Goal: Information Seeking & Learning: Learn about a topic

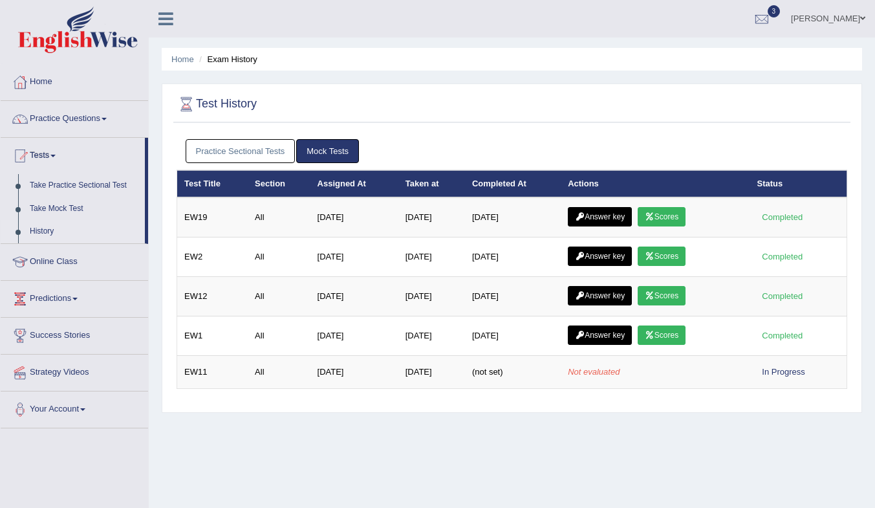
click at [615, 214] on link "Answer key" at bounding box center [600, 216] width 64 height 19
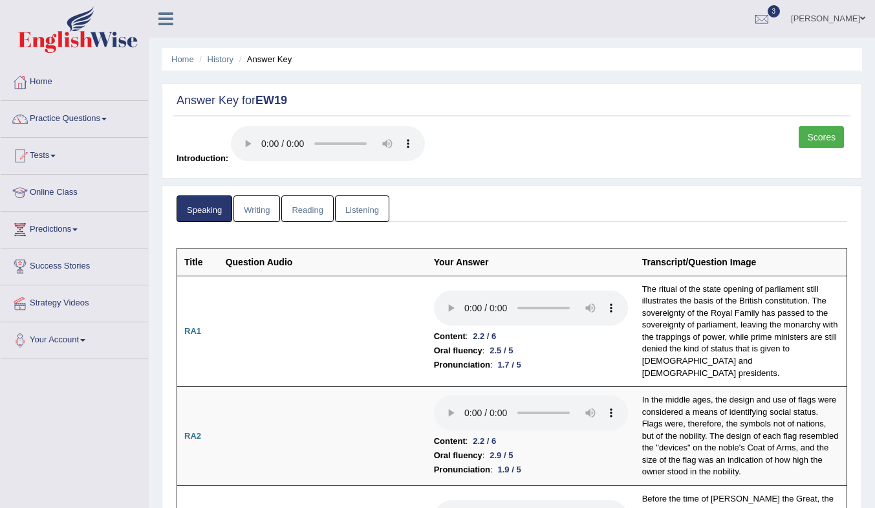
click at [314, 201] on link "Reading" at bounding box center [307, 208] width 52 height 27
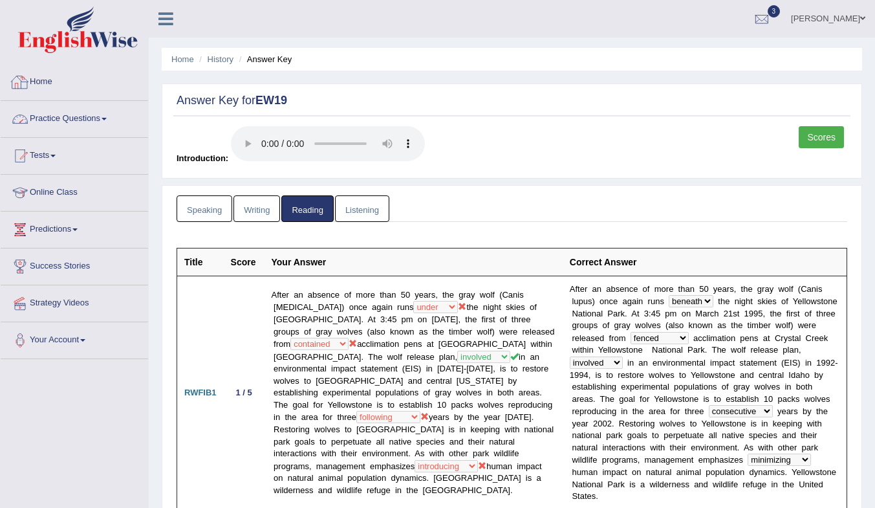
click at [74, 115] on link "Practice Questions" at bounding box center [75, 117] width 148 height 32
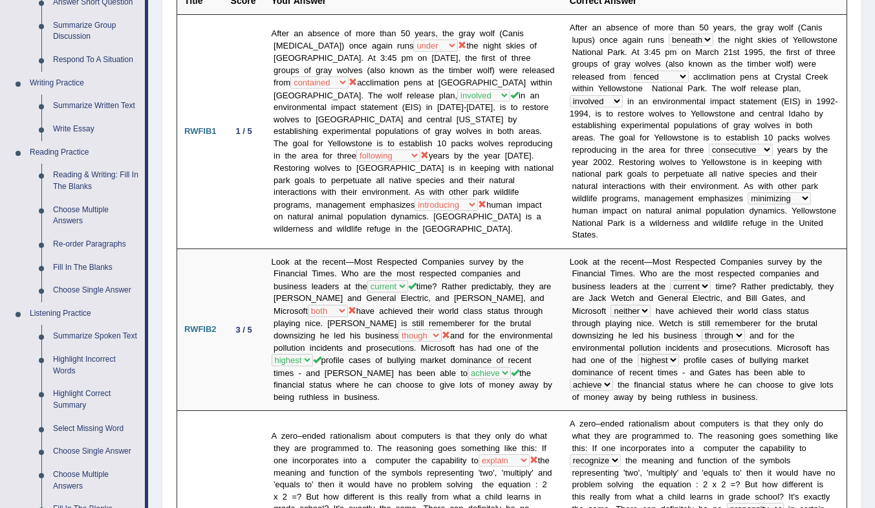
scroll to position [388, 0]
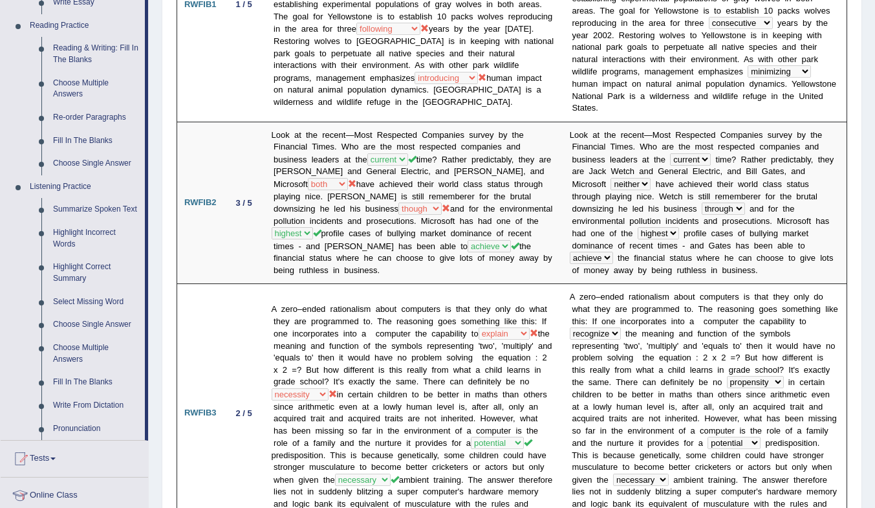
click at [91, 111] on link "Re-order Paragraphs" at bounding box center [96, 117] width 98 height 23
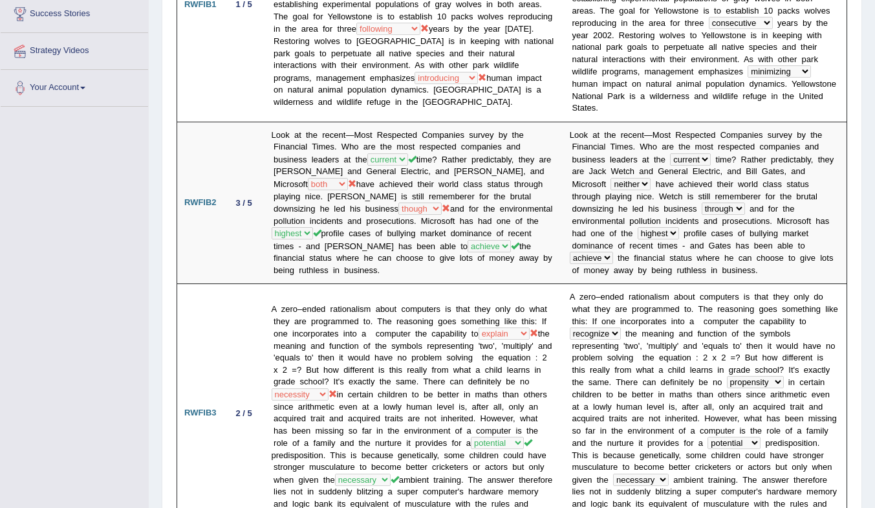
scroll to position [219, 0]
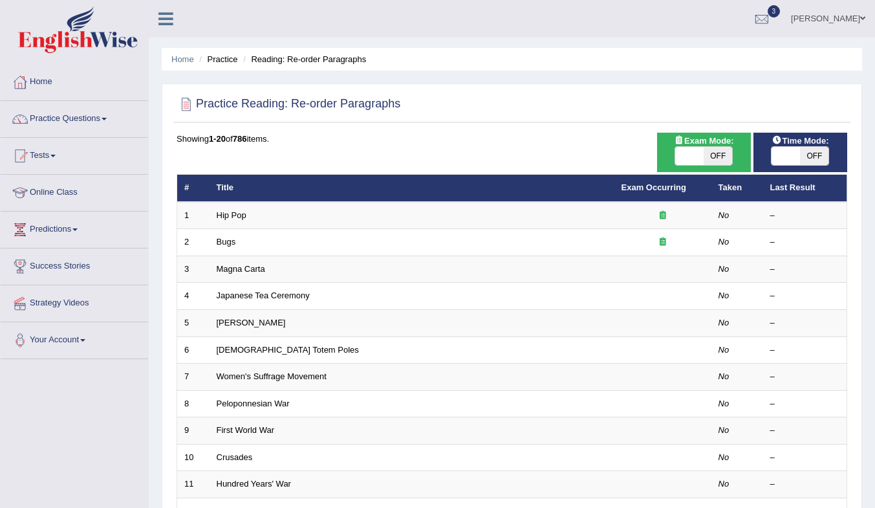
click at [234, 268] on link "Magna Carta" at bounding box center [241, 269] width 49 height 10
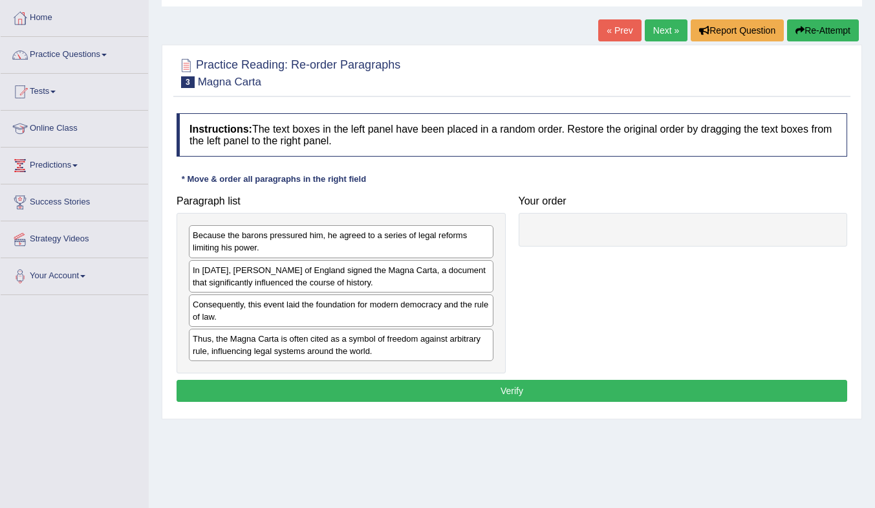
scroll to position [129, 0]
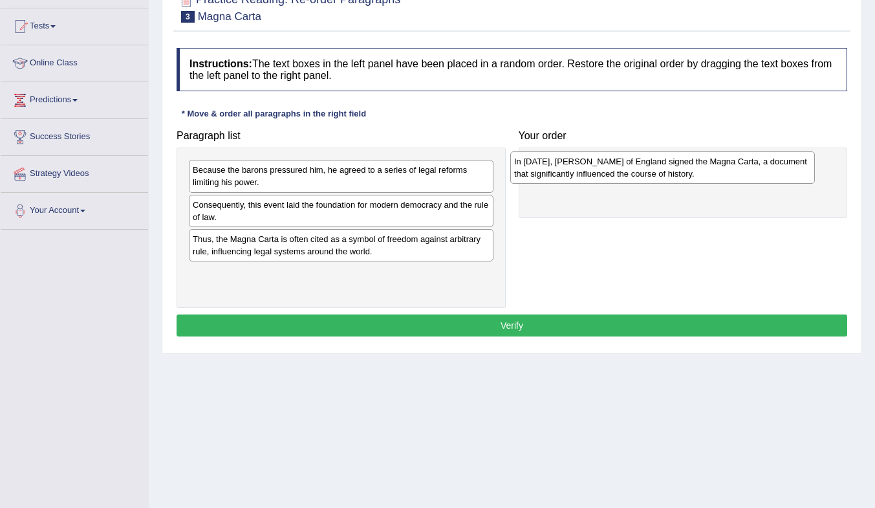
drag, startPoint x: 309, startPoint y: 210, endPoint x: 630, endPoint y: 167, distance: 324.4
click at [630, 167] on div "In 1215, King John of England signed the Magna Carta, a document that significa…" at bounding box center [662, 167] width 305 height 32
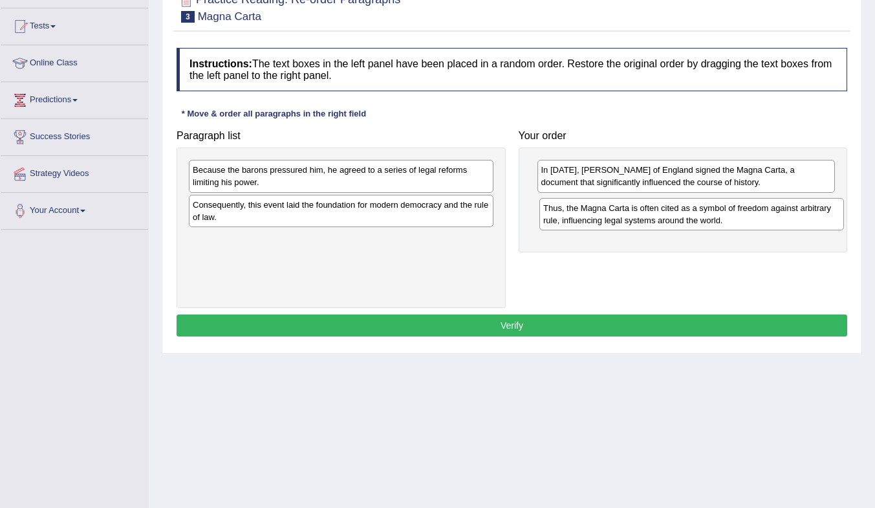
drag, startPoint x: 269, startPoint y: 250, endPoint x: 620, endPoint y: 219, distance: 352.0
click at [620, 219] on div "Thus, the Magna Carta is often cited as a symbol of freedom against arbitrary r…" at bounding box center [692, 214] width 305 height 32
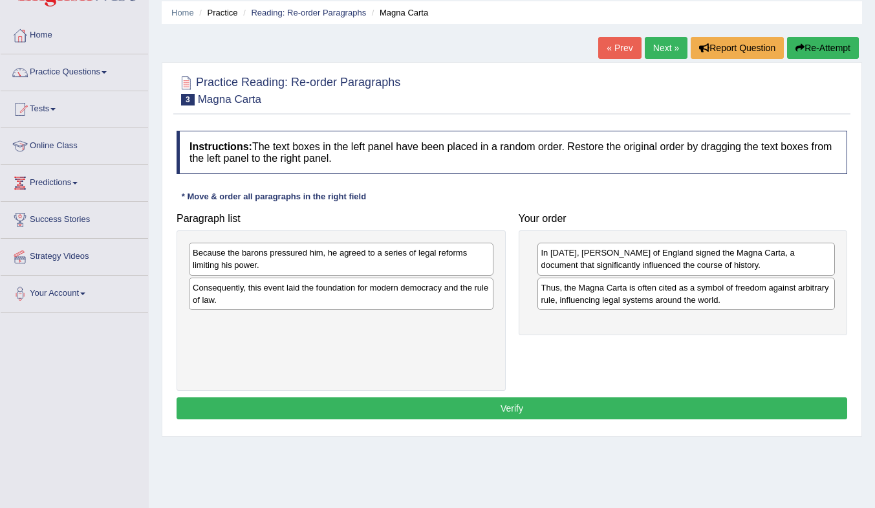
scroll to position [0, 0]
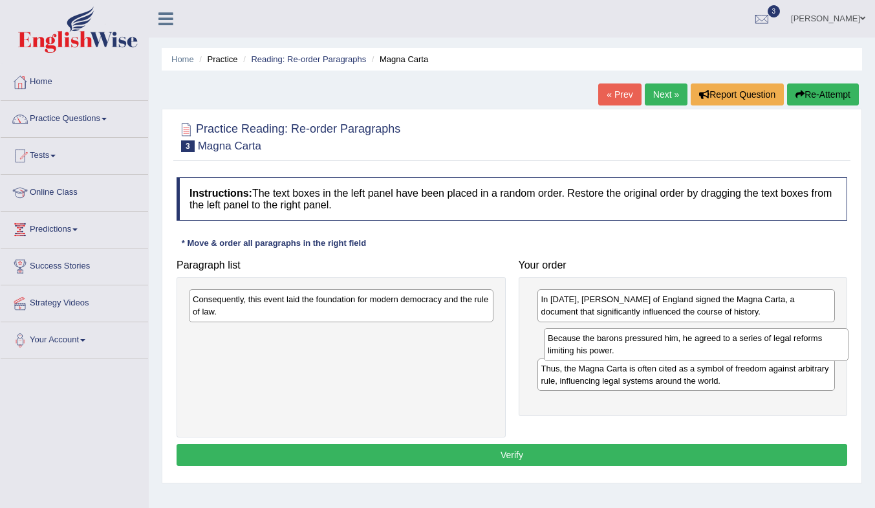
drag, startPoint x: 374, startPoint y: 215, endPoint x: 729, endPoint y: 332, distance: 374.0
click at [729, 332] on div "Because the barons pressured him, he agreed to a series of legal reforms limiti…" at bounding box center [696, 344] width 305 height 32
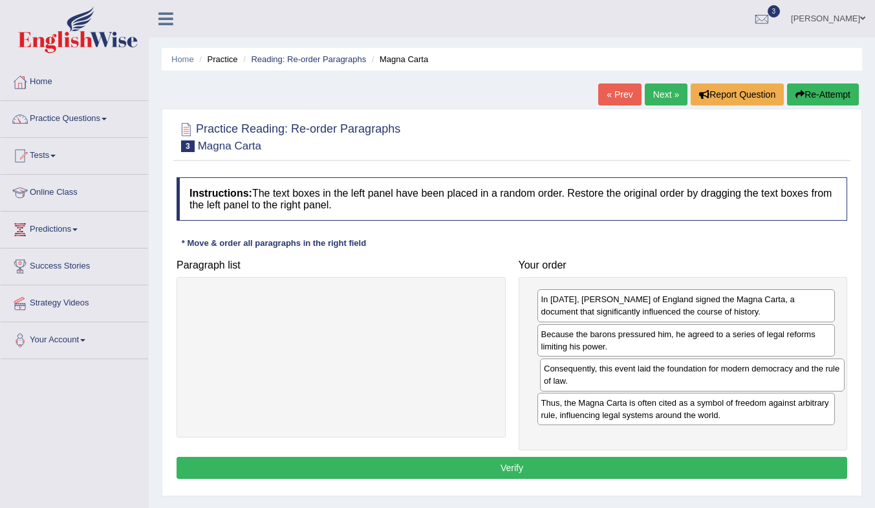
drag, startPoint x: 319, startPoint y: 296, endPoint x: 670, endPoint y: 366, distance: 358.0
click at [670, 366] on div "Consequently, this event laid the foundation for modern democracy and the rule …" at bounding box center [692, 374] width 305 height 32
click at [587, 474] on button "Verify" at bounding box center [512, 468] width 671 height 22
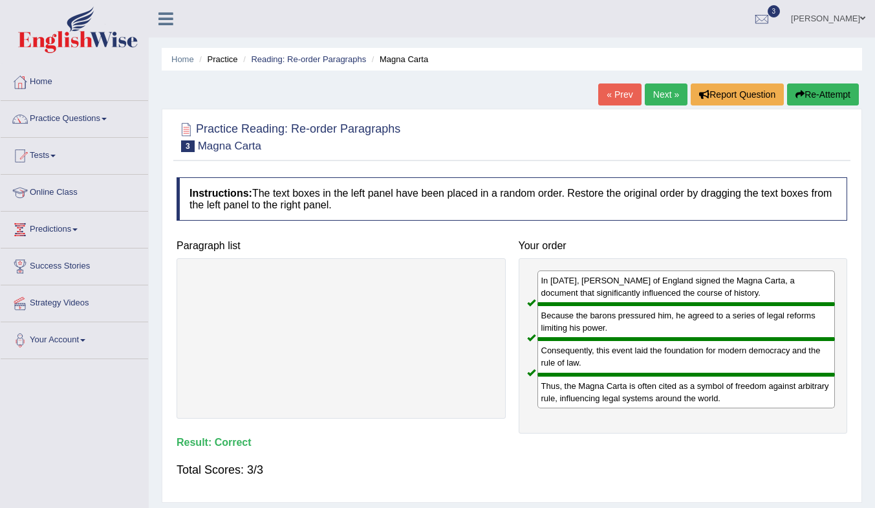
click at [662, 92] on link "Next »" at bounding box center [666, 94] width 43 height 22
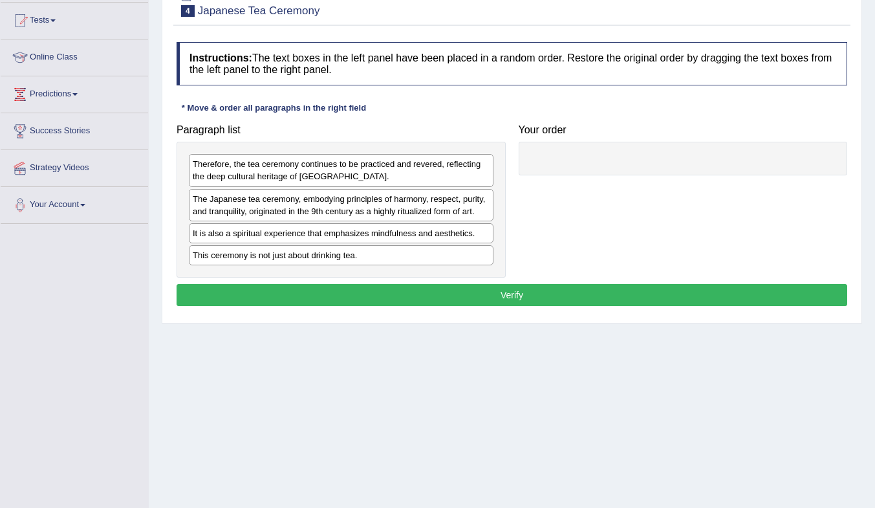
scroll to position [171, 0]
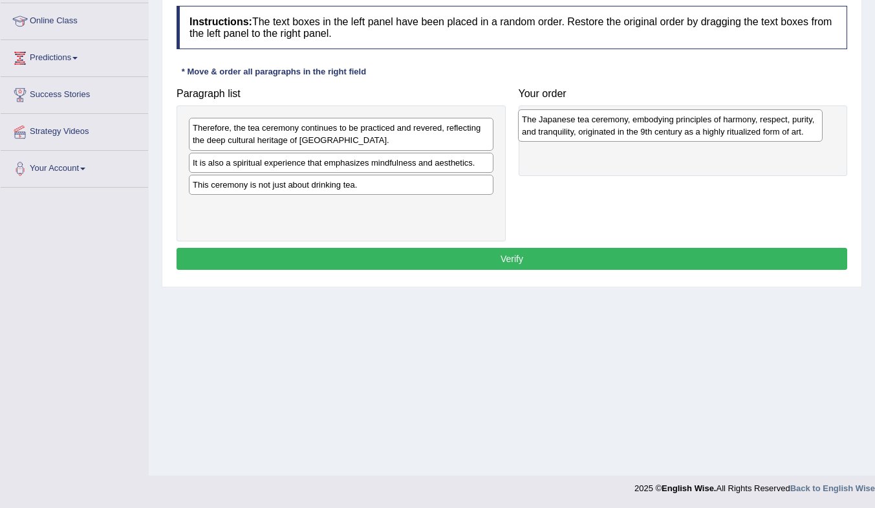
drag, startPoint x: 312, startPoint y: 173, endPoint x: 642, endPoint y: 130, distance: 332.1
click at [642, 130] on div "The Japanese tea ceremony, embodying principles of harmony, respect, purity, an…" at bounding box center [670, 125] width 305 height 32
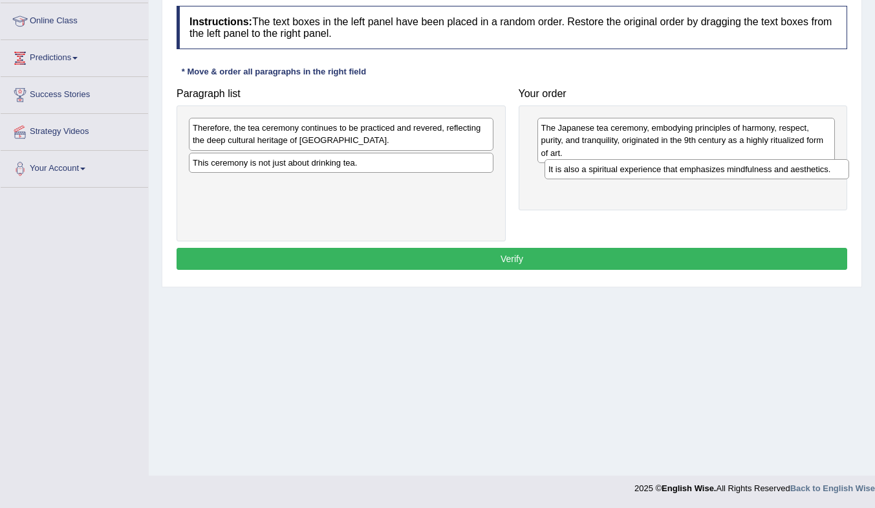
drag, startPoint x: 276, startPoint y: 168, endPoint x: 628, endPoint y: 177, distance: 352.7
click at [628, 177] on div "It is also a spiritual experience that emphasizes mindfulness and aesthetics." at bounding box center [697, 169] width 305 height 20
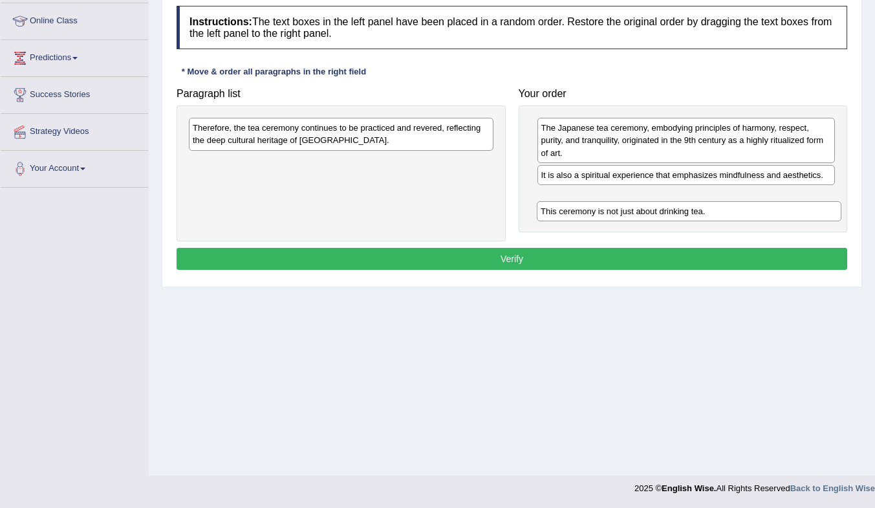
drag, startPoint x: 343, startPoint y: 162, endPoint x: 691, endPoint y: 211, distance: 351.4
click at [691, 211] on div "This ceremony is not just about drinking tea." at bounding box center [689, 211] width 305 height 20
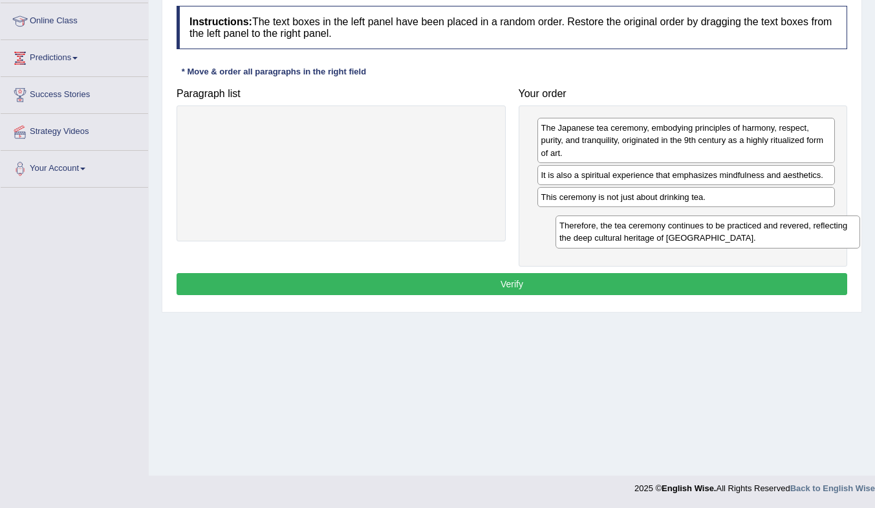
drag, startPoint x: 303, startPoint y: 126, endPoint x: 670, endPoint y: 224, distance: 379.6
click at [670, 224] on div "Therefore, the tea ceremony continues to be practiced and revered, reflecting t…" at bounding box center [708, 231] width 305 height 32
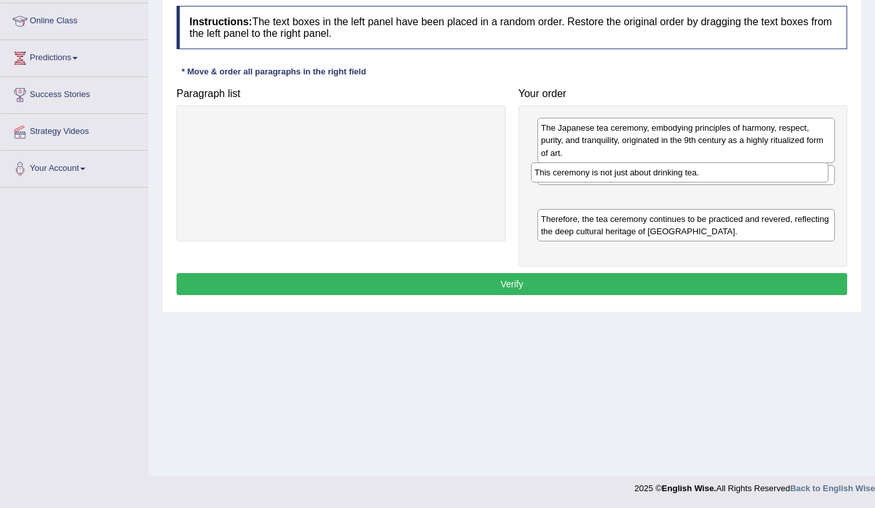
drag, startPoint x: 706, startPoint y: 204, endPoint x: 700, endPoint y: 179, distance: 25.4
click at [700, 179] on div "This ceremony is not just about drinking tea." at bounding box center [680, 172] width 298 height 20
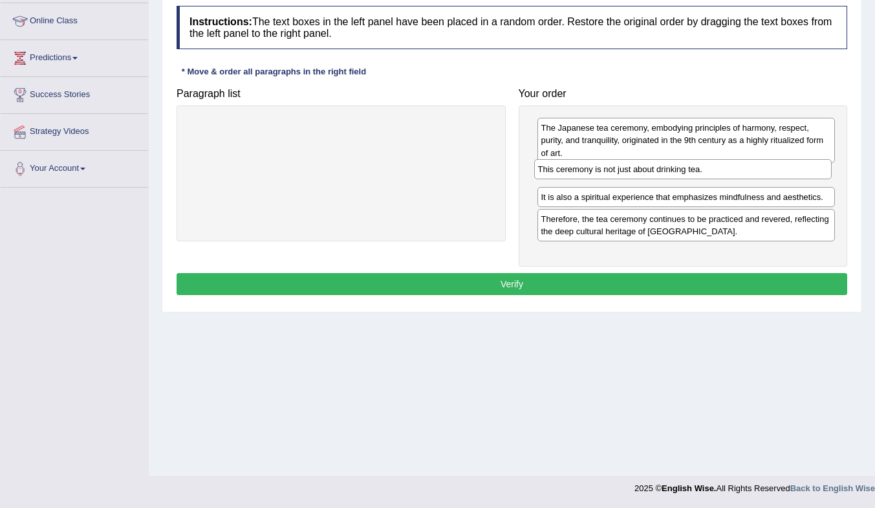
drag, startPoint x: 715, startPoint y: 198, endPoint x: 711, endPoint y: 170, distance: 28.1
click at [711, 170] on div "This ceremony is not just about drinking tea." at bounding box center [683, 169] width 298 height 20
click at [657, 283] on button "Verify" at bounding box center [512, 284] width 671 height 22
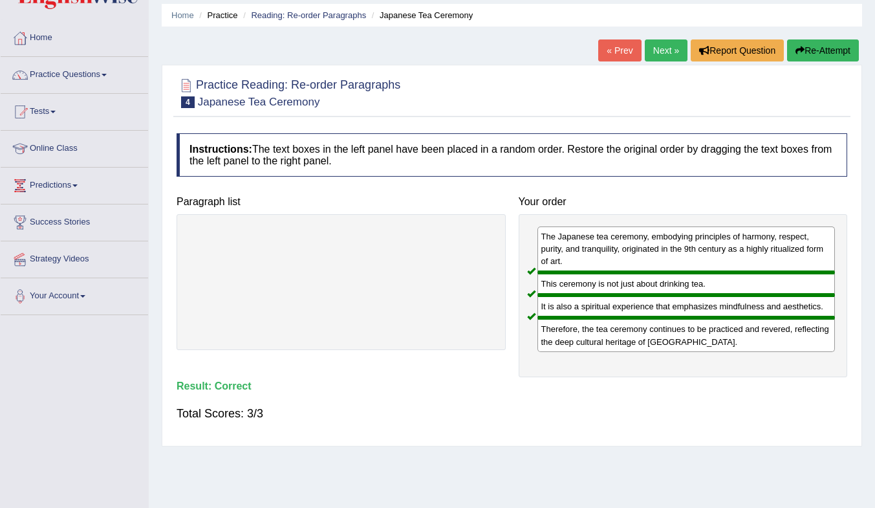
scroll to position [0, 0]
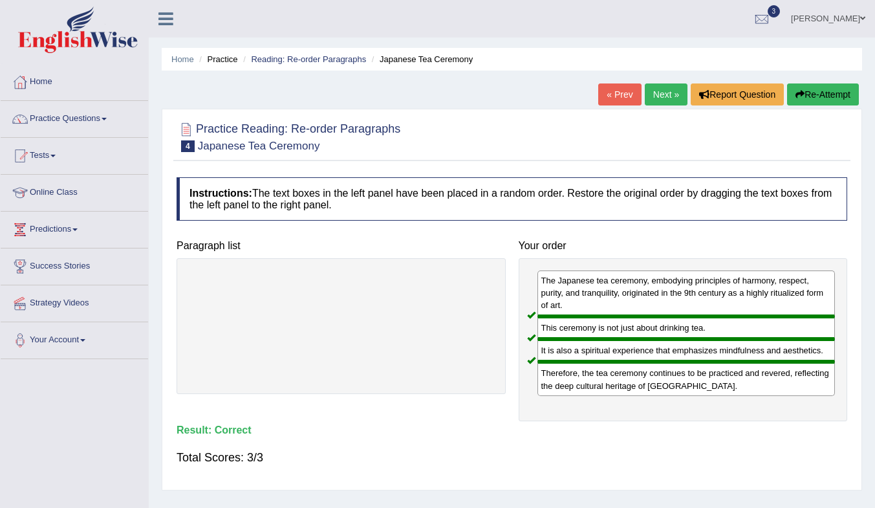
click at [661, 100] on link "Next »" at bounding box center [666, 94] width 43 height 22
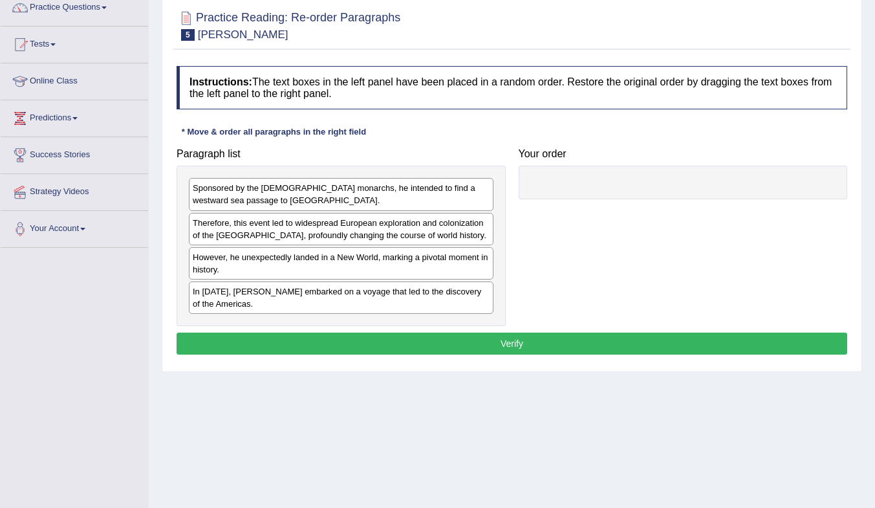
scroll to position [171, 0]
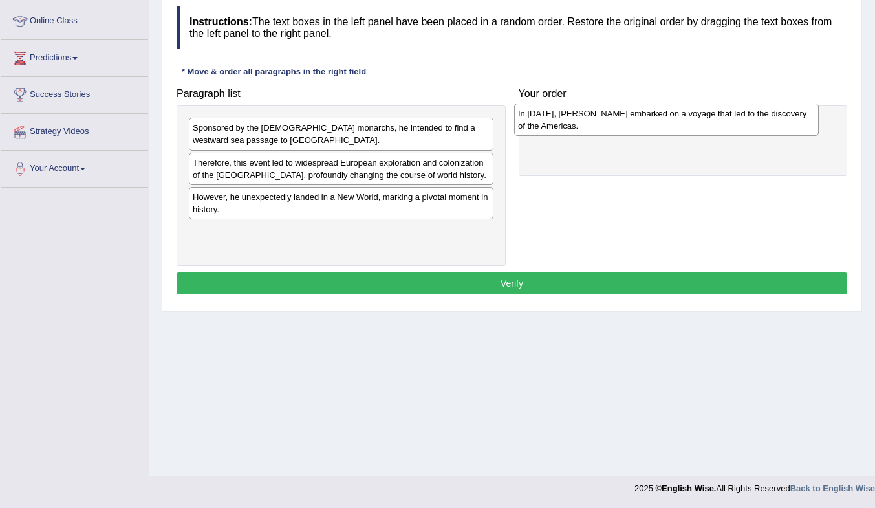
drag, startPoint x: 282, startPoint y: 243, endPoint x: 607, endPoint y: 125, distance: 346.1
click at [607, 125] on div "In [DATE], [PERSON_NAME] embarked on a voyage that led to the discovery of the …" at bounding box center [666, 120] width 305 height 32
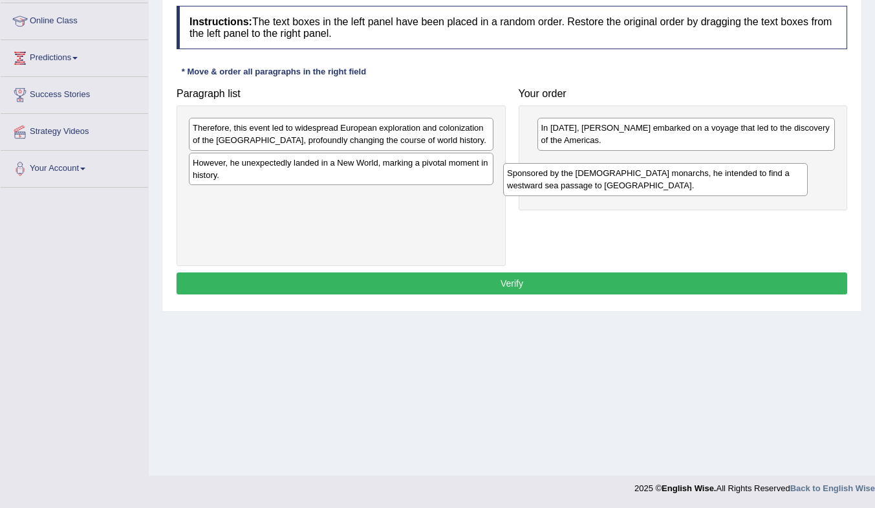
drag, startPoint x: 403, startPoint y: 138, endPoint x: 717, endPoint y: 184, distance: 317.7
click at [717, 184] on div "Sponsored by the [DEMOGRAPHIC_DATA] monarchs, he intended to find a westward se…" at bounding box center [655, 179] width 305 height 32
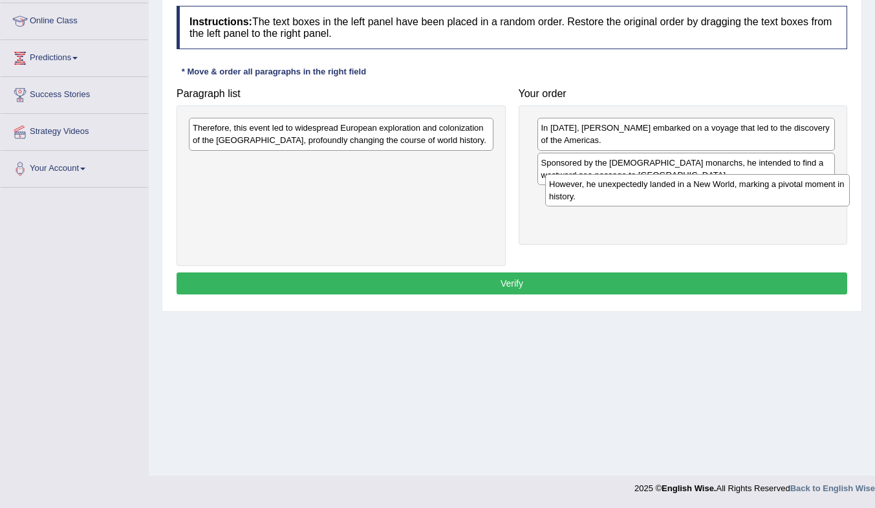
drag, startPoint x: 333, startPoint y: 168, endPoint x: 690, endPoint y: 190, distance: 357.8
click at [690, 190] on div "However, he unexpectedly landed in a New World, marking a pivotal moment in his…" at bounding box center [697, 190] width 305 height 32
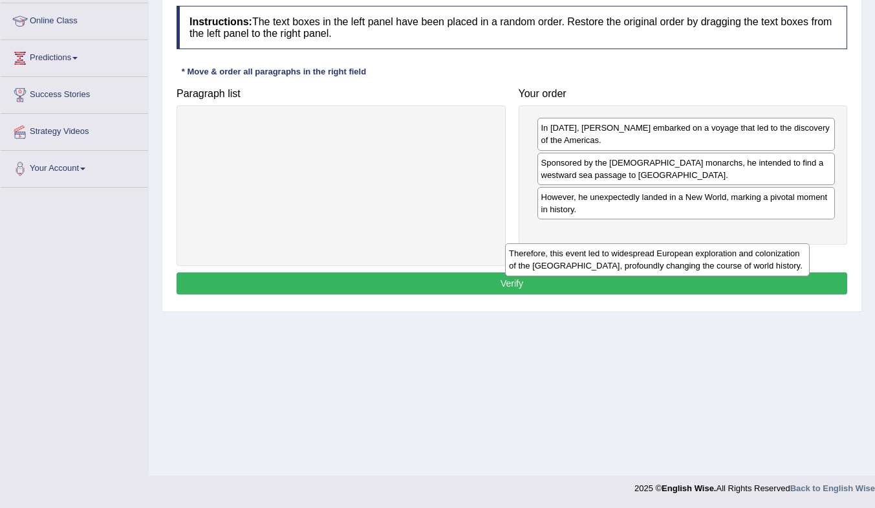
drag, startPoint x: 382, startPoint y: 132, endPoint x: 715, endPoint y: 234, distance: 348.5
click at [715, 243] on div "Therefore, this event led to widespread European exploration and colonization o…" at bounding box center [657, 259] width 305 height 32
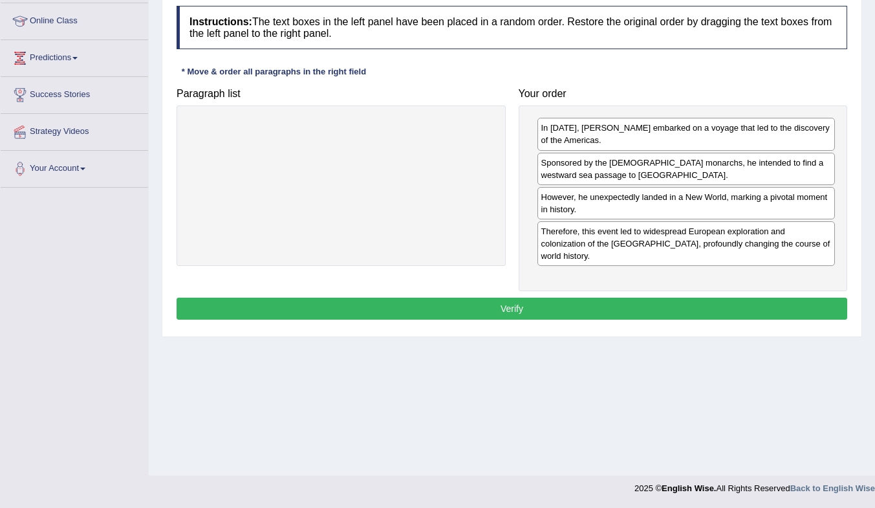
click at [623, 298] on button "Verify" at bounding box center [512, 309] width 671 height 22
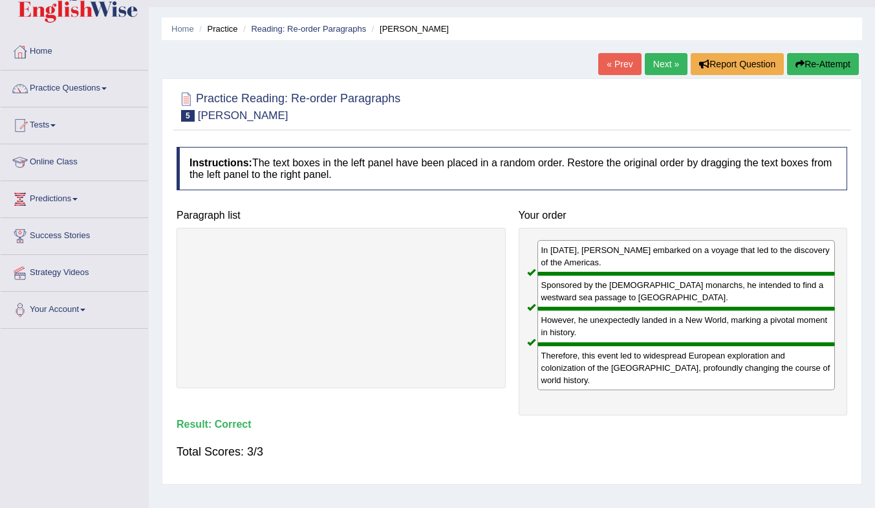
scroll to position [0, 0]
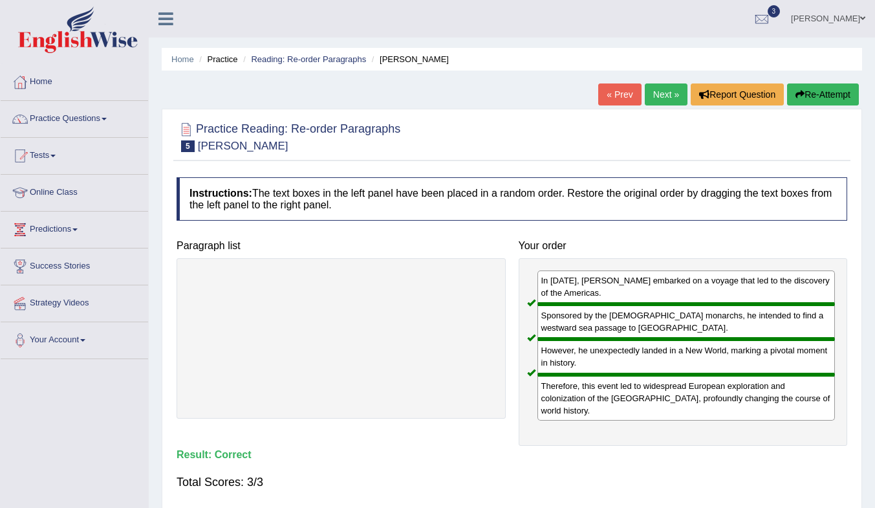
click at [662, 96] on link "Next »" at bounding box center [666, 94] width 43 height 22
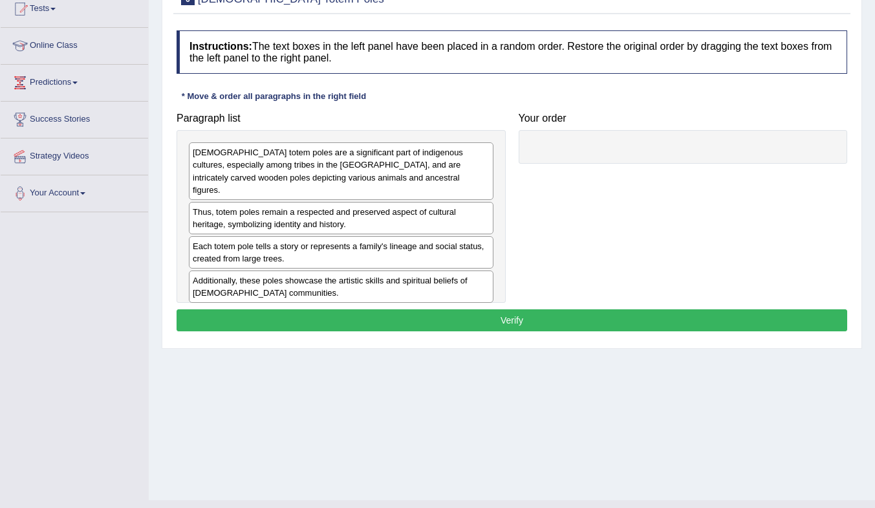
scroll to position [171, 0]
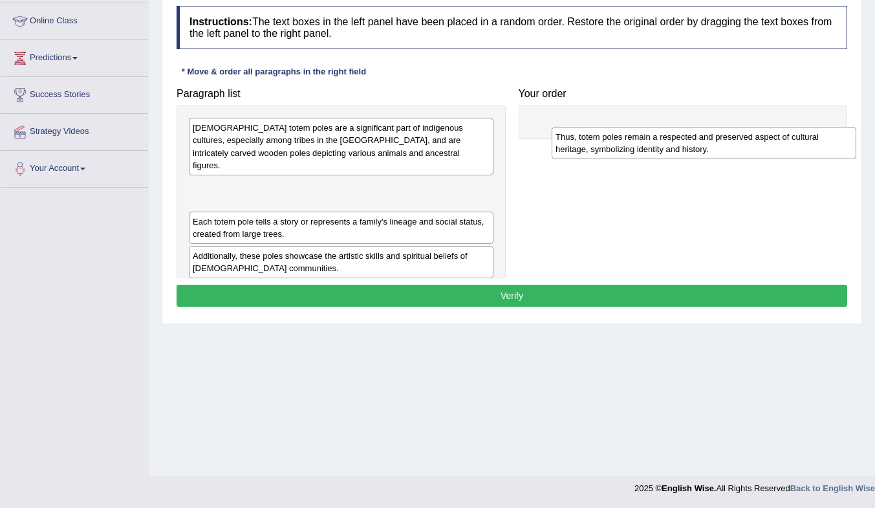
drag, startPoint x: 293, startPoint y: 179, endPoint x: 656, endPoint y: 140, distance: 364.9
click at [656, 140] on div "Thus, totem poles remain a respected and preserved aspect of cultural heritage,…" at bounding box center [704, 143] width 305 height 32
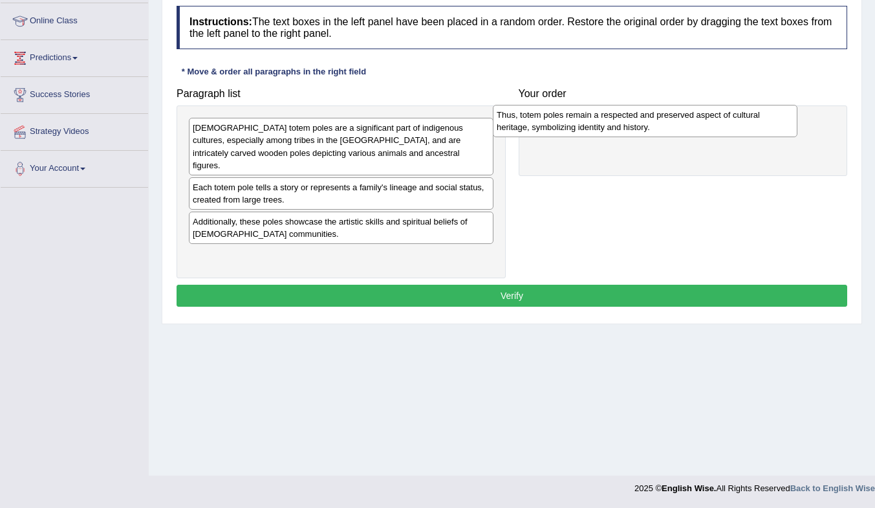
drag, startPoint x: 395, startPoint y: 184, endPoint x: 695, endPoint y: 124, distance: 306.7
click at [695, 124] on div "Thus, totem poles remain a respected and preserved aspect of cultural heritage,…" at bounding box center [645, 121] width 305 height 32
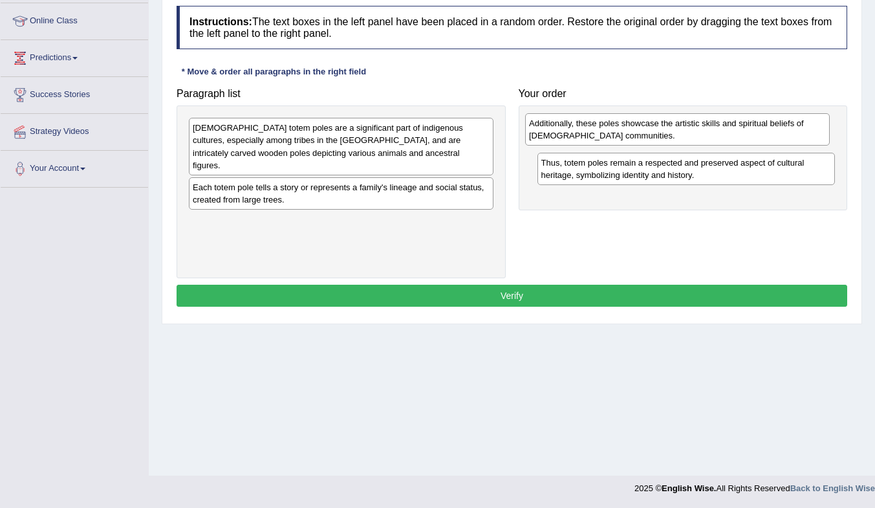
drag, startPoint x: 422, startPoint y: 223, endPoint x: 758, endPoint y: 137, distance: 347.2
click at [758, 137] on div "Additionally, these poles showcase the artistic skills and spiritual beliefs of…" at bounding box center [677, 129] width 305 height 32
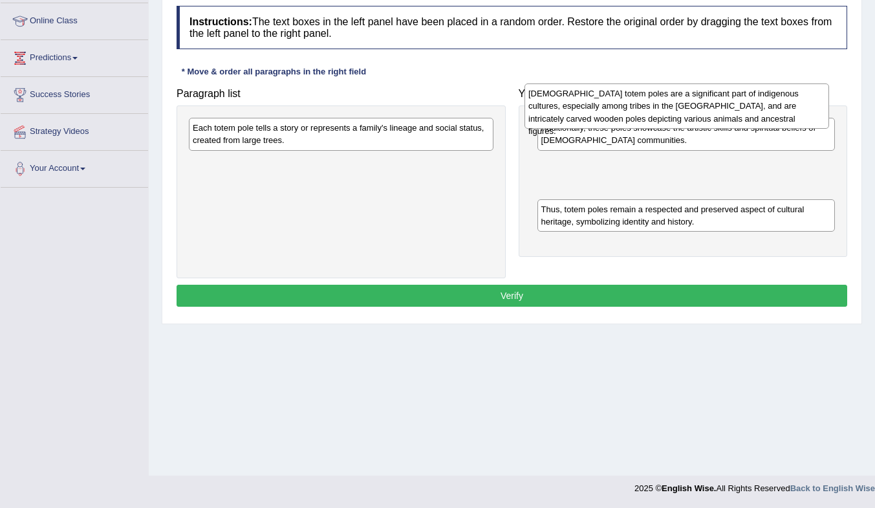
drag, startPoint x: 376, startPoint y: 149, endPoint x: 712, endPoint y: 115, distance: 337.5
click at [712, 115] on div "Native American totem poles are a significant part of indigenous cultures, espe…" at bounding box center [677, 105] width 305 height 45
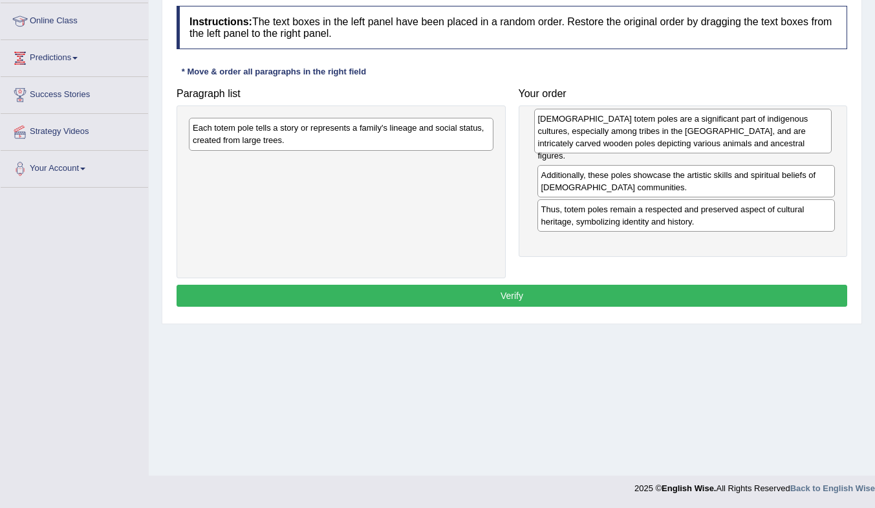
drag, startPoint x: 633, startPoint y: 175, endPoint x: 628, endPoint y: 125, distance: 50.7
click at [628, 125] on div "Native American totem poles are a significant part of indigenous cultures, espe…" at bounding box center [683, 131] width 298 height 45
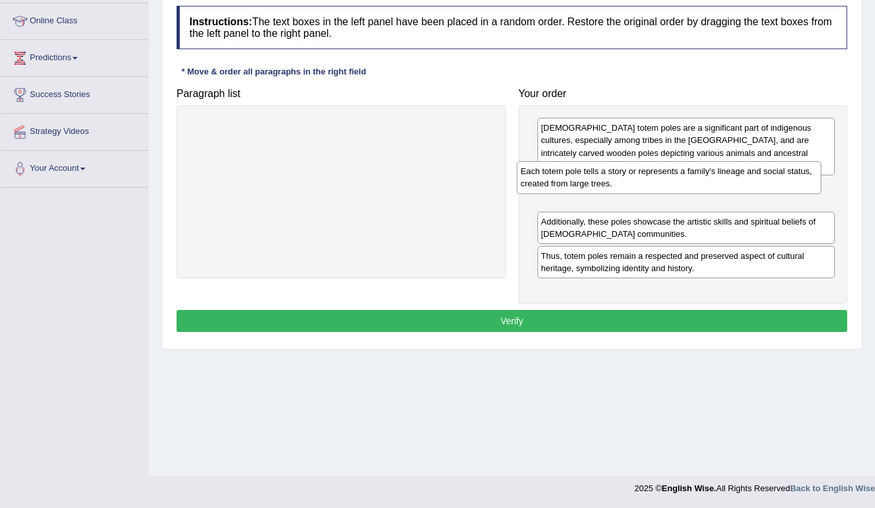
drag, startPoint x: 385, startPoint y: 138, endPoint x: 712, endPoint y: 183, distance: 330.4
click at [713, 182] on div "Each totem pole tells a story or represents a family's lineage and social statu…" at bounding box center [669, 177] width 305 height 32
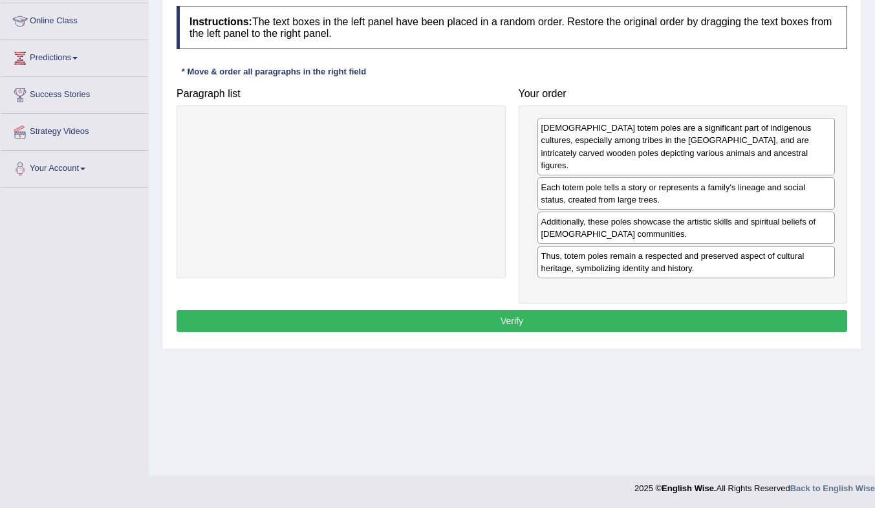
click at [631, 310] on button "Verify" at bounding box center [512, 321] width 671 height 22
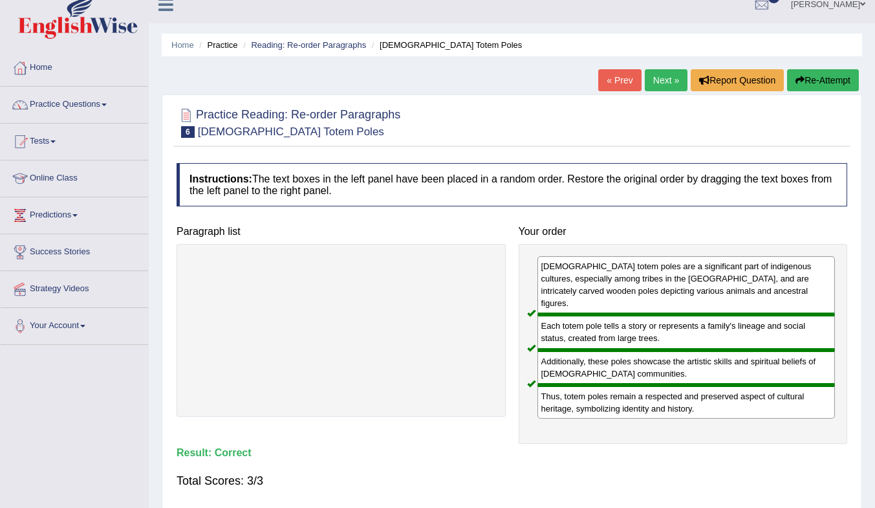
scroll to position [0, 0]
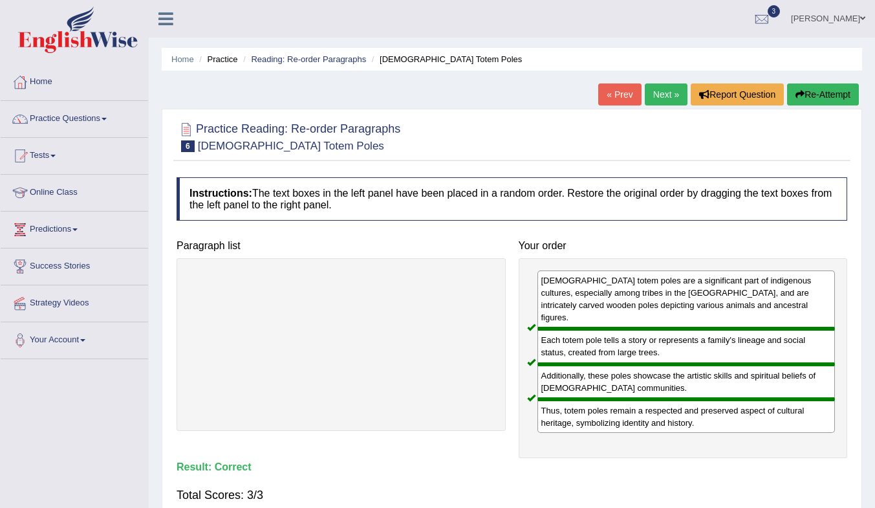
click at [656, 87] on link "Next »" at bounding box center [666, 94] width 43 height 22
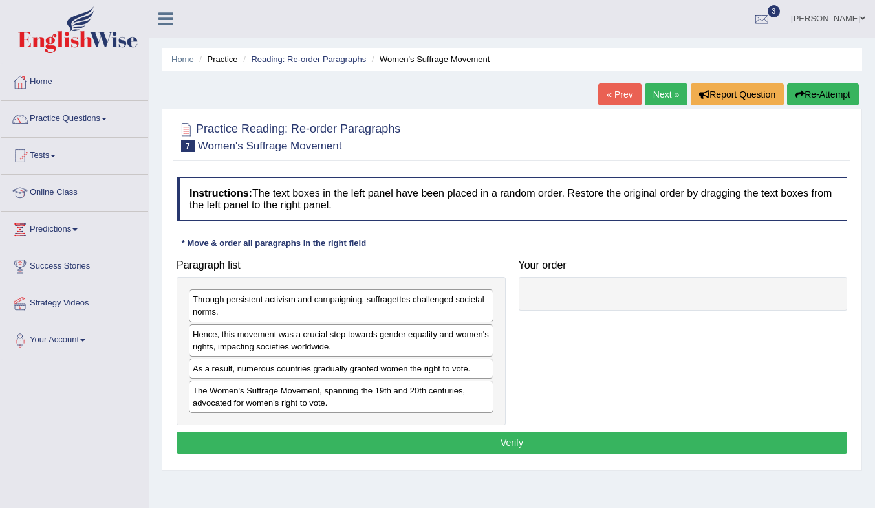
scroll to position [129, 0]
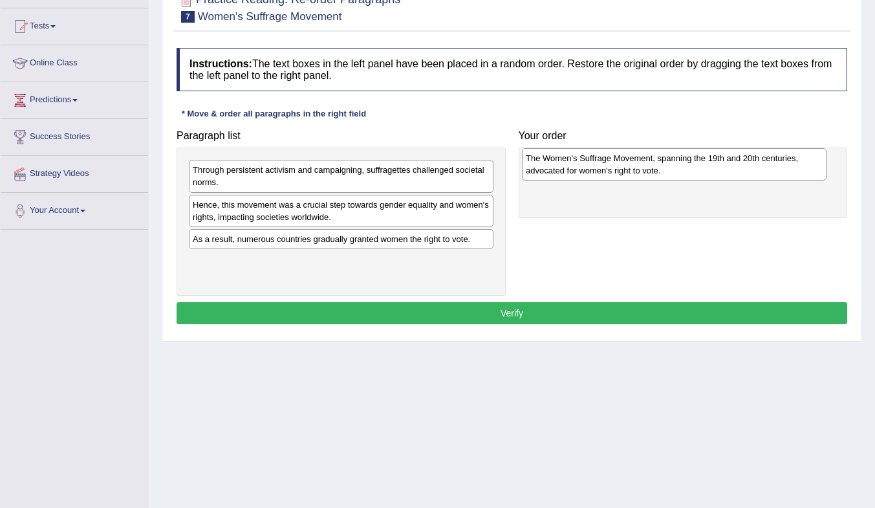
drag, startPoint x: 289, startPoint y: 268, endPoint x: 622, endPoint y: 166, distance: 348.5
click at [622, 166] on div "The Women's Suffrage Movement, spanning the 19th and 20th centuries, advocated …" at bounding box center [674, 164] width 305 height 32
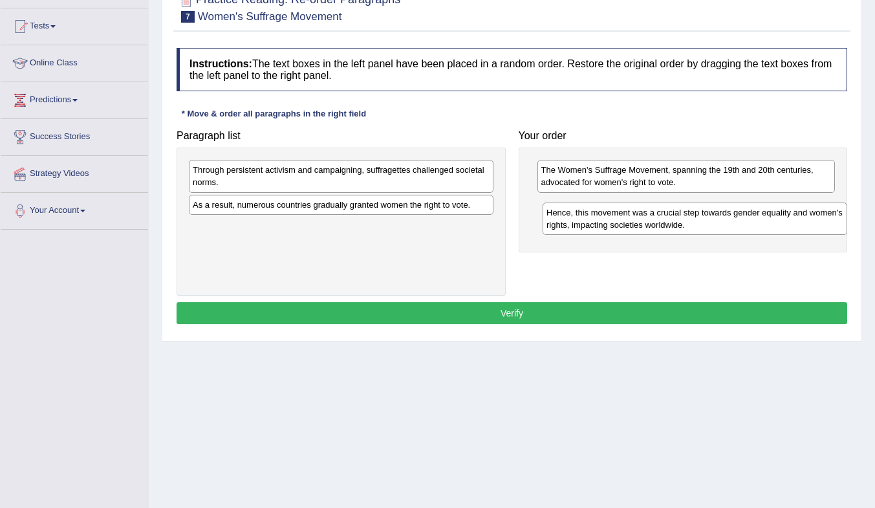
drag, startPoint x: 285, startPoint y: 215, endPoint x: 639, endPoint y: 223, distance: 354.0
click at [639, 223] on div "Hence, this movement was a crucial step towards gender equality and women's rig…" at bounding box center [695, 218] width 305 height 32
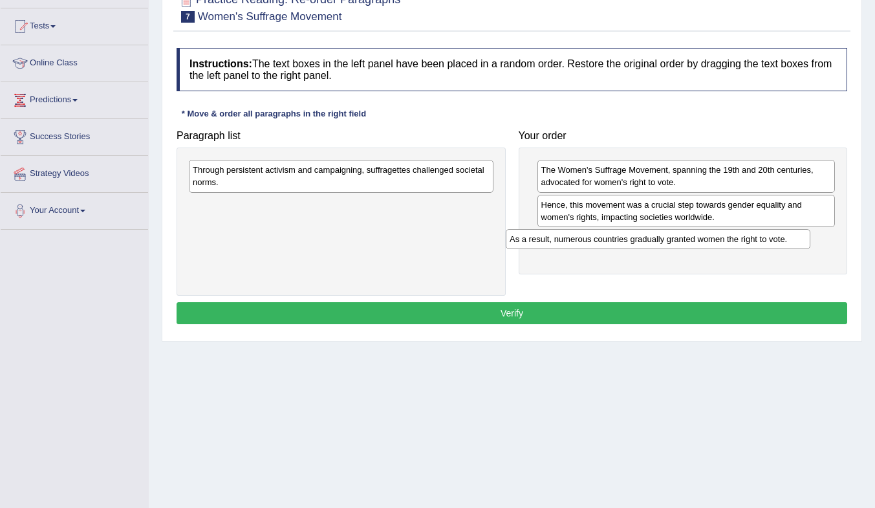
drag, startPoint x: 291, startPoint y: 208, endPoint x: 608, endPoint y: 242, distance: 318.9
click at [608, 242] on div "As a result, numerous countries gradually granted women the right to vote." at bounding box center [658, 239] width 305 height 20
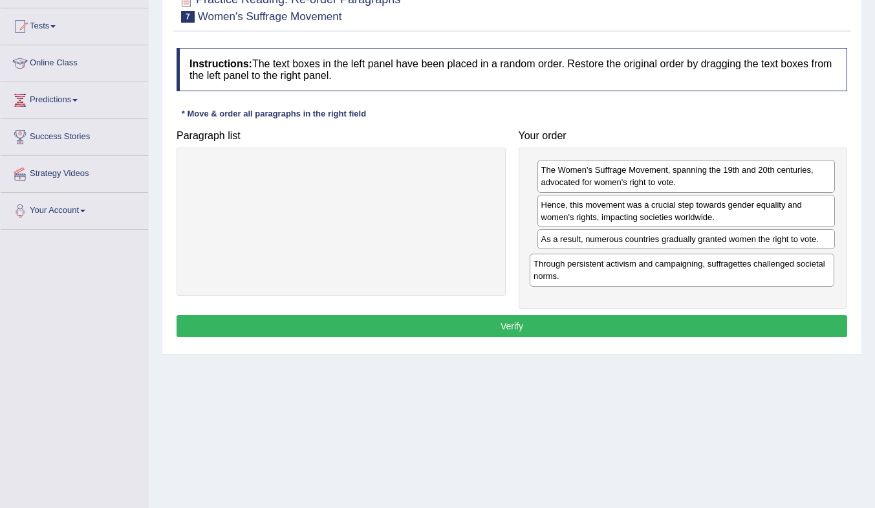
drag, startPoint x: 310, startPoint y: 174, endPoint x: 651, endPoint y: 268, distance: 354.2
click at [651, 268] on div "Through persistent activism and campaigning, suffragettes challenged societal n…" at bounding box center [682, 270] width 305 height 32
click at [586, 322] on button "Verify" at bounding box center [512, 326] width 671 height 22
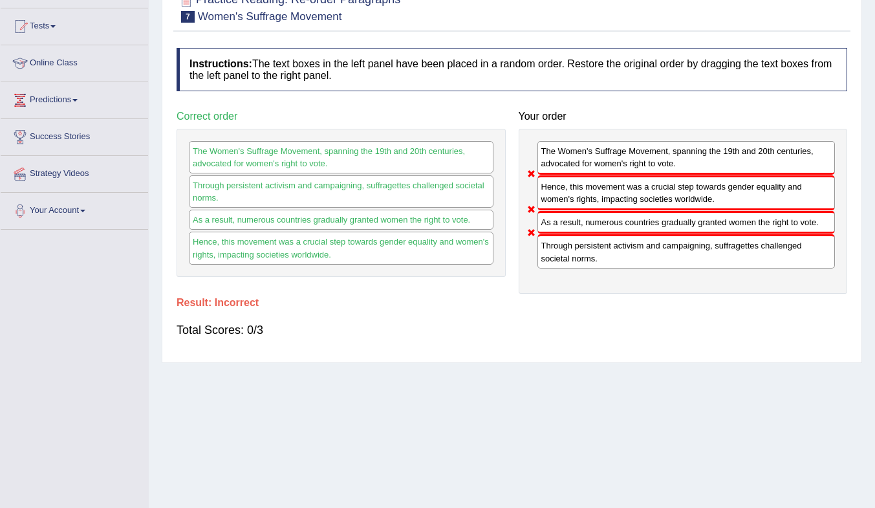
scroll to position [0, 0]
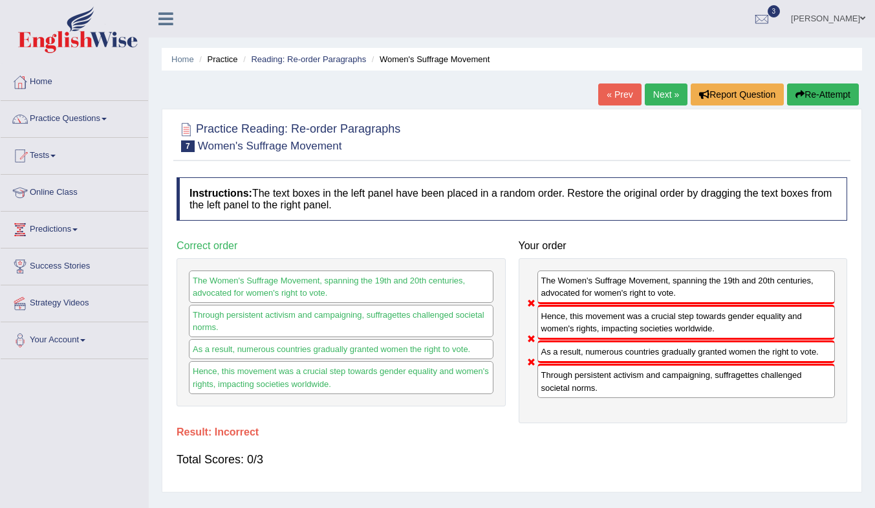
click at [657, 87] on link "Next »" at bounding box center [666, 94] width 43 height 22
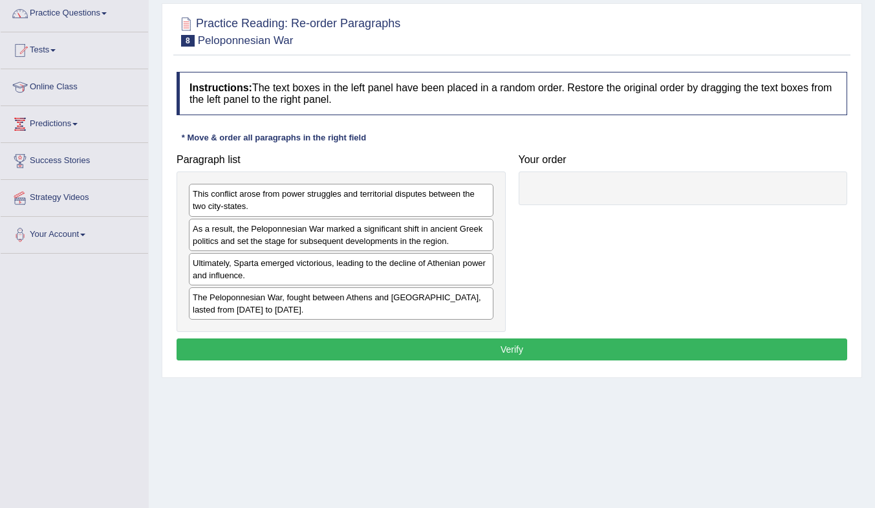
scroll to position [129, 0]
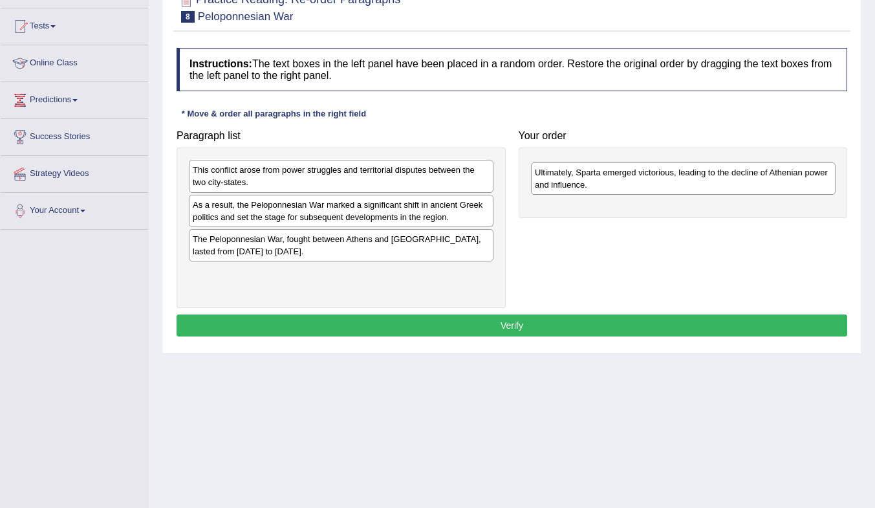
drag, startPoint x: 321, startPoint y: 248, endPoint x: 663, endPoint y: 181, distance: 348.7
click at [663, 181] on div "Ultimately, Sparta emerged victorious, leading to the decline of Athenian power…" at bounding box center [683, 178] width 305 height 32
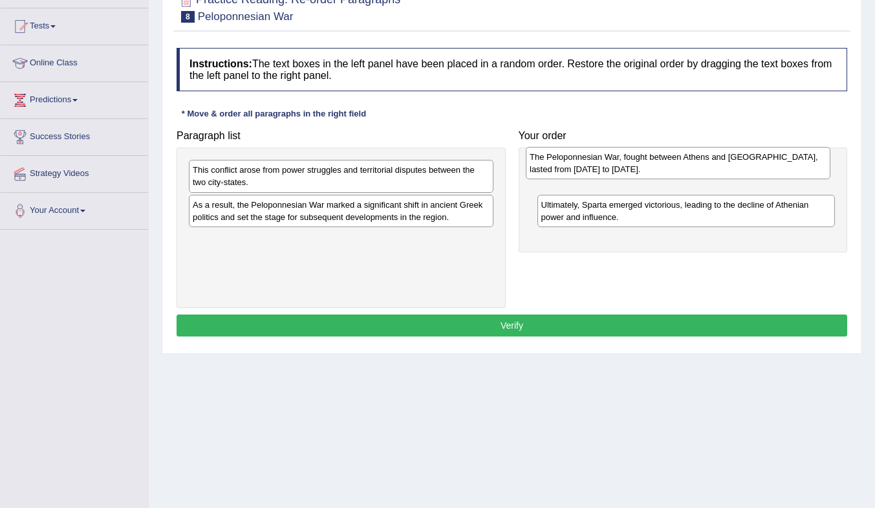
drag, startPoint x: 338, startPoint y: 253, endPoint x: 675, endPoint y: 171, distance: 346.9
click at [675, 171] on div "The Peloponnesian War, fought between Athens and Sparta, lasted from 431 to 404…" at bounding box center [678, 163] width 305 height 32
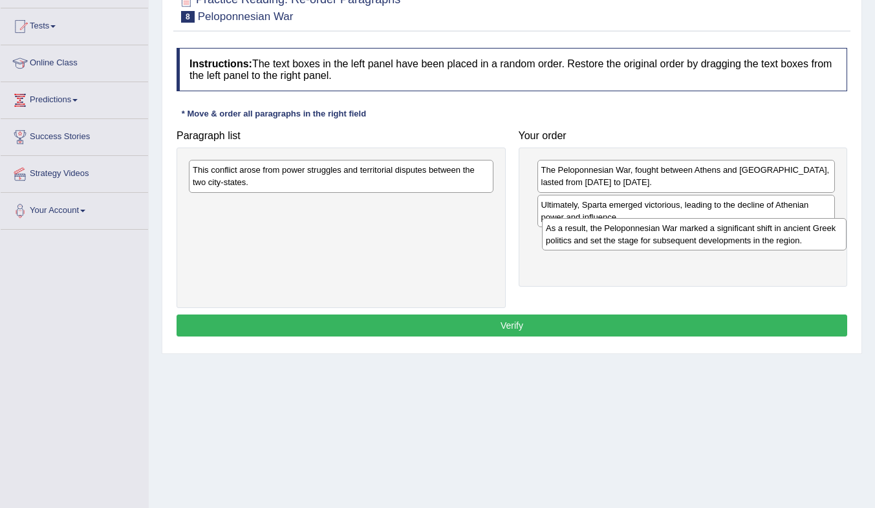
drag, startPoint x: 276, startPoint y: 215, endPoint x: 629, endPoint y: 239, distance: 354.0
click at [629, 239] on div "As a result, the Peloponnesian War marked a significant shift in ancient Greek …" at bounding box center [694, 234] width 305 height 32
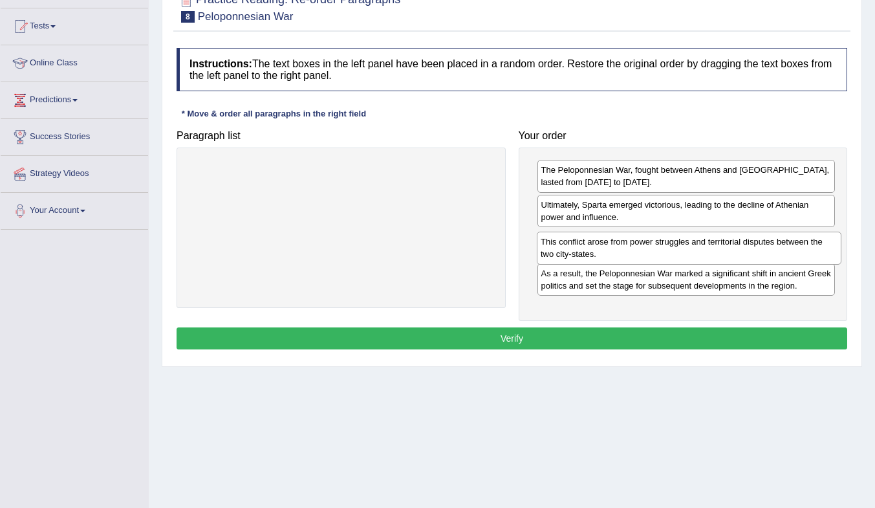
drag, startPoint x: 344, startPoint y: 171, endPoint x: 692, endPoint y: 243, distance: 355.4
click at [692, 243] on div "This conflict arose from power struggles and territorial disputes between the t…" at bounding box center [689, 248] width 305 height 32
drag, startPoint x: 687, startPoint y: 204, endPoint x: 686, endPoint y: 241, distance: 36.9
click at [686, 241] on div "Ultimately, Sparta emerged victorious, leading to the decline of Athenian power…" at bounding box center [686, 248] width 298 height 32
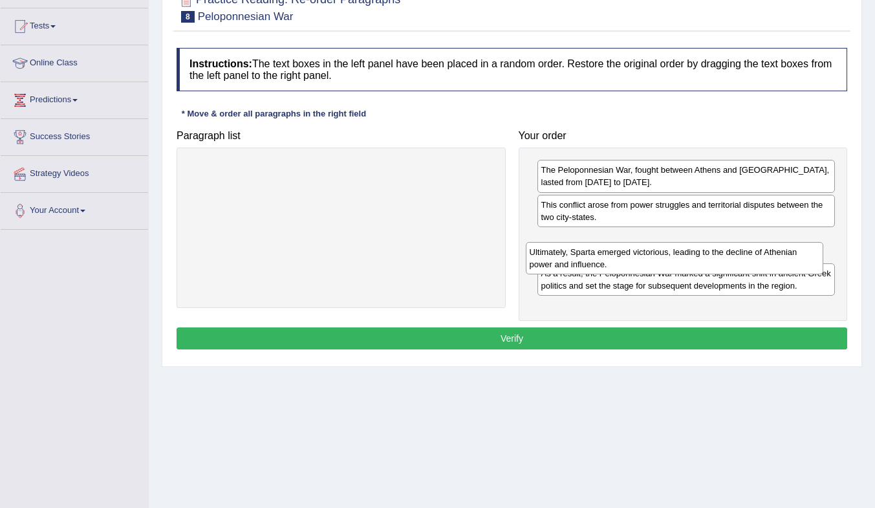
drag, startPoint x: 714, startPoint y: 208, endPoint x: 702, endPoint y: 256, distance: 48.6
click at [702, 256] on div "Ultimately, Sparta emerged victorious, leading to the decline of Athenian power…" at bounding box center [675, 258] width 298 height 32
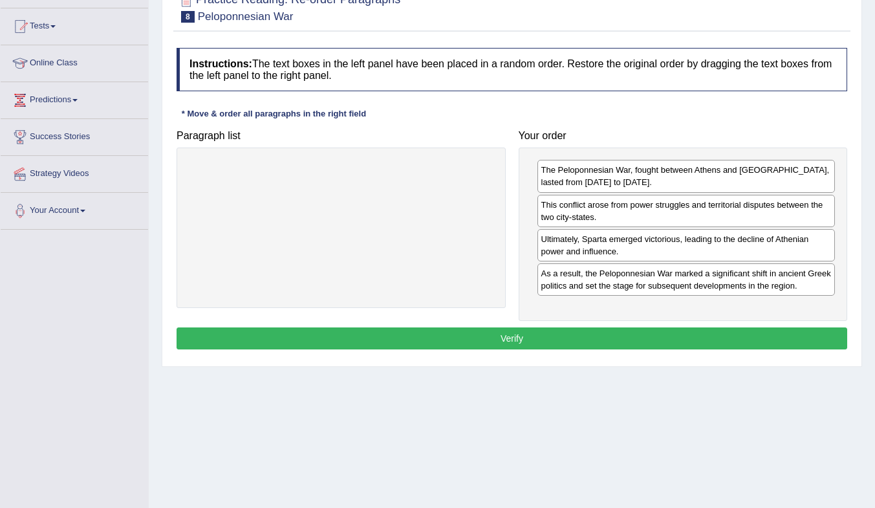
click at [606, 340] on button "Verify" at bounding box center [512, 338] width 671 height 22
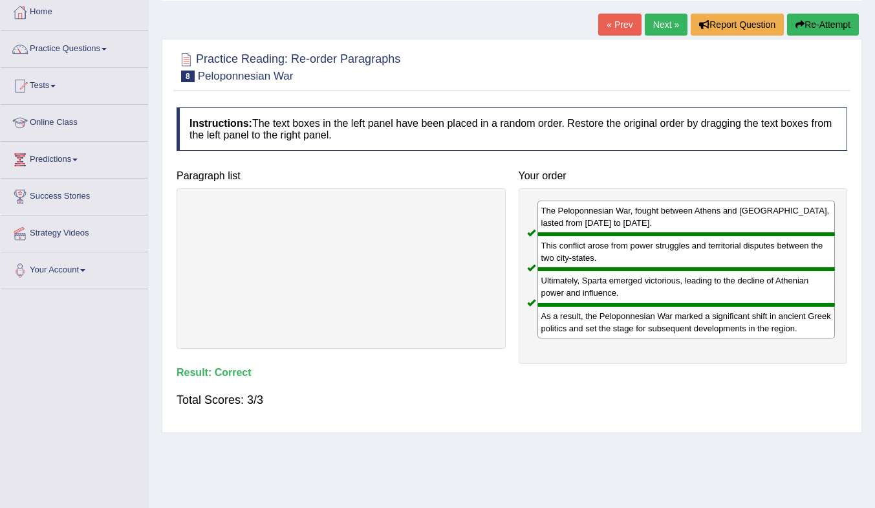
scroll to position [65, 0]
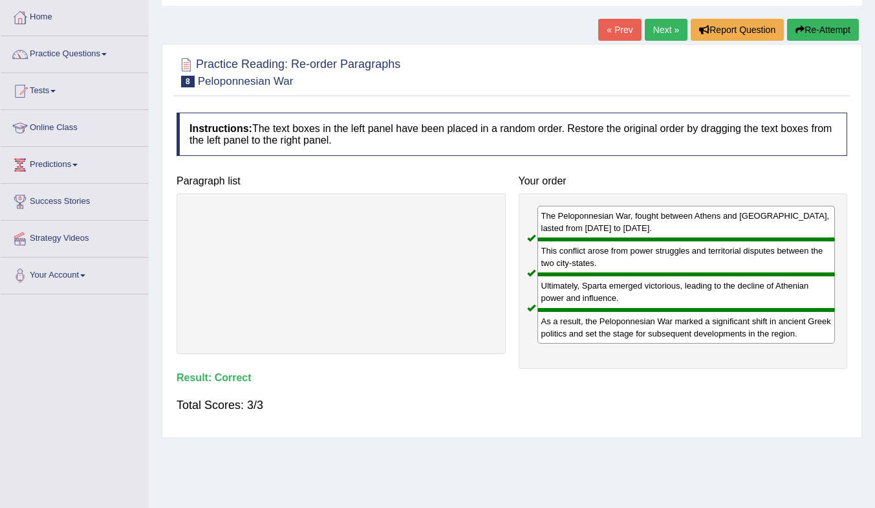
click at [655, 29] on link "Next »" at bounding box center [666, 30] width 43 height 22
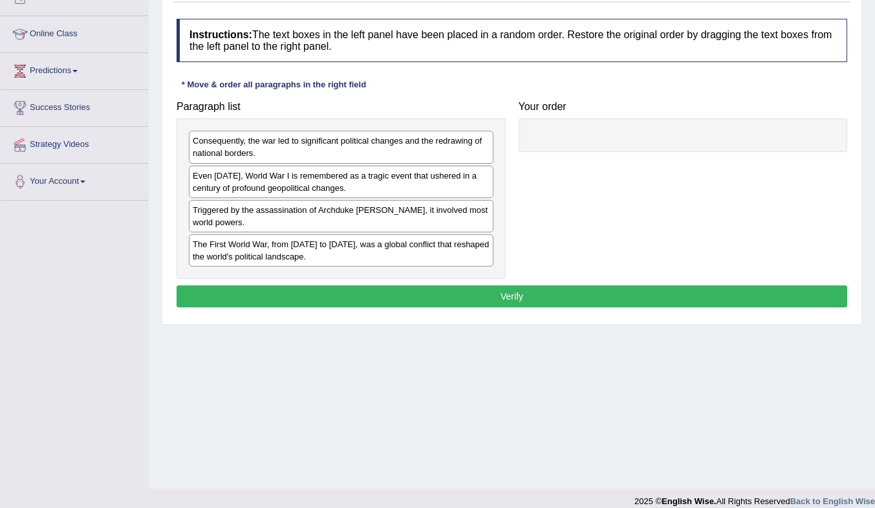
scroll to position [171, 0]
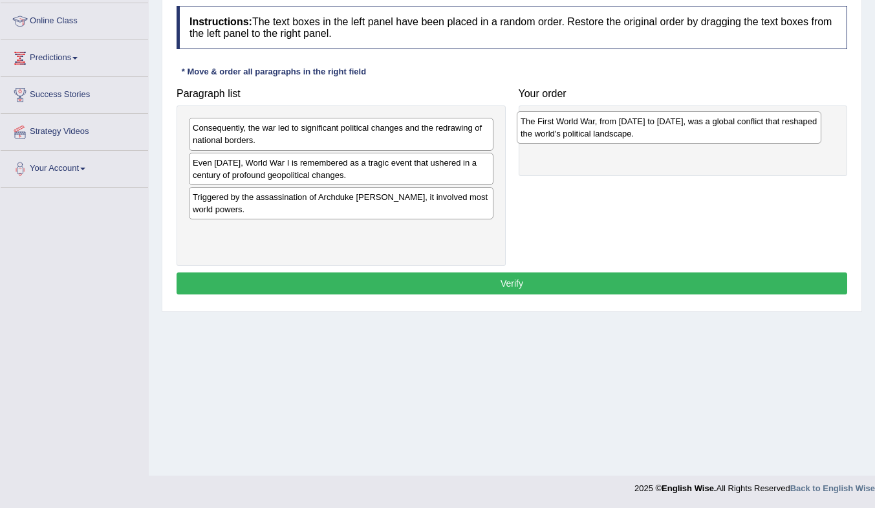
drag, startPoint x: 316, startPoint y: 242, endPoint x: 644, endPoint y: 132, distance: 346.0
click at [644, 132] on div "The First World War, from 1914 to 1918, was a global conflict that reshaped the…" at bounding box center [669, 127] width 305 height 32
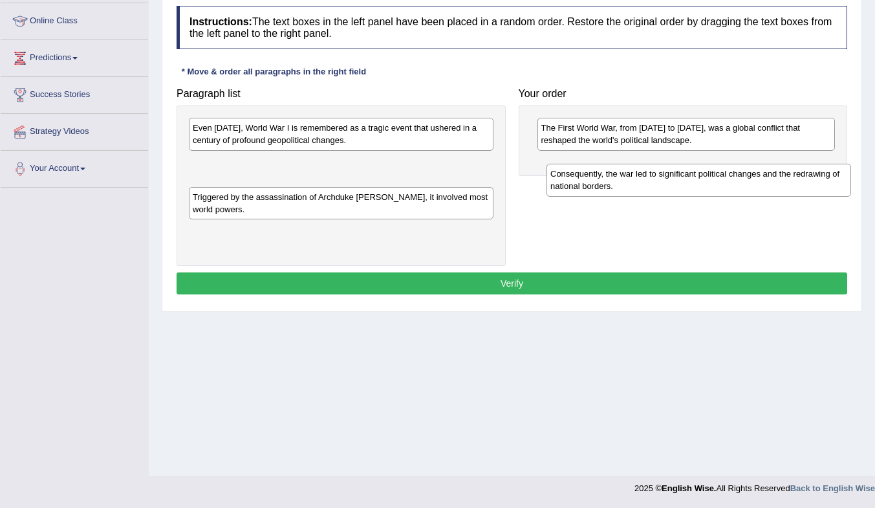
drag, startPoint x: 323, startPoint y: 132, endPoint x: 681, endPoint y: 178, distance: 360.7
click at [681, 178] on div "Consequently, the war led to significant political changes and the redrawing of…" at bounding box center [699, 180] width 305 height 32
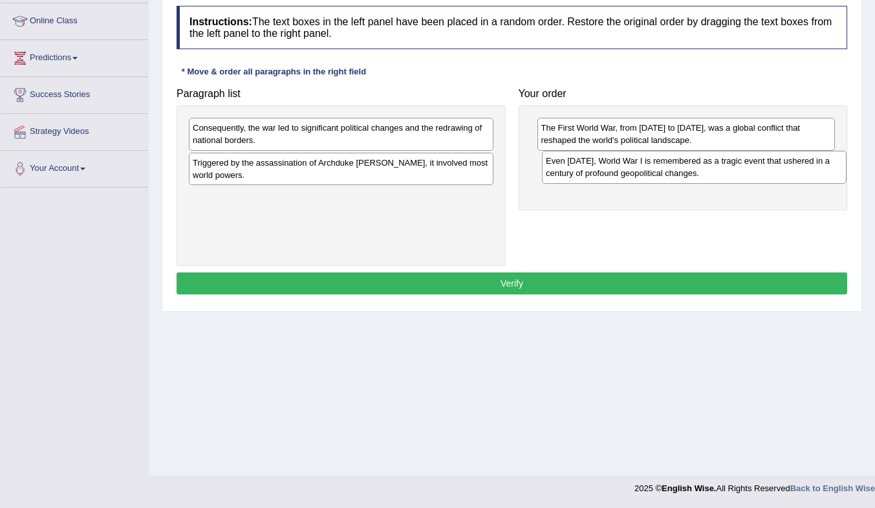
drag, startPoint x: 323, startPoint y: 133, endPoint x: 673, endPoint y: 168, distance: 352.3
click at [673, 168] on div "Even today, World War I is remembered as a tragic event that ushered in a centu…" at bounding box center [694, 167] width 305 height 32
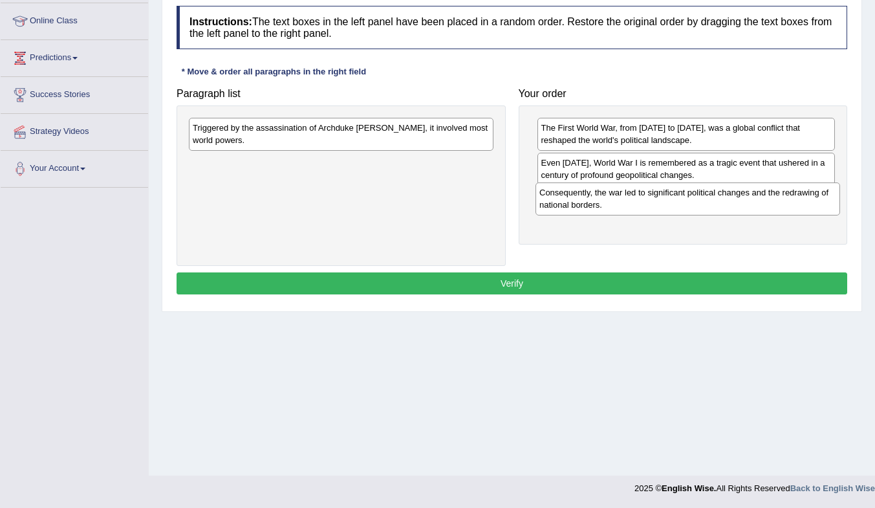
drag, startPoint x: 333, startPoint y: 135, endPoint x: 683, endPoint y: 198, distance: 354.9
click at [683, 198] on div "Consequently, the war led to significant political changes and the redrawing of…" at bounding box center [688, 198] width 305 height 32
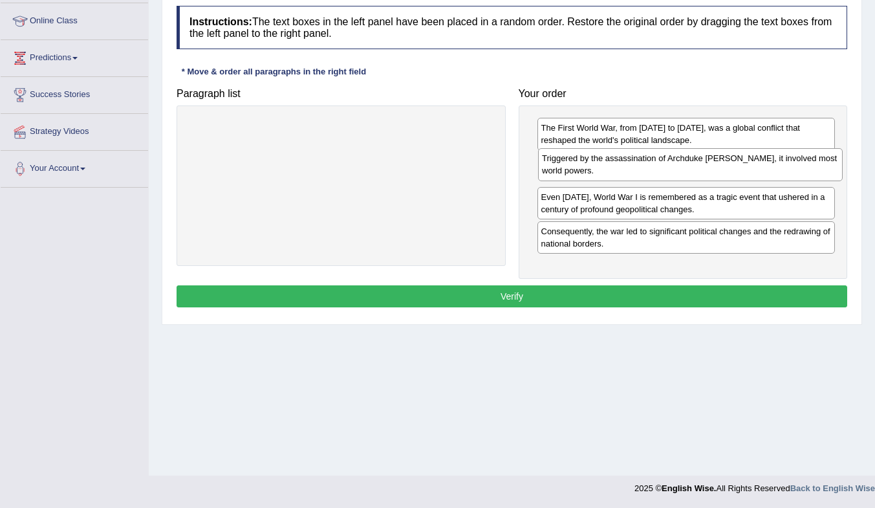
drag, startPoint x: 333, startPoint y: 143, endPoint x: 679, endPoint y: 175, distance: 348.2
click at [679, 175] on div "Triggered by the assassination of Archduke Franz Ferdinand, it involved most wo…" at bounding box center [690, 164] width 305 height 32
click at [578, 290] on button "Verify" at bounding box center [512, 296] width 671 height 22
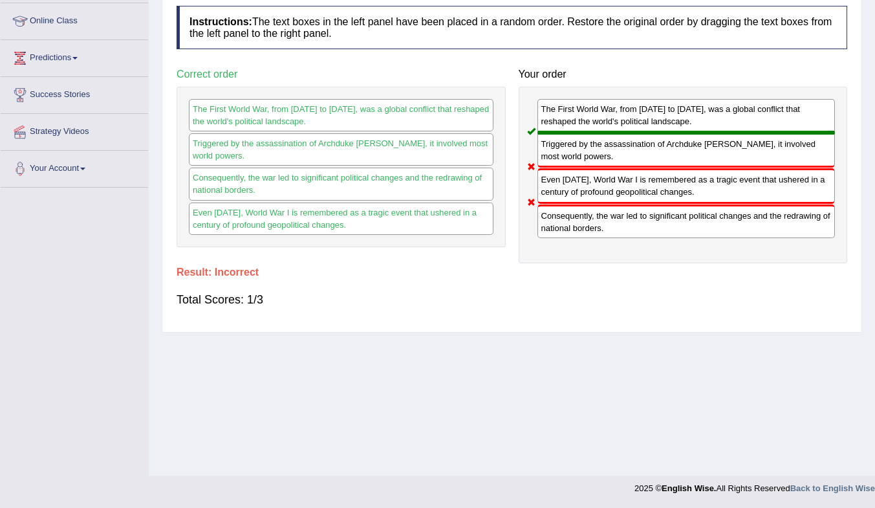
scroll to position [0, 0]
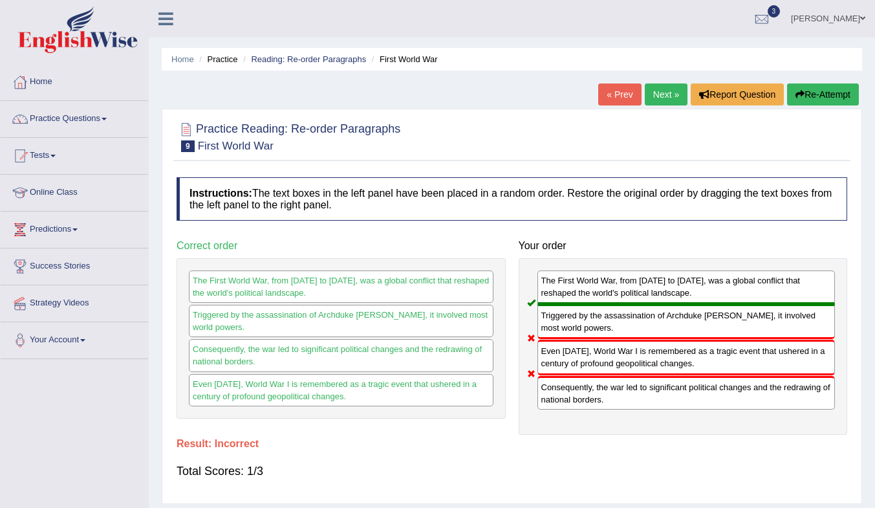
click at [664, 96] on link "Next »" at bounding box center [666, 94] width 43 height 22
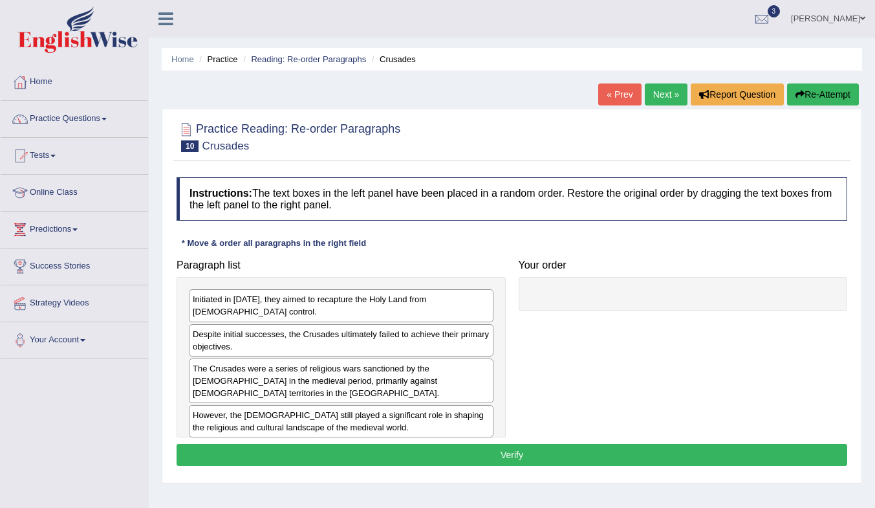
scroll to position [171, 0]
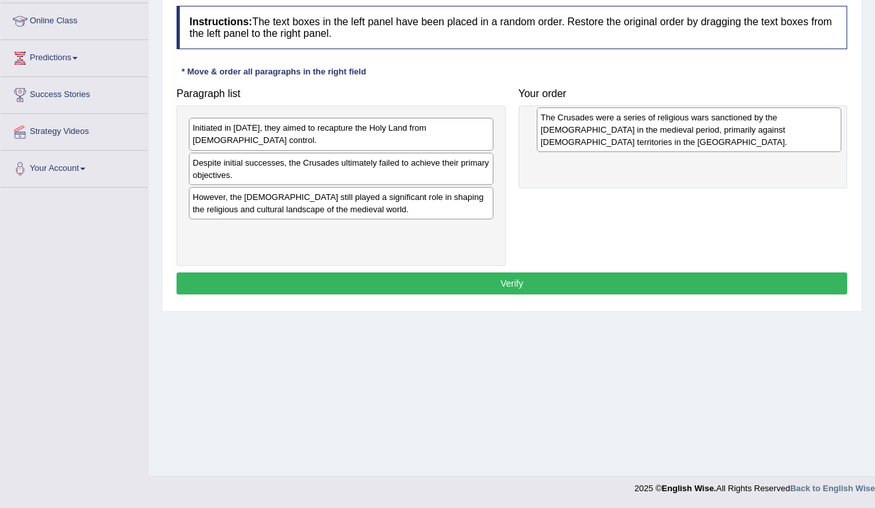
drag, startPoint x: 333, startPoint y: 202, endPoint x: 681, endPoint y: 135, distance: 354.5
click at [681, 135] on div "The Crusades were a series of religious wars sanctioned by the Latin Church in …" at bounding box center [689, 129] width 305 height 45
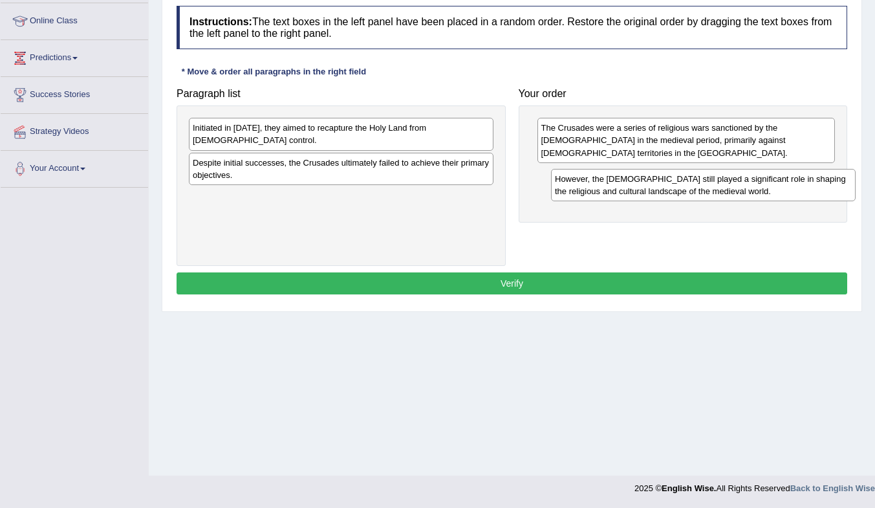
drag, startPoint x: 257, startPoint y: 201, endPoint x: 615, endPoint y: 199, distance: 357.8
click at [615, 199] on div "However, the Crusades still played a significant role in shaping the religious …" at bounding box center [703, 185] width 305 height 32
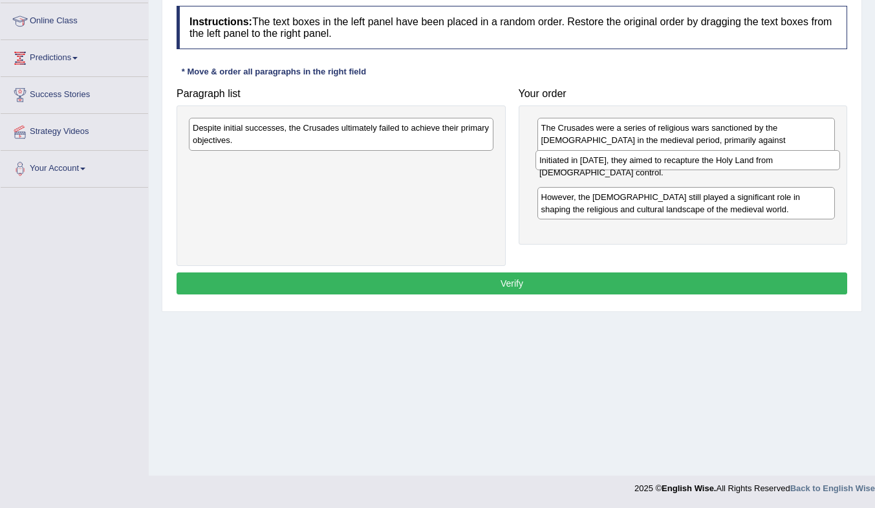
drag, startPoint x: 285, startPoint y: 131, endPoint x: 631, endPoint y: 164, distance: 348.3
click at [631, 164] on div "Initiated in 1095, they aimed to recapture the Holy Land from Muslim control." at bounding box center [688, 160] width 305 height 20
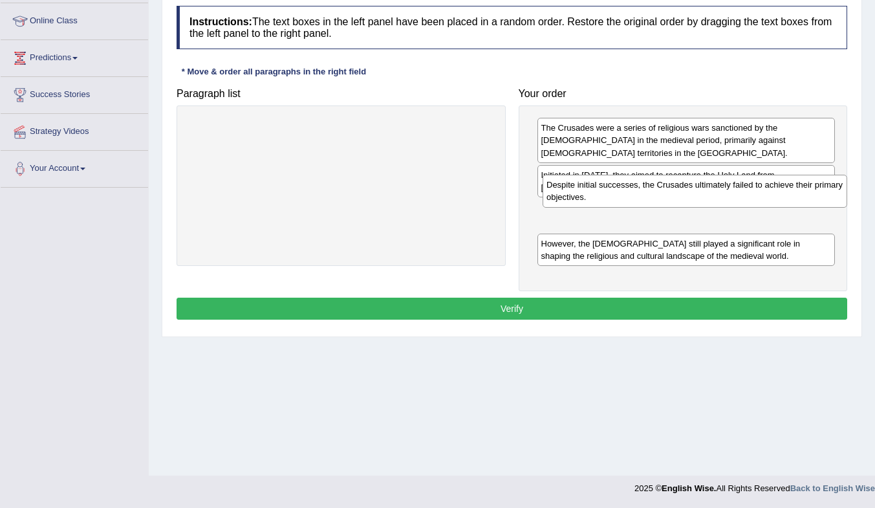
drag, startPoint x: 336, startPoint y: 138, endPoint x: 688, endPoint y: 202, distance: 357.7
click at [688, 202] on div "Despite initial successes, the Crusades ultimately failed to achieve their prim…" at bounding box center [695, 191] width 305 height 32
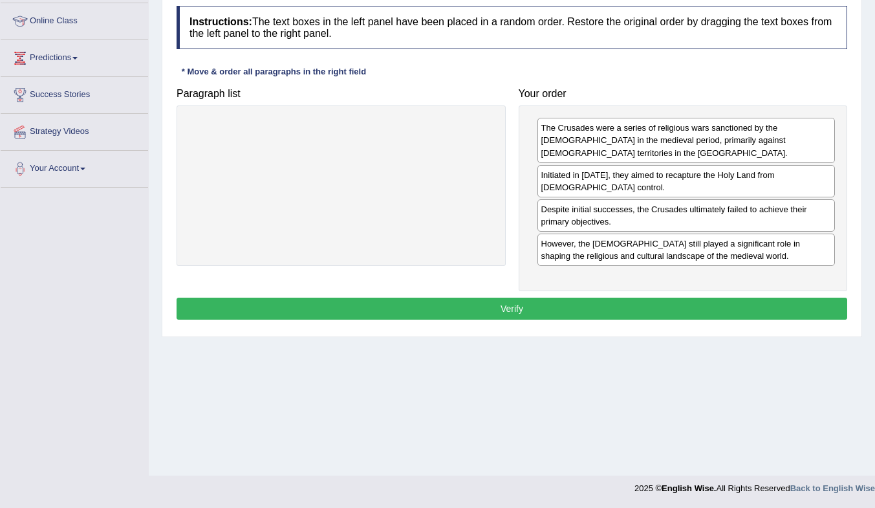
click at [586, 298] on button "Verify" at bounding box center [512, 309] width 671 height 22
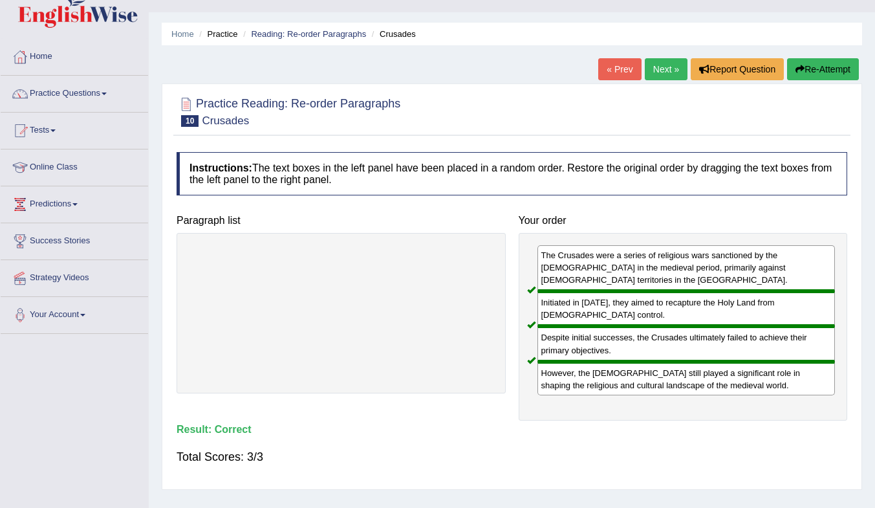
scroll to position [0, 0]
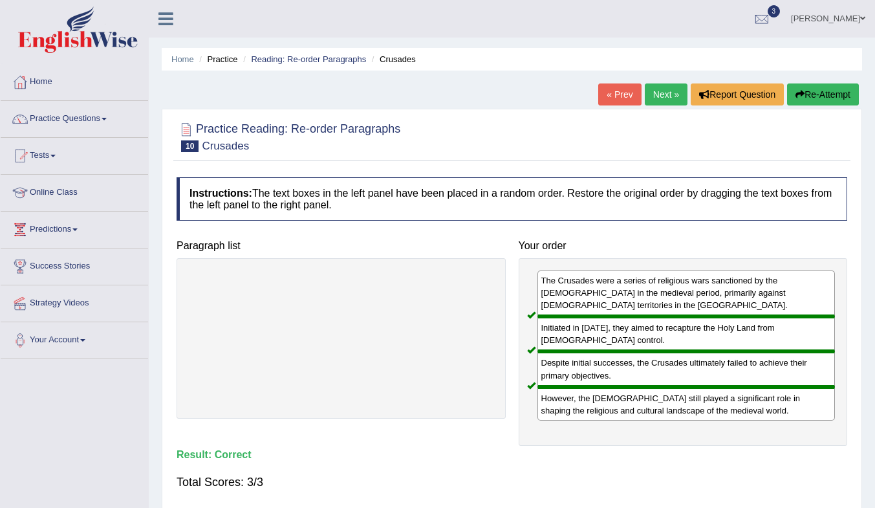
click at [657, 93] on link "Next »" at bounding box center [666, 94] width 43 height 22
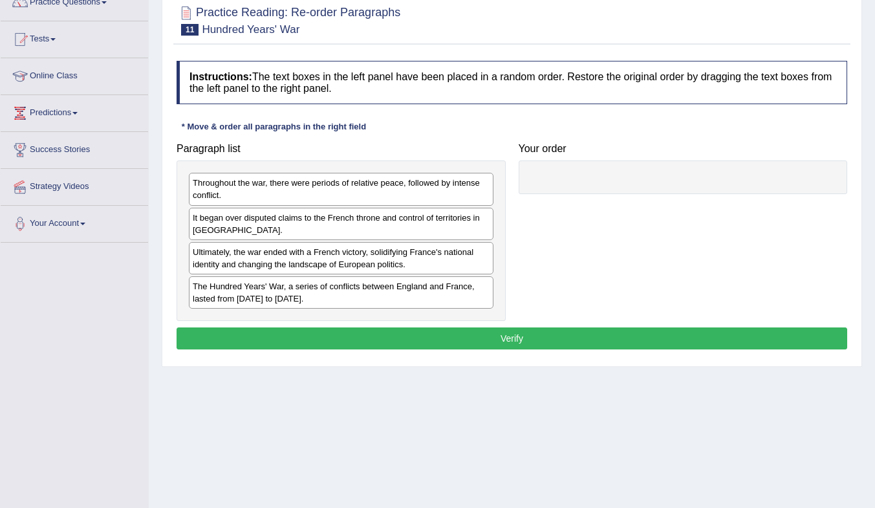
scroll to position [129, 0]
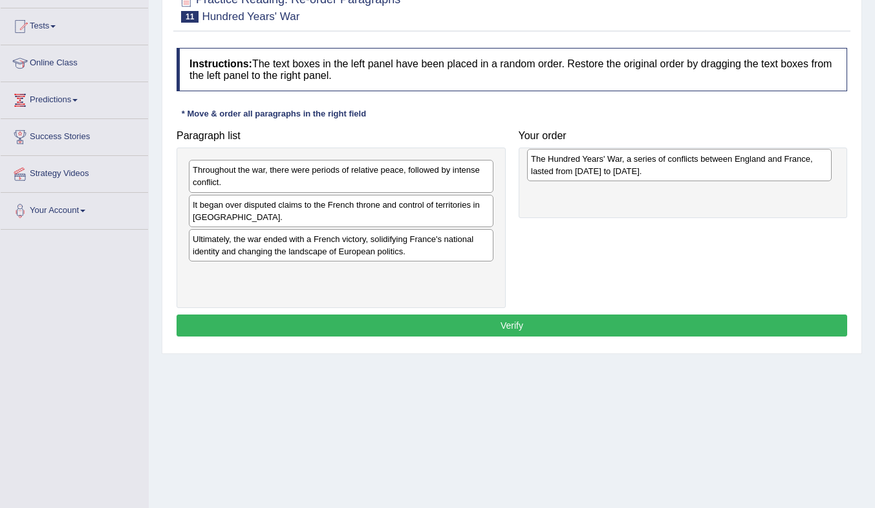
drag, startPoint x: 340, startPoint y: 281, endPoint x: 679, endPoint y: 167, distance: 357.2
click at [679, 167] on div "The Hundred Years' War, a series of conflicts between England and France, laste…" at bounding box center [679, 165] width 305 height 32
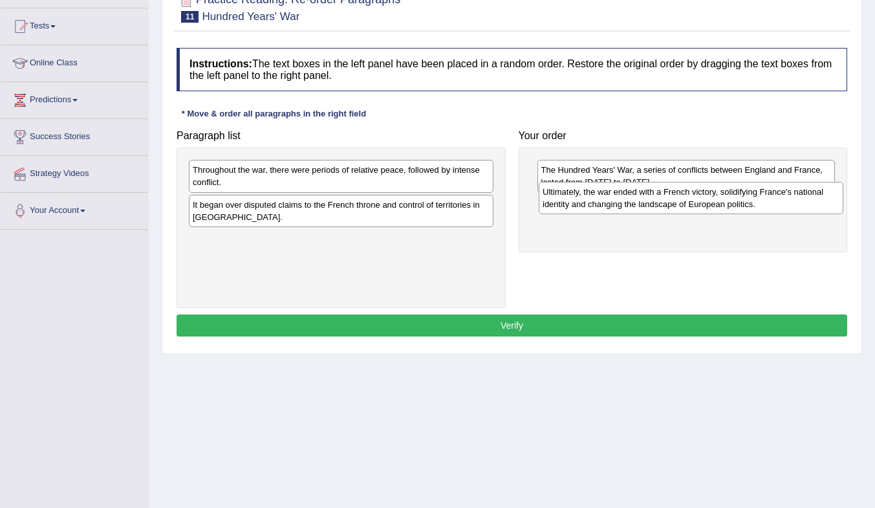
drag, startPoint x: 322, startPoint y: 249, endPoint x: 672, endPoint y: 202, distance: 353.2
click at [672, 202] on div "Ultimately, the war ended with a French victory, solidifying France's national …" at bounding box center [691, 198] width 305 height 32
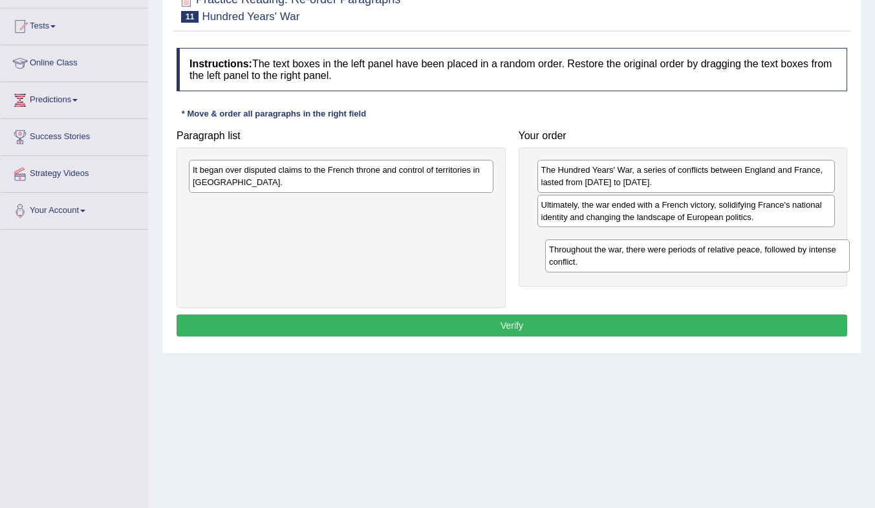
drag, startPoint x: 333, startPoint y: 179, endPoint x: 690, endPoint y: 259, distance: 365.2
click at [690, 259] on div "Throughout the war, there were periods of relative peace, followed by intense c…" at bounding box center [697, 255] width 305 height 32
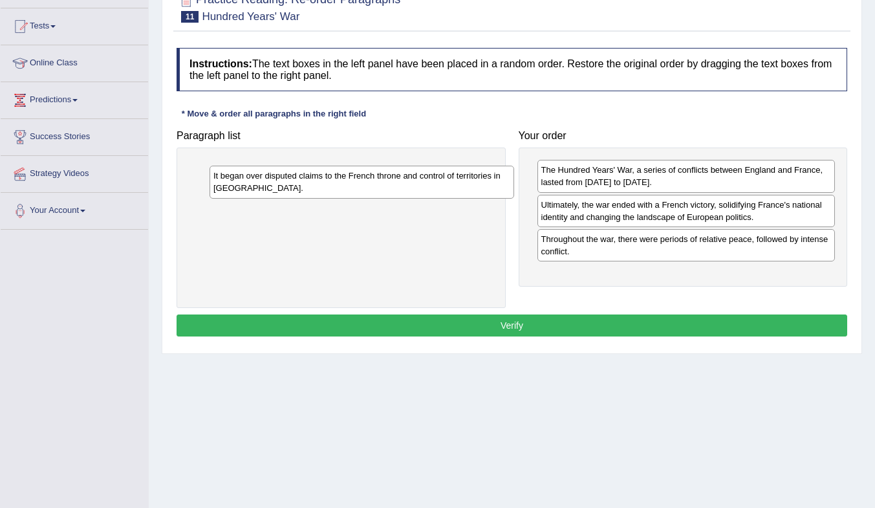
drag, startPoint x: 305, startPoint y: 180, endPoint x: 325, endPoint y: 186, distance: 21.5
click at [325, 186] on div "It began over disputed claims to the French throne and control of territories i…" at bounding box center [362, 182] width 305 height 32
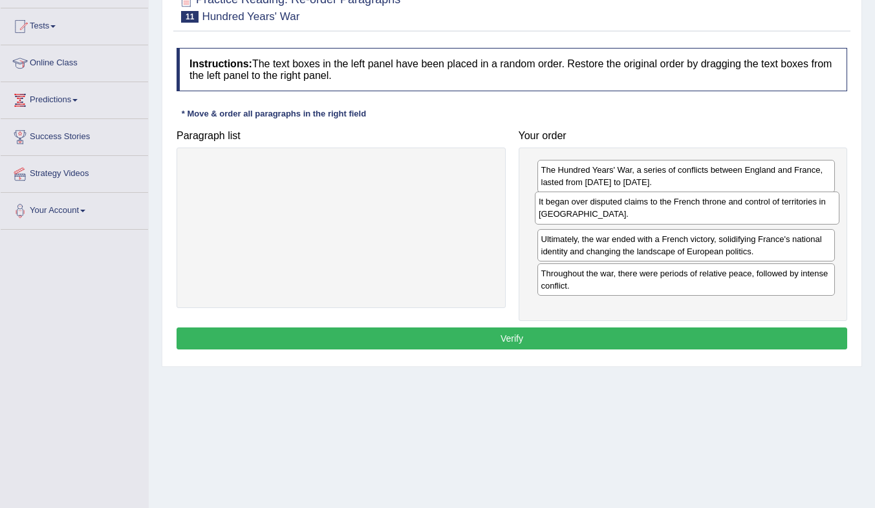
drag, startPoint x: 391, startPoint y: 197, endPoint x: 675, endPoint y: 218, distance: 284.2
click at [675, 218] on div "It began over disputed claims to the French throne and control of territories i…" at bounding box center [687, 207] width 305 height 32
drag, startPoint x: 728, startPoint y: 254, endPoint x: 719, endPoint y: 254, distance: 9.1
click at [719, 254] on div "Ultimately, the war ended with a French victory, solidifying France's national …" at bounding box center [678, 245] width 298 height 32
click at [653, 339] on button "Verify" at bounding box center [512, 338] width 671 height 22
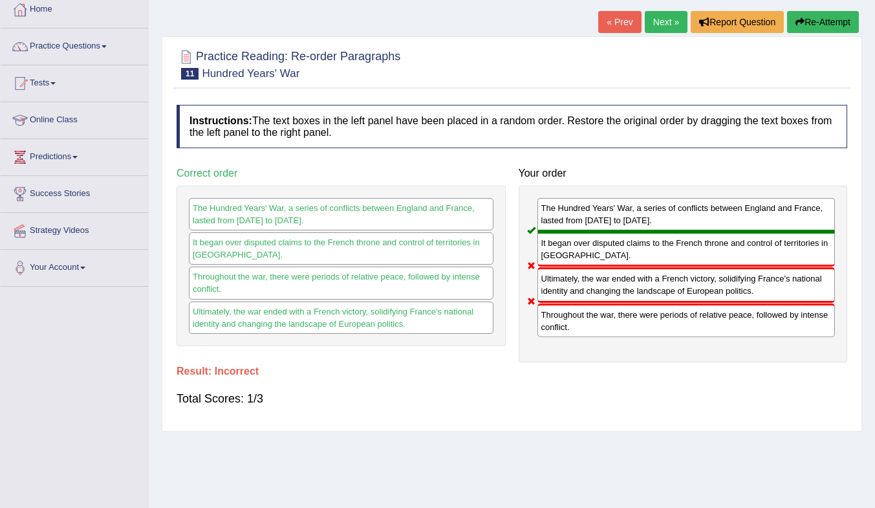
scroll to position [0, 0]
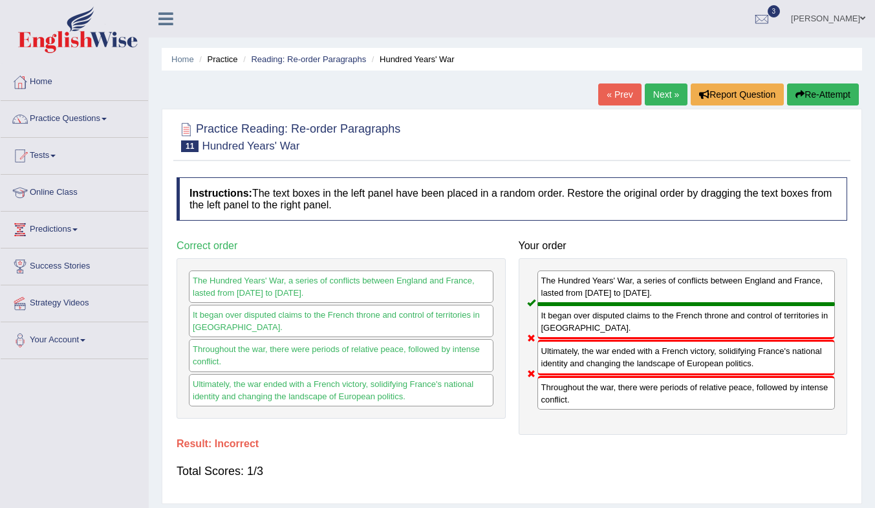
click at [659, 94] on link "Next »" at bounding box center [666, 94] width 43 height 22
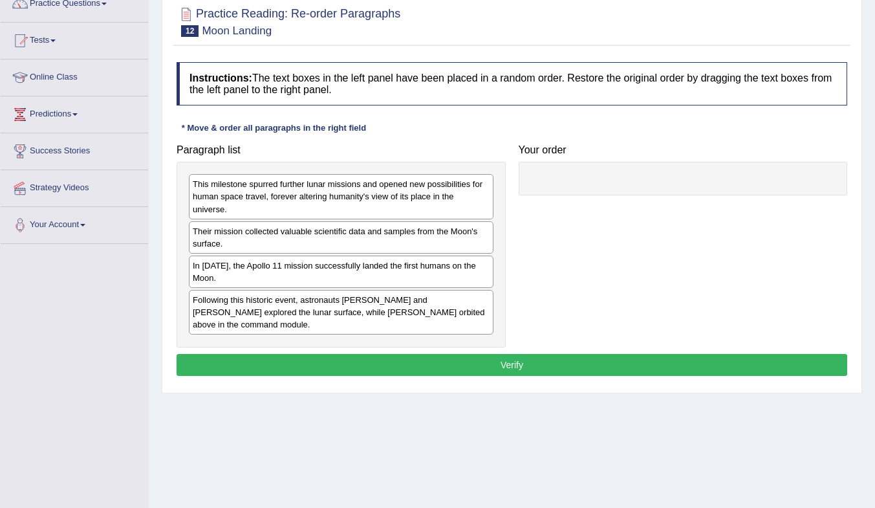
scroll to position [129, 0]
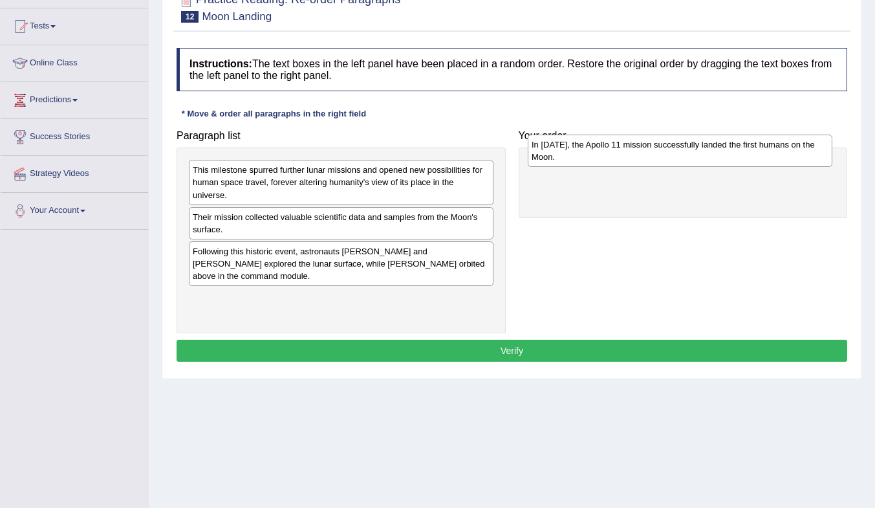
drag, startPoint x: 357, startPoint y: 265, endPoint x: 697, endPoint y: 169, distance: 352.9
click at [697, 167] on div "In [DATE], the Apollo 11 mission successfully landed the first humans on the Mo…" at bounding box center [680, 151] width 305 height 32
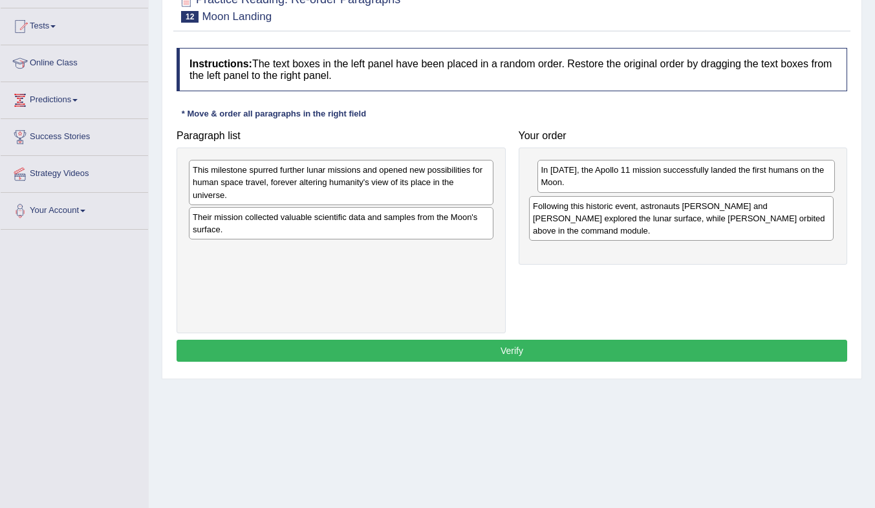
drag, startPoint x: 360, startPoint y: 267, endPoint x: 713, endPoint y: 207, distance: 358.3
click at [713, 207] on div "Following this historic event, astronauts [PERSON_NAME] and [PERSON_NAME] explo…" at bounding box center [681, 218] width 305 height 45
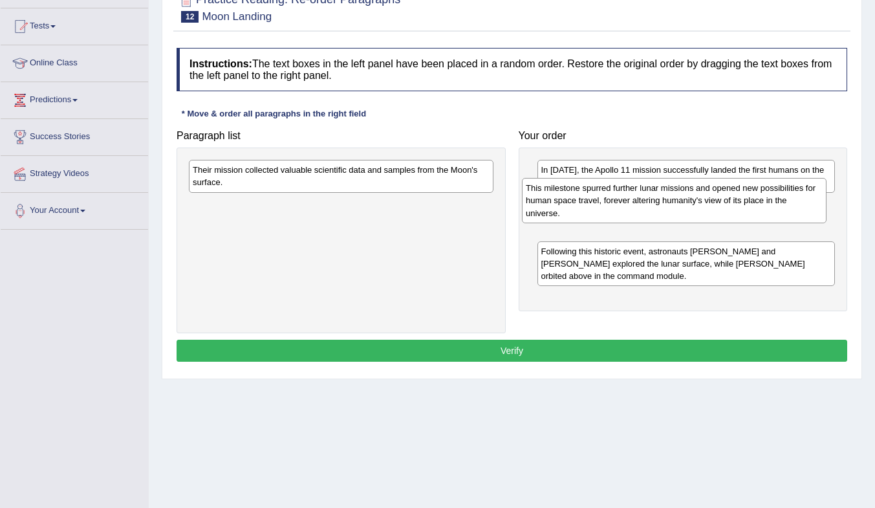
drag, startPoint x: 360, startPoint y: 187, endPoint x: 728, endPoint y: 225, distance: 369.4
click at [728, 223] on div "This milestone spurred further lunar missions and opened new possibilities for …" at bounding box center [674, 200] width 305 height 45
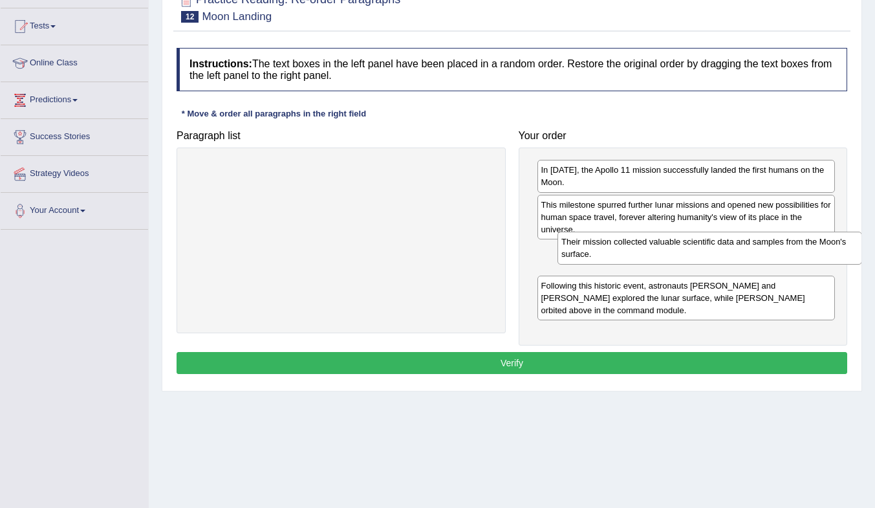
drag, startPoint x: 353, startPoint y: 180, endPoint x: 719, endPoint y: 254, distance: 373.7
click at [719, 254] on div "Their mission collected valuable scientific data and samples from the Moon's su…" at bounding box center [710, 248] width 305 height 32
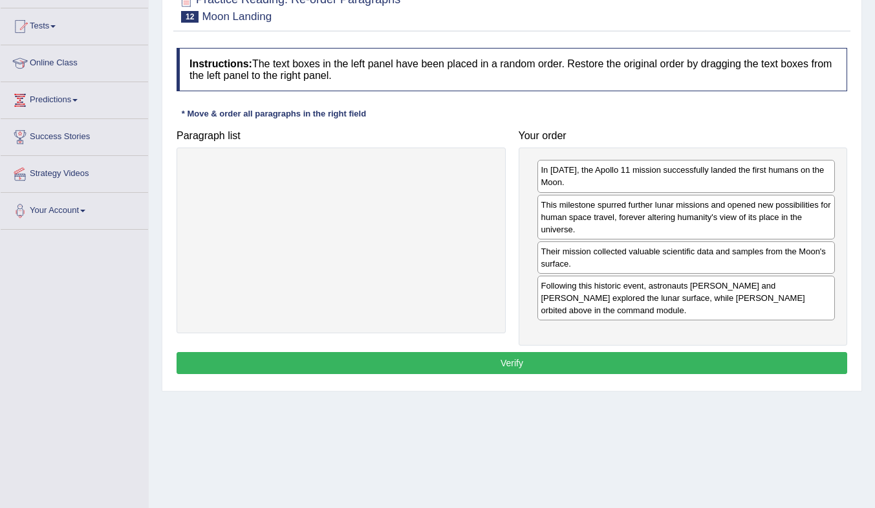
click at [628, 360] on button "Verify" at bounding box center [512, 363] width 671 height 22
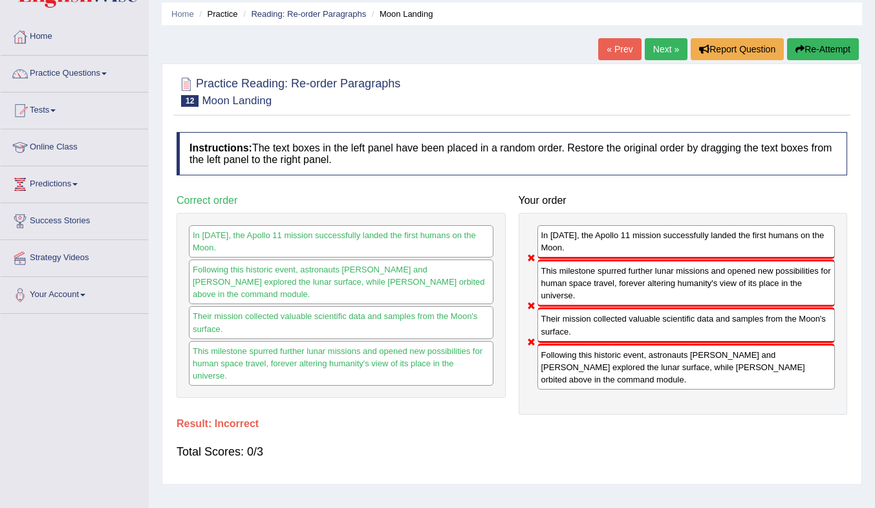
scroll to position [0, 0]
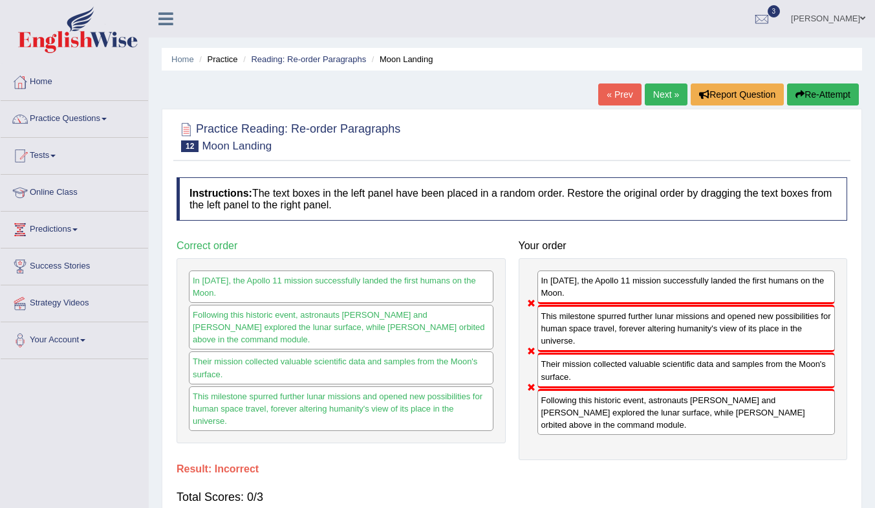
click at [673, 92] on link "Next »" at bounding box center [666, 94] width 43 height 22
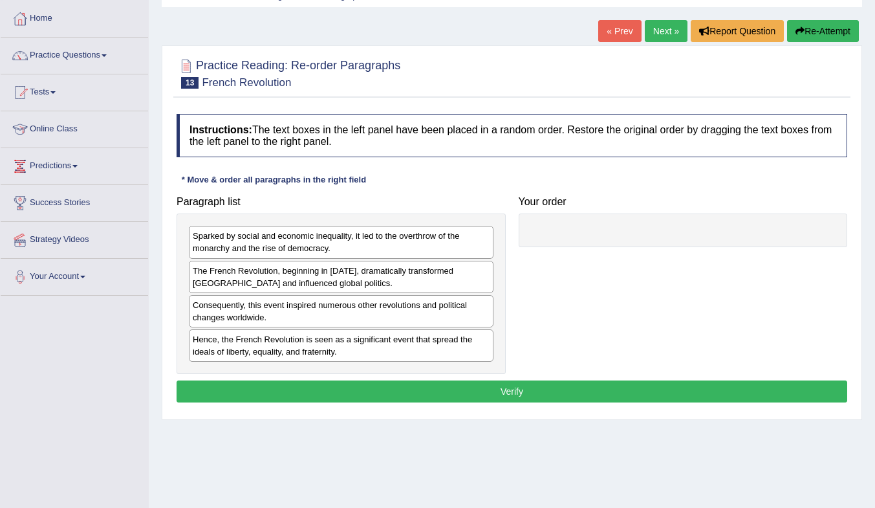
scroll to position [65, 0]
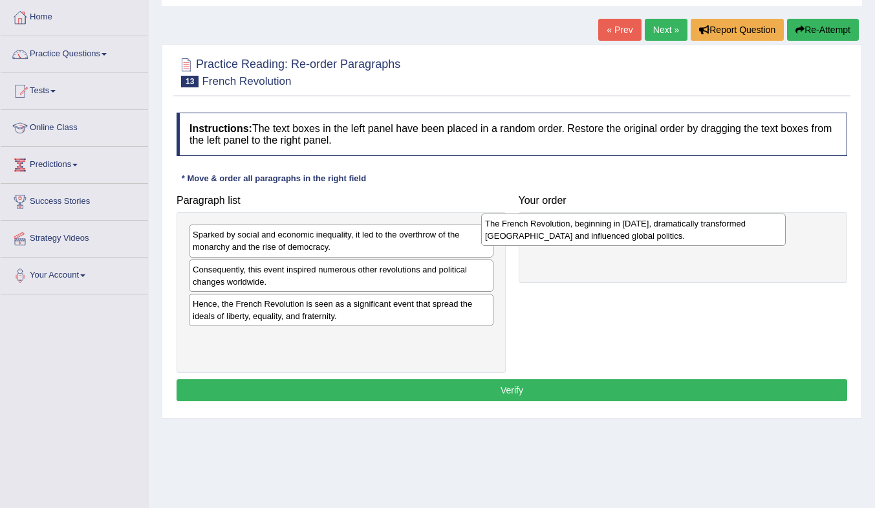
drag, startPoint x: 311, startPoint y: 276, endPoint x: 604, endPoint y: 230, distance: 296.0
click at [604, 230] on div "The French Revolution, beginning in 1789, dramatically transformed France and i…" at bounding box center [633, 229] width 305 height 32
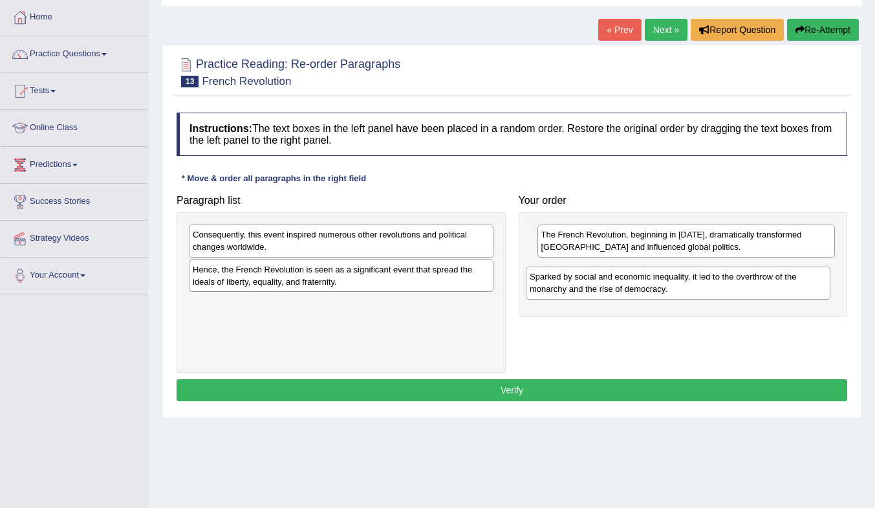
drag, startPoint x: 318, startPoint y: 235, endPoint x: 657, endPoint y: 274, distance: 340.6
click at [657, 275] on div "Sparked by social and economic inequality, it led to the overthrow of the monar…" at bounding box center [678, 283] width 305 height 32
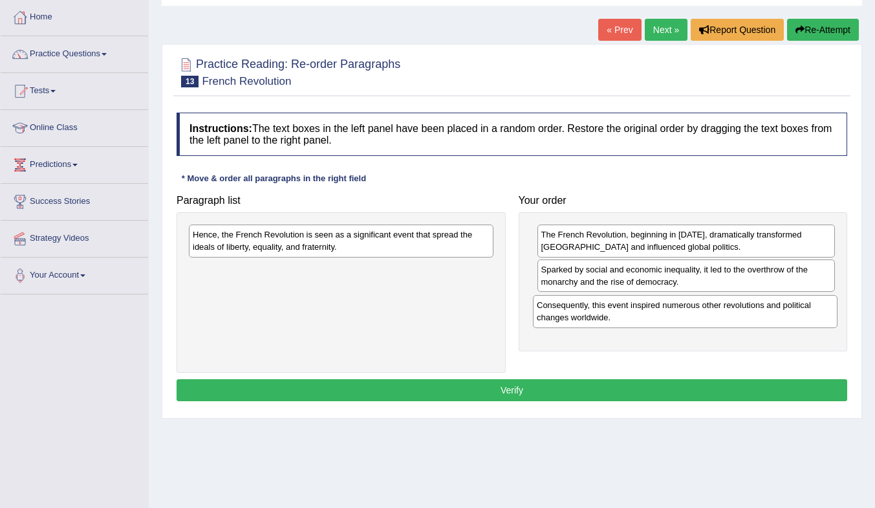
drag, startPoint x: 345, startPoint y: 243, endPoint x: 686, endPoint y: 313, distance: 348.0
click at [686, 313] on div "Consequently, this event inspired numerous other revolutions and political chan…" at bounding box center [685, 311] width 305 height 32
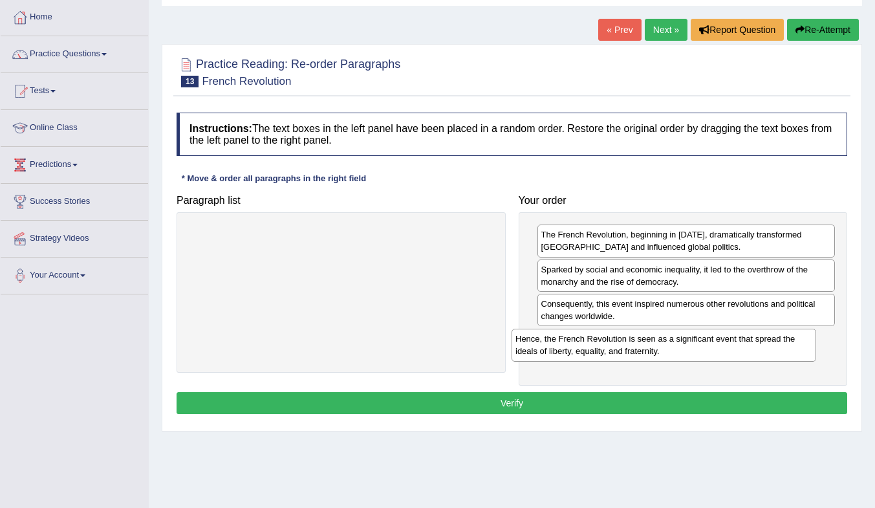
drag, startPoint x: 392, startPoint y: 237, endPoint x: 737, endPoint y: 338, distance: 359.3
click at [736, 338] on div "Hence, the French Revolution is seen as a significant event that spread the ide…" at bounding box center [664, 345] width 305 height 32
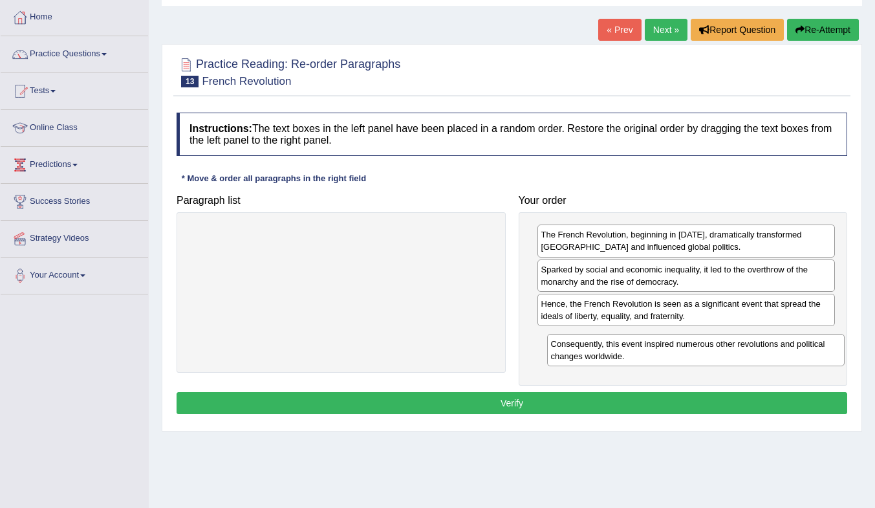
drag, startPoint x: 660, startPoint y: 307, endPoint x: 659, endPoint y: 358, distance: 51.1
click at [659, 358] on div "Consequently, this event inspired numerous other revolutions and political chan…" at bounding box center [696, 350] width 298 height 32
click at [620, 402] on button "Verify" at bounding box center [512, 403] width 671 height 22
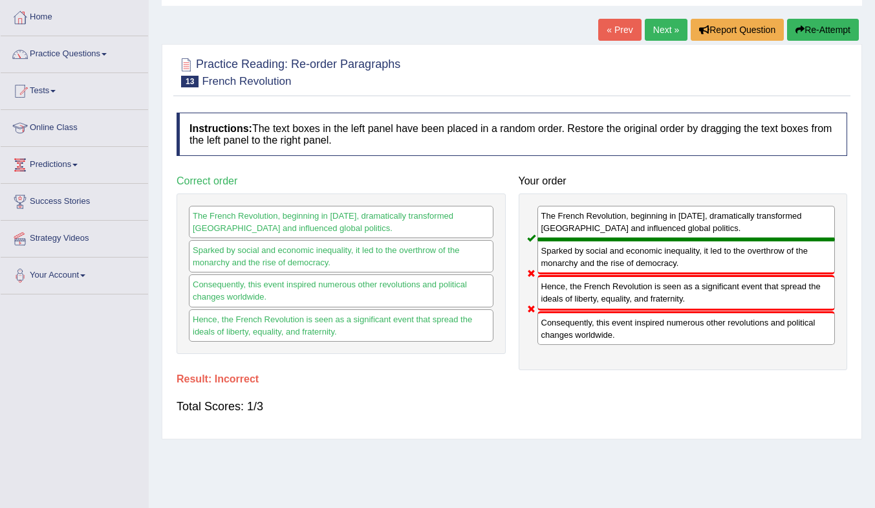
click at [667, 29] on link "Next »" at bounding box center [666, 30] width 43 height 22
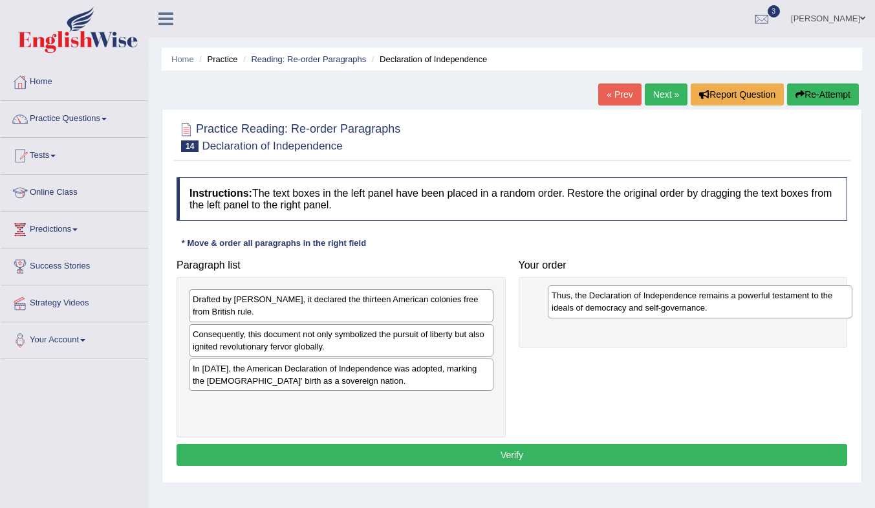
drag, startPoint x: 266, startPoint y: 298, endPoint x: 620, endPoint y: 305, distance: 354.6
click at [620, 304] on div "Thus, the Declaration of Independence remains a powerful testament to the ideal…" at bounding box center [700, 301] width 305 height 32
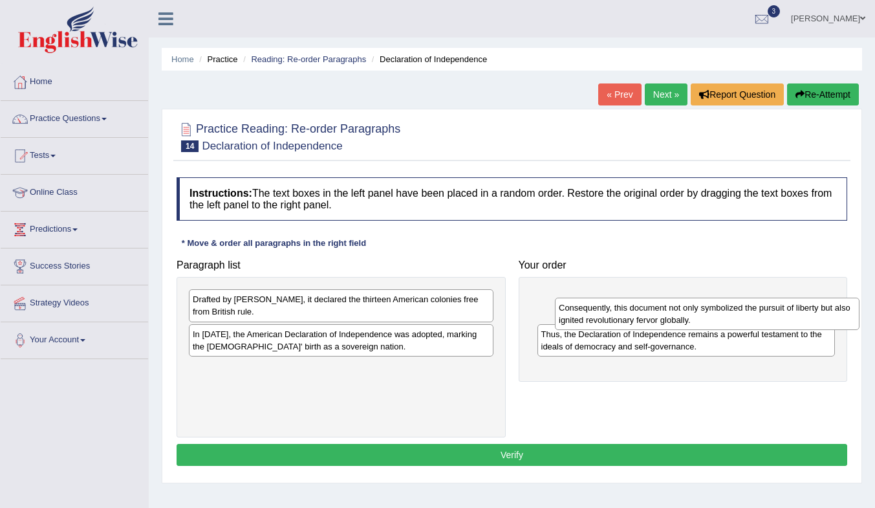
drag, startPoint x: 281, startPoint y: 340, endPoint x: 648, endPoint y: 313, distance: 367.1
click at [648, 313] on div "Consequently, this document not only symbolized the pursuit of liberty but also…" at bounding box center [707, 314] width 305 height 32
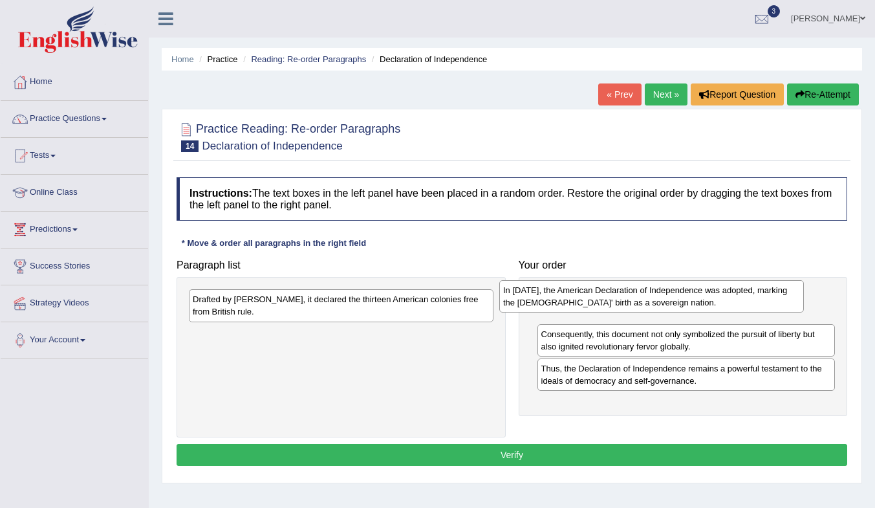
drag, startPoint x: 336, startPoint y: 343, endPoint x: 647, endPoint y: 299, distance: 313.6
click at [647, 299] on div "In 1776, the American Declaration of Independence was adopted, marking the Unit…" at bounding box center [651, 296] width 305 height 32
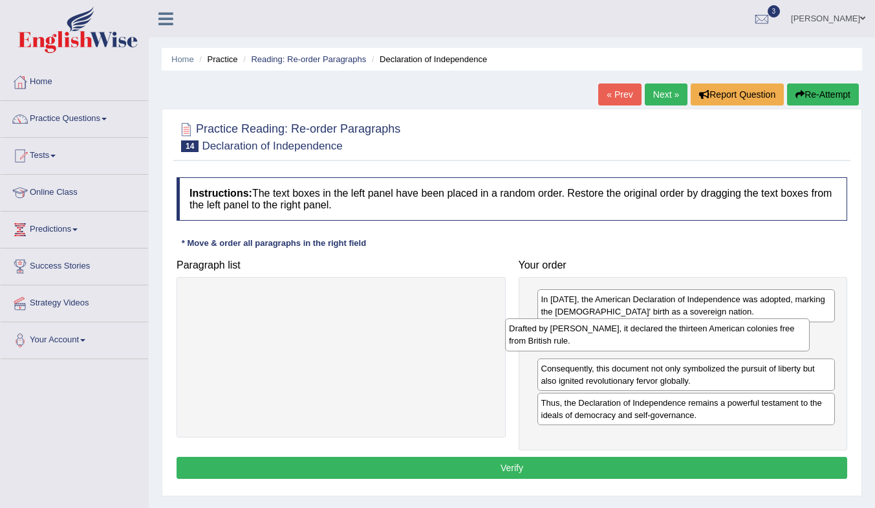
drag, startPoint x: 534, startPoint y: 318, endPoint x: 732, endPoint y: 344, distance: 200.4
click at [725, 342] on div "Drafted by Thomas Jefferson, it declared the thirteen American colonies free fr…" at bounding box center [657, 334] width 305 height 32
click at [599, 463] on button "Verify" at bounding box center [512, 468] width 671 height 22
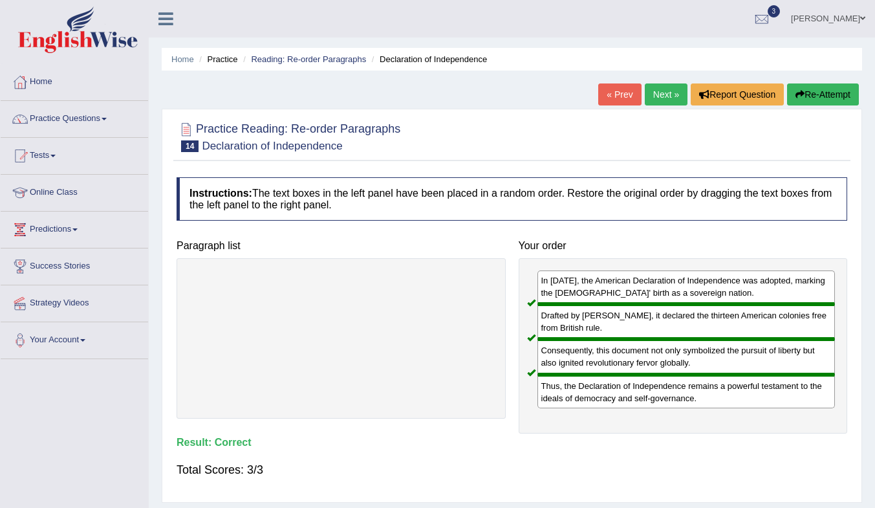
click at [664, 94] on link "Next »" at bounding box center [666, 94] width 43 height 22
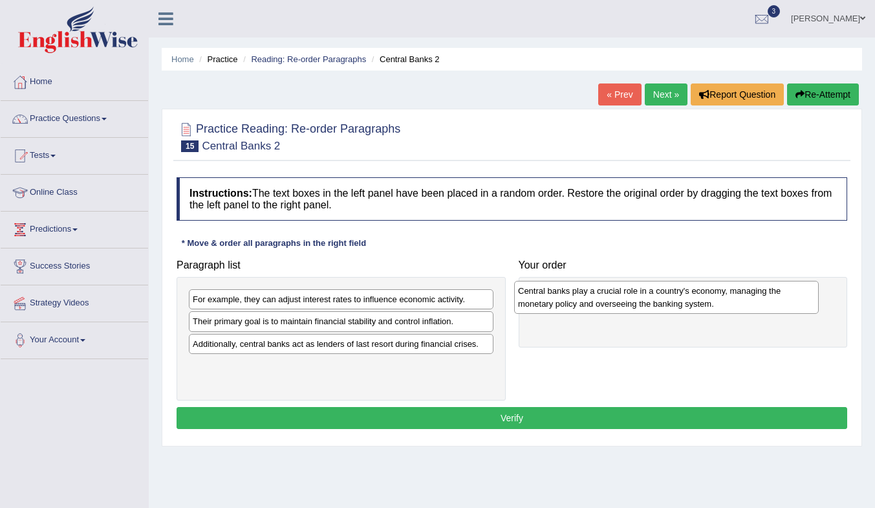
drag, startPoint x: 307, startPoint y: 328, endPoint x: 625, endPoint y: 300, distance: 319.5
click at [631, 298] on div "Central banks play a crucial role in a country's economy, managing the monetary…" at bounding box center [666, 297] width 305 height 32
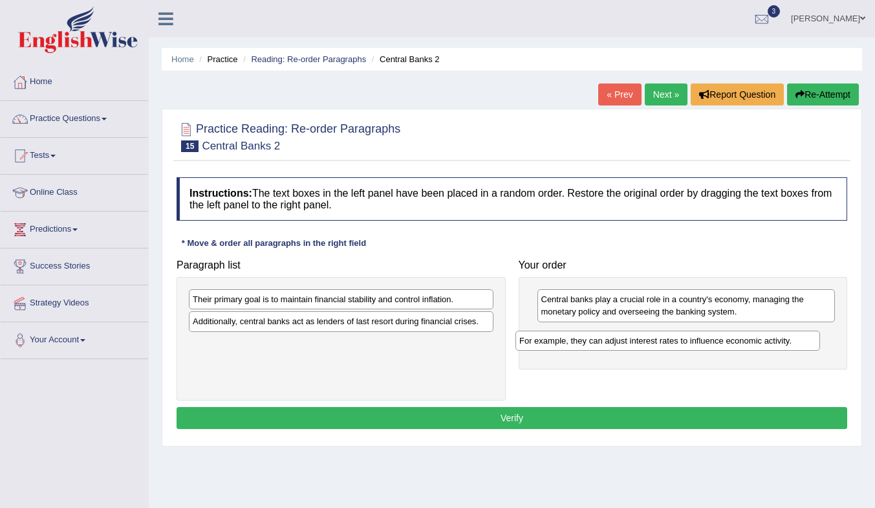
drag, startPoint x: 274, startPoint y: 301, endPoint x: 601, endPoint y: 342, distance: 329.3
click at [601, 342] on div "For example, they can adjust interest rates to influence economic activity." at bounding box center [668, 341] width 305 height 20
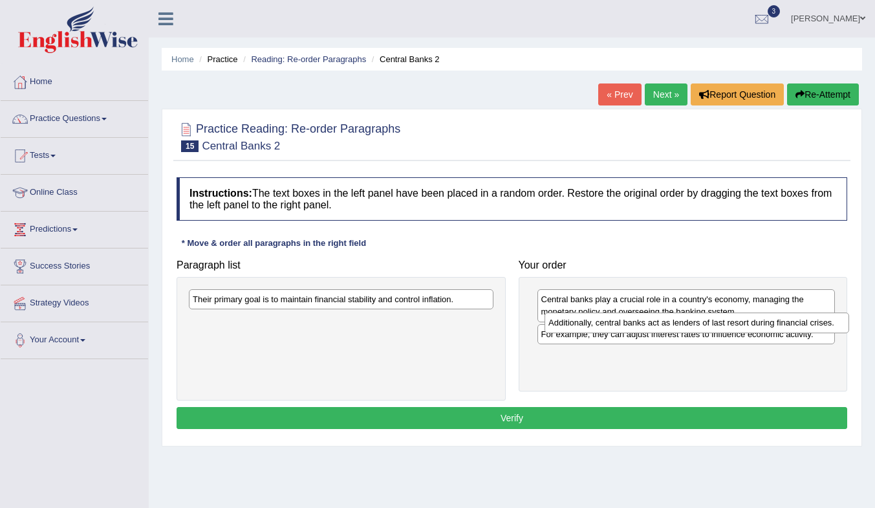
drag, startPoint x: 320, startPoint y: 325, endPoint x: 676, endPoint y: 326, distance: 356.5
click at [676, 326] on div "Additionally, central banks act as lenders of last resort during financial cris…" at bounding box center [697, 322] width 305 height 20
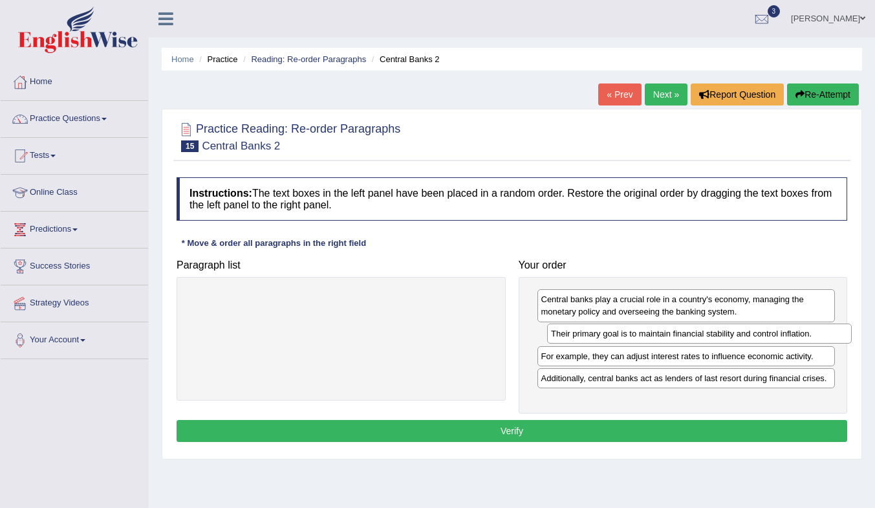
drag, startPoint x: 360, startPoint y: 300, endPoint x: 719, endPoint y: 334, distance: 360.0
click at [719, 334] on div "Their primary goal is to maintain financial stability and control inflation." at bounding box center [699, 333] width 305 height 20
drag, startPoint x: 649, startPoint y: 384, endPoint x: 640, endPoint y: 358, distance: 27.4
click at [640, 358] on div "Additionally, central banks act as lenders of last resort during financial cris…" at bounding box center [677, 352] width 298 height 20
drag, startPoint x: 617, startPoint y: 432, endPoint x: 617, endPoint y: 364, distance: 68.6
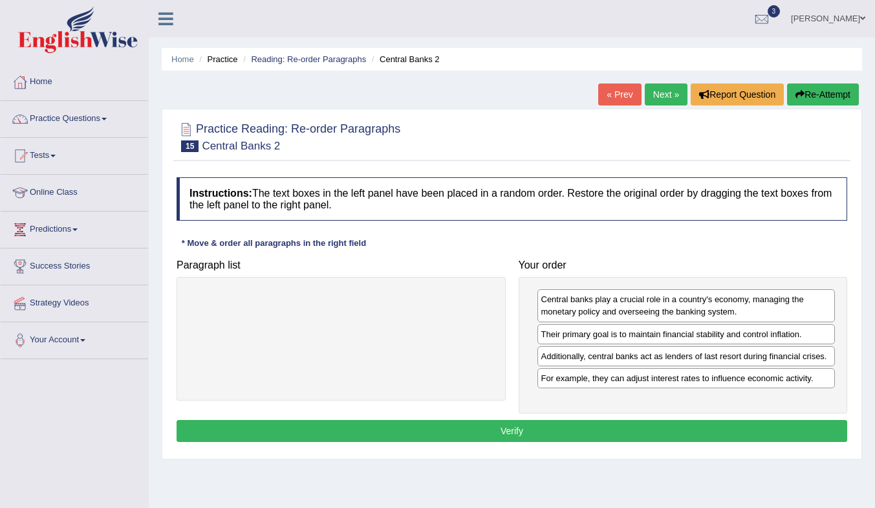
click at [617, 364] on div "Instructions: The text boxes in the left panel have been placed in a random ord…" at bounding box center [511, 311] width 677 height 281
drag, startPoint x: 609, startPoint y: 381, endPoint x: 618, endPoint y: 353, distance: 29.9
click at [618, 353] on div "For example, they can adjust interest rates to influence economic activity." at bounding box center [696, 352] width 298 height 20
click at [584, 426] on button "Verify" at bounding box center [512, 431] width 671 height 22
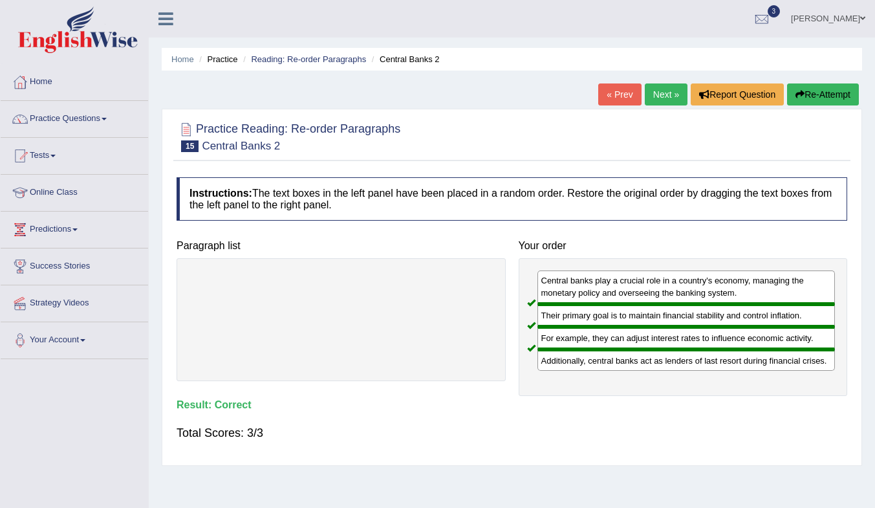
click at [664, 96] on link "Next »" at bounding box center [666, 94] width 43 height 22
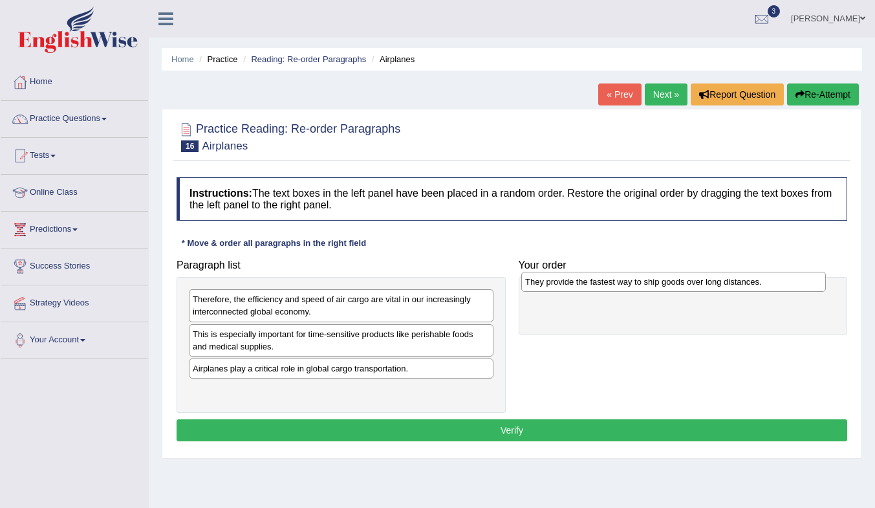
drag, startPoint x: 280, startPoint y: 371, endPoint x: 613, endPoint y: 285, distance: 343.6
click at [613, 285] on div "They provide the fastest way to ship goods over long distances." at bounding box center [673, 282] width 305 height 20
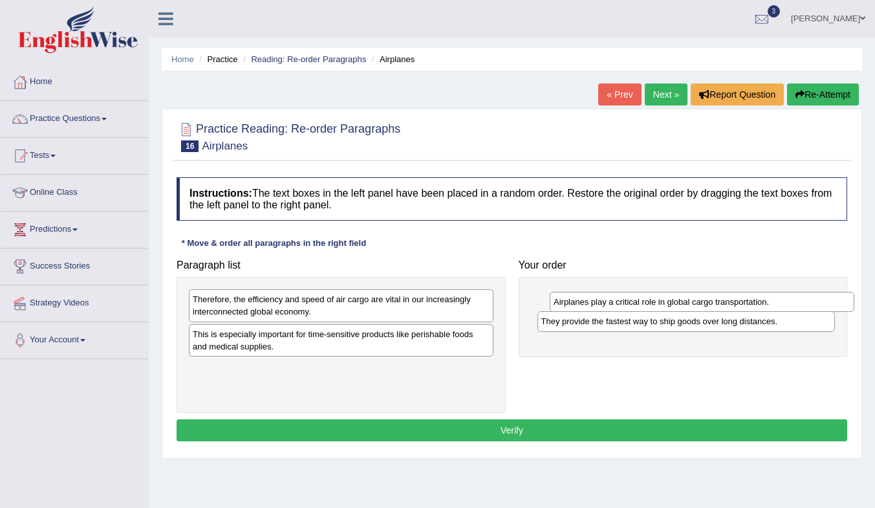
drag, startPoint x: 346, startPoint y: 371, endPoint x: 707, endPoint y: 305, distance: 367.1
click at [707, 305] on div "Airplanes play a critical role in global cargo transportation." at bounding box center [702, 302] width 305 height 20
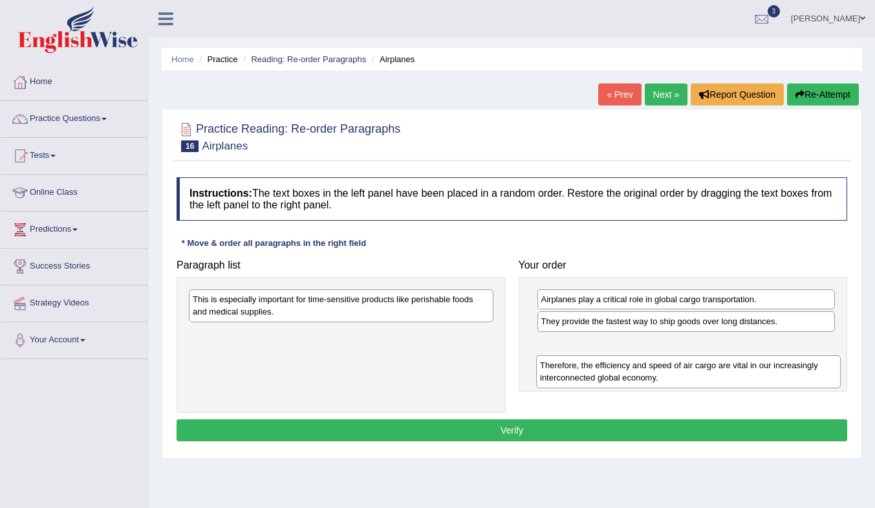
drag, startPoint x: 279, startPoint y: 308, endPoint x: 627, endPoint y: 373, distance: 354.1
click at [626, 373] on div "Therefore, the efficiency and speed of air cargo are vital in our increasingly …" at bounding box center [688, 371] width 305 height 32
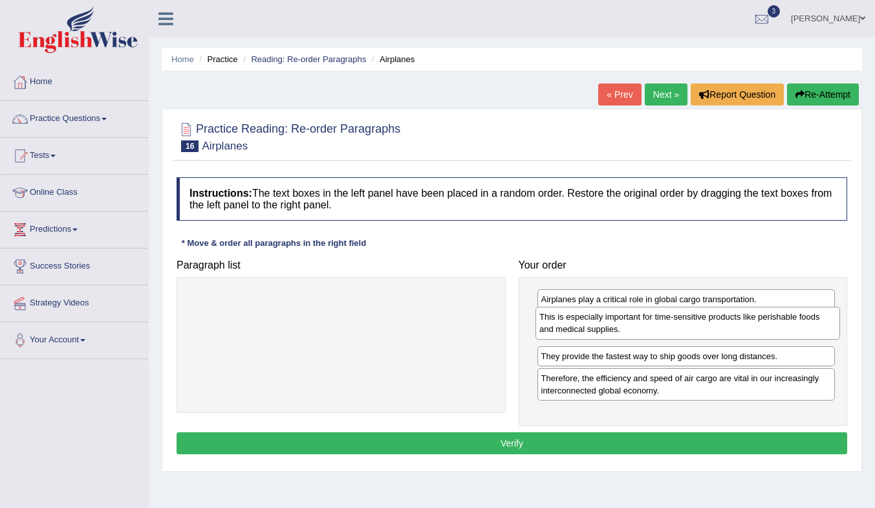
drag, startPoint x: 305, startPoint y: 298, endPoint x: 651, endPoint y: 316, distance: 347.2
click at [651, 316] on div "This is especially important for time-sensitive products like perishable foods …" at bounding box center [688, 323] width 305 height 32
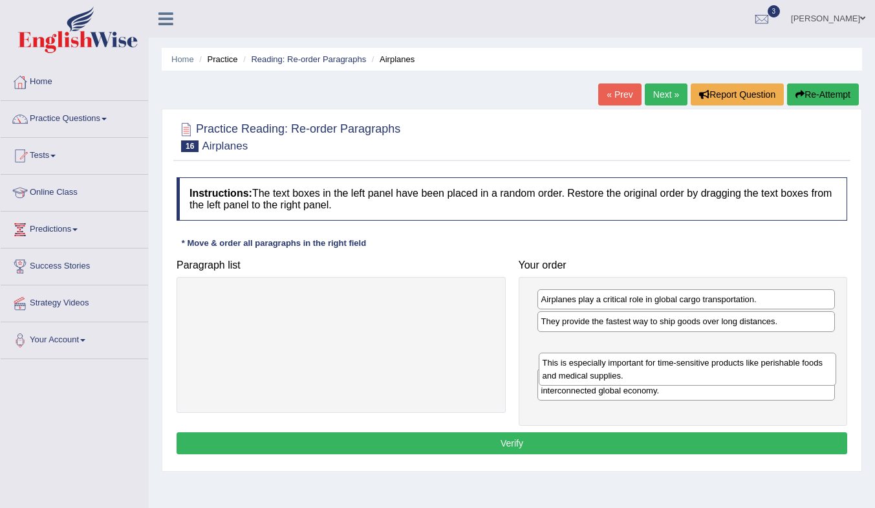
drag, startPoint x: 726, startPoint y: 331, endPoint x: 727, endPoint y: 372, distance: 41.4
click at [727, 372] on div "This is especially important for time-sensitive products like perishable foods …" at bounding box center [688, 369] width 298 height 32
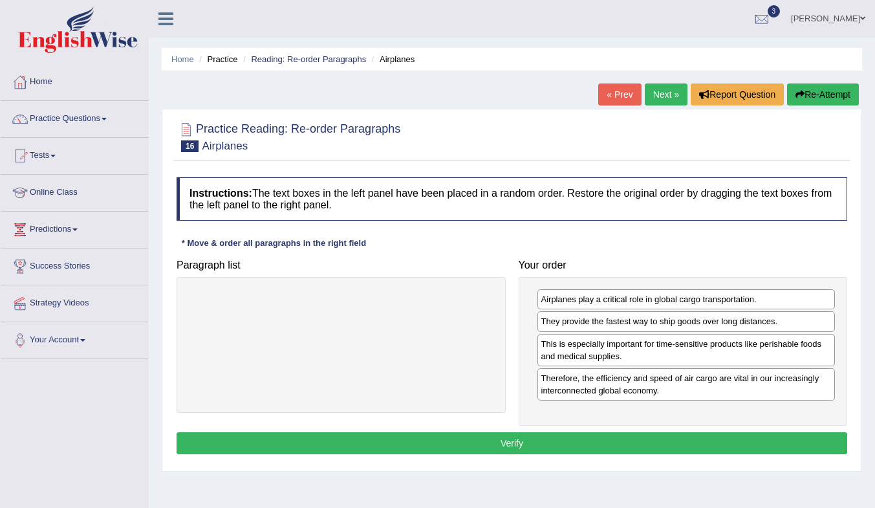
click at [660, 442] on button "Verify" at bounding box center [512, 443] width 671 height 22
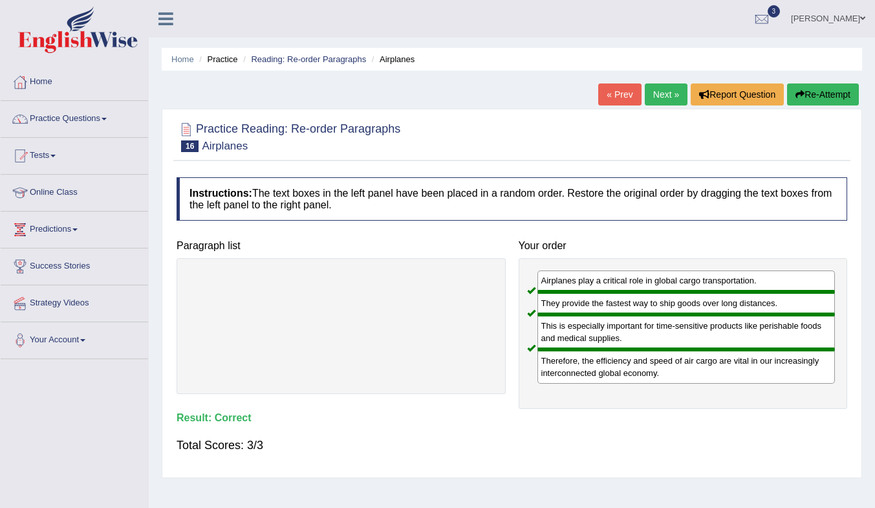
click at [662, 98] on link "Next »" at bounding box center [666, 94] width 43 height 22
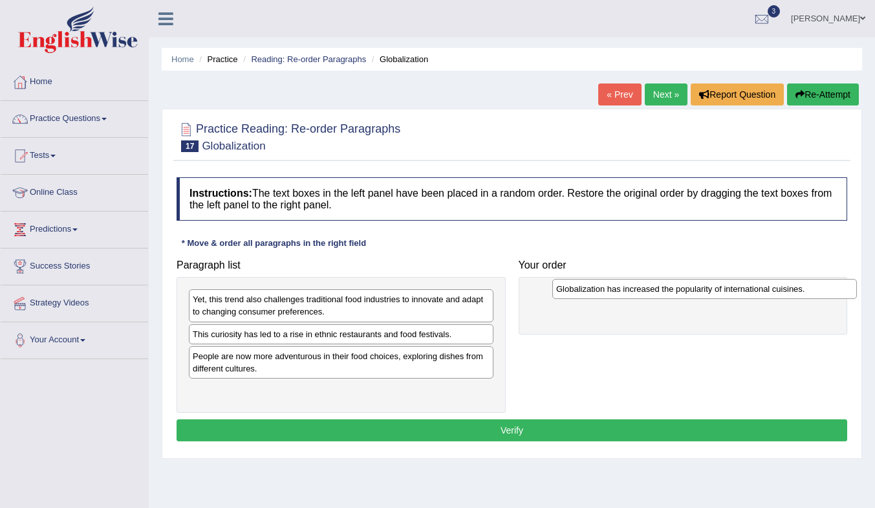
drag, startPoint x: 307, startPoint y: 362, endPoint x: 666, endPoint y: 298, distance: 365.5
click at [667, 298] on div "Globalization has increased the popularity of international cuisines." at bounding box center [704, 289] width 305 height 20
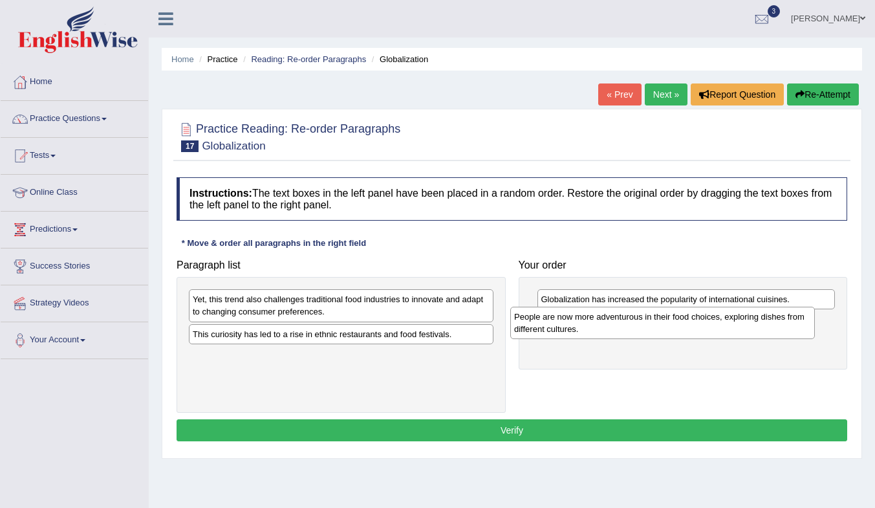
drag, startPoint x: 344, startPoint y: 373, endPoint x: 666, endPoint y: 333, distance: 323.9
click at [666, 333] on div "People are now more adventurous in their food choices, exploring dishes from di…" at bounding box center [662, 323] width 305 height 32
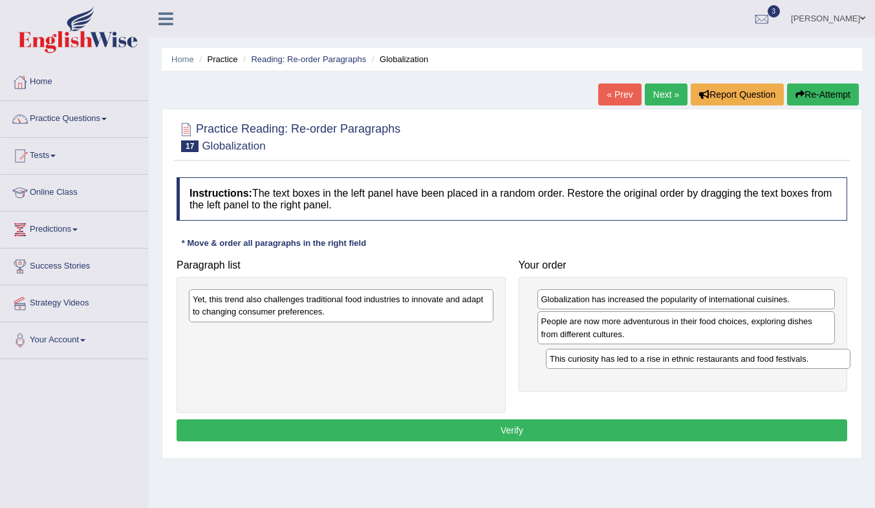
drag, startPoint x: 323, startPoint y: 334, endPoint x: 681, endPoint y: 357, distance: 357.9
click at [681, 357] on div "This curiosity has led to a rise in ethnic restaurants and food festivals." at bounding box center [698, 359] width 305 height 20
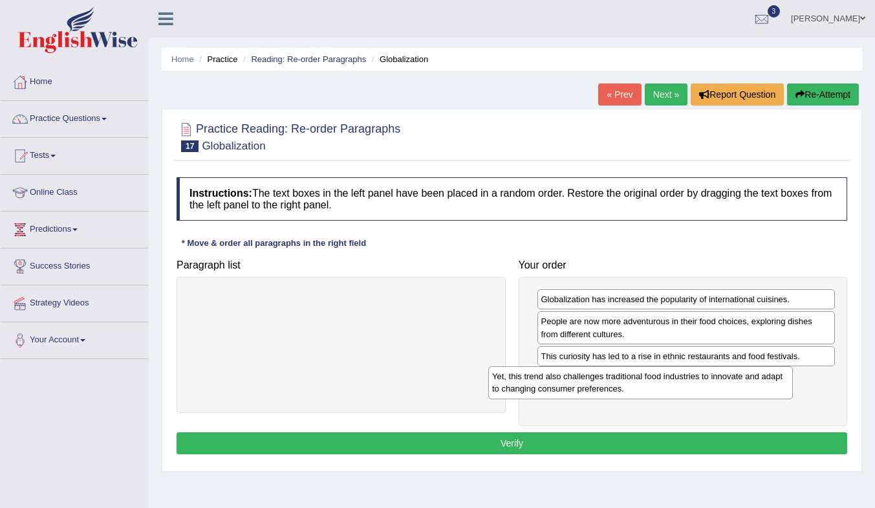
drag, startPoint x: 399, startPoint y: 314, endPoint x: 710, endPoint y: 388, distance: 320.0
click at [699, 391] on div "Yet, this trend also challenges traditional food industries to innovate and ada…" at bounding box center [640, 382] width 305 height 32
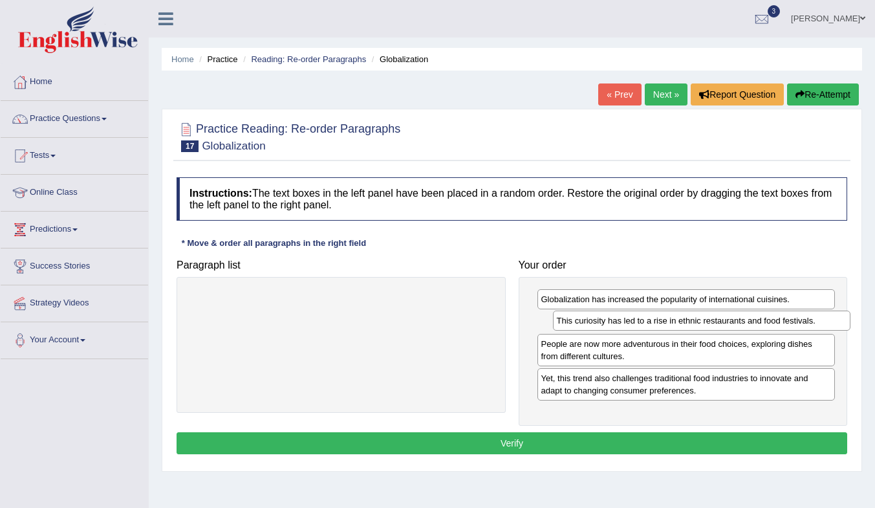
drag, startPoint x: 716, startPoint y: 360, endPoint x: 731, endPoint y: 324, distance: 38.8
click at [731, 324] on div "This curiosity has led to a rise in ethnic restaurants and food festivals." at bounding box center [702, 321] width 298 height 20
click at [677, 444] on button "Verify" at bounding box center [512, 443] width 671 height 22
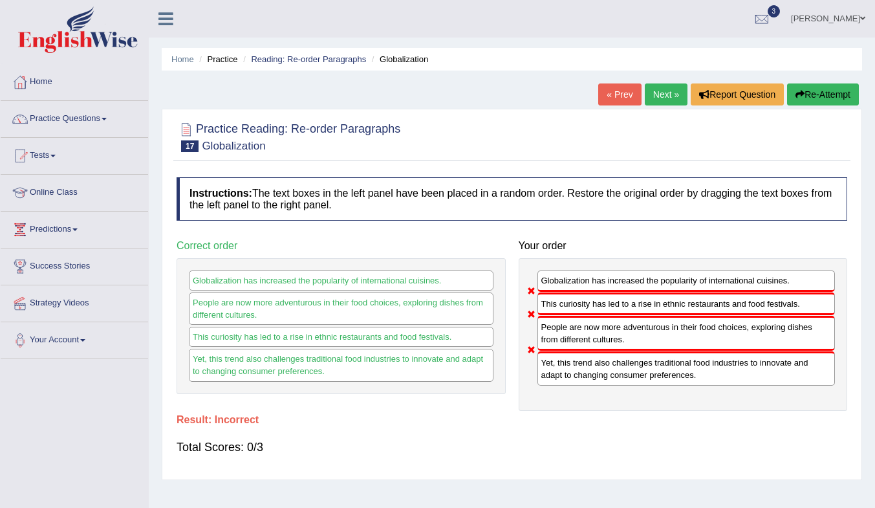
click at [655, 99] on link "Next »" at bounding box center [666, 94] width 43 height 22
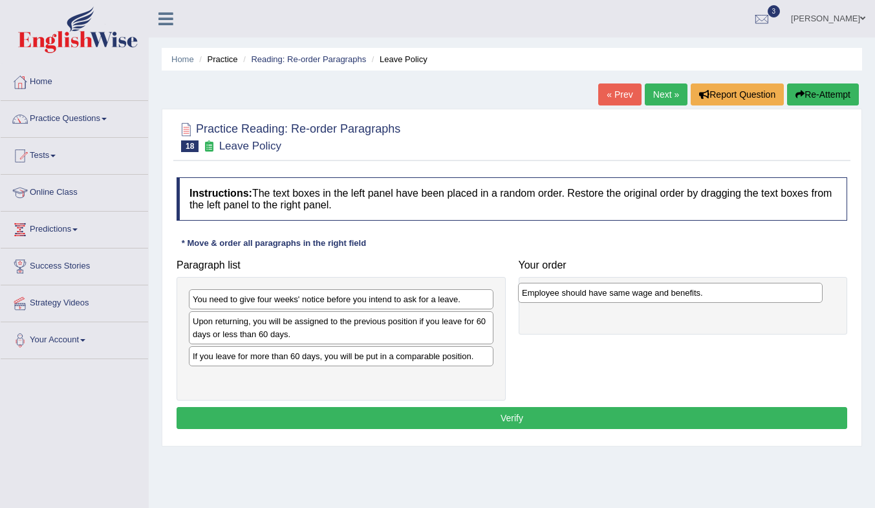
drag, startPoint x: 366, startPoint y: 360, endPoint x: 695, endPoint y: 296, distance: 335.3
click at [695, 296] on div "Employee should have same wage and benefits." at bounding box center [670, 293] width 305 height 20
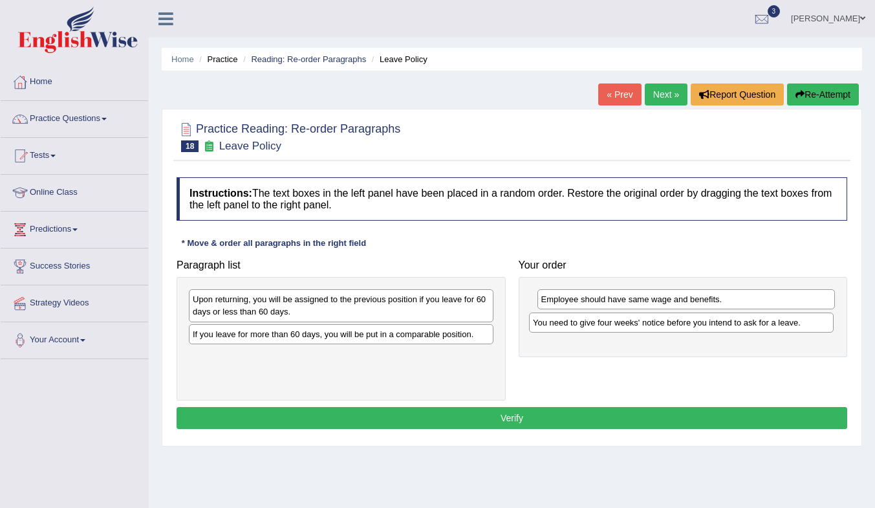
drag, startPoint x: 392, startPoint y: 303, endPoint x: 732, endPoint y: 326, distance: 341.1
click at [732, 326] on div "You need to give four weeks' notice before you intend to ask for a leave." at bounding box center [681, 322] width 305 height 20
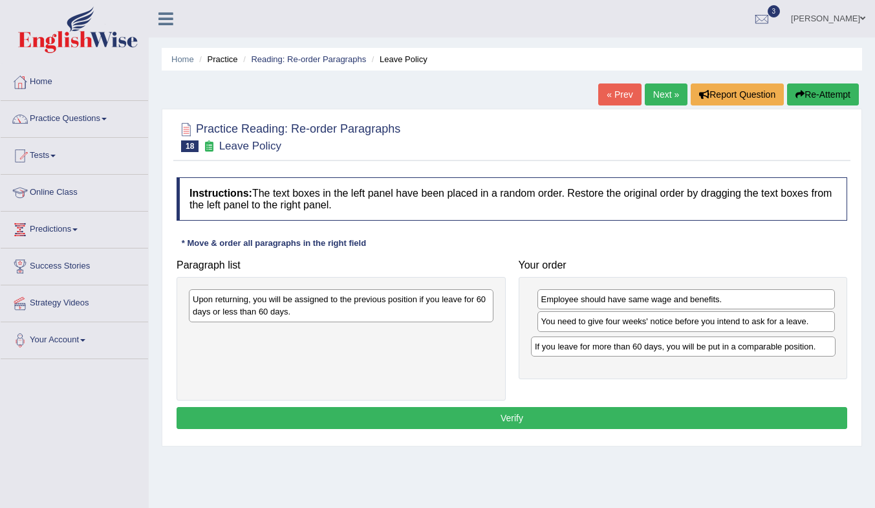
drag, startPoint x: 325, startPoint y: 336, endPoint x: 667, endPoint y: 349, distance: 342.5
click at [667, 349] on div "If you leave for more than 60 days, you will be put in a comparable position." at bounding box center [683, 346] width 305 height 20
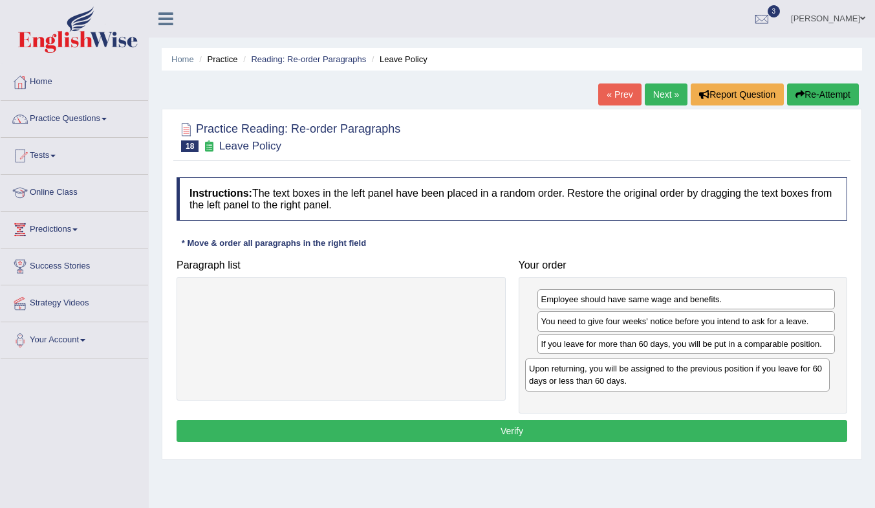
drag, startPoint x: 441, startPoint y: 304, endPoint x: 778, endPoint y: 372, distance: 343.8
click at [778, 372] on div "Upon returning, you will be assigned to the previous position if you leave for …" at bounding box center [677, 374] width 305 height 32
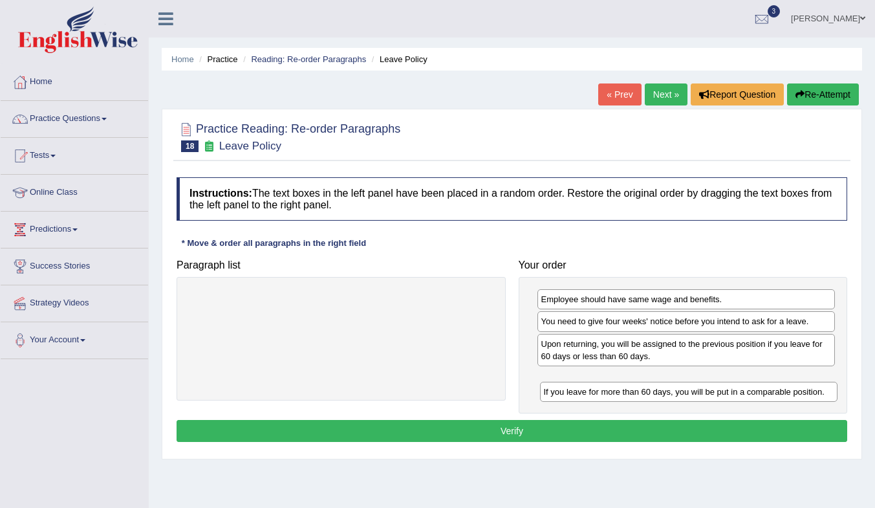
drag, startPoint x: 641, startPoint y: 345, endPoint x: 643, endPoint y: 384, distance: 38.9
click at [644, 386] on div "If you leave for more than 60 days, you will be put in a comparable position." at bounding box center [689, 392] width 298 height 20
click at [668, 434] on button "Verify" at bounding box center [512, 431] width 671 height 22
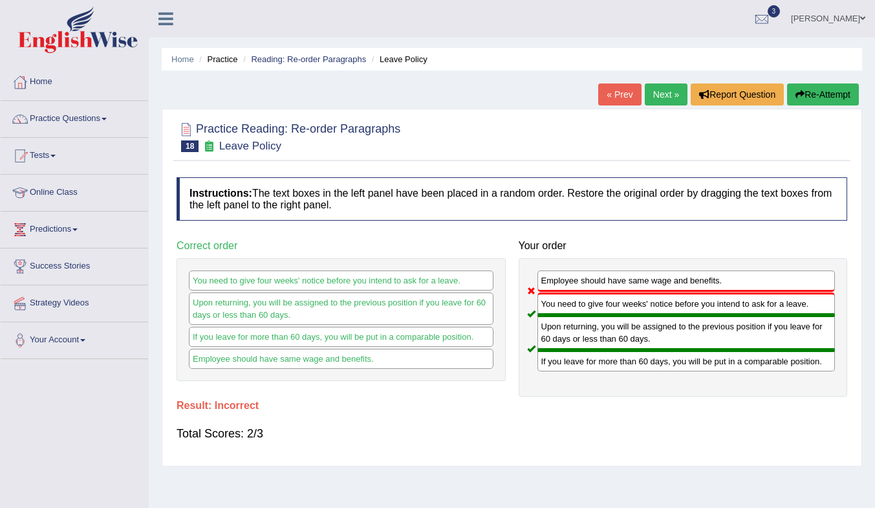
click at [665, 91] on link "Next »" at bounding box center [666, 94] width 43 height 22
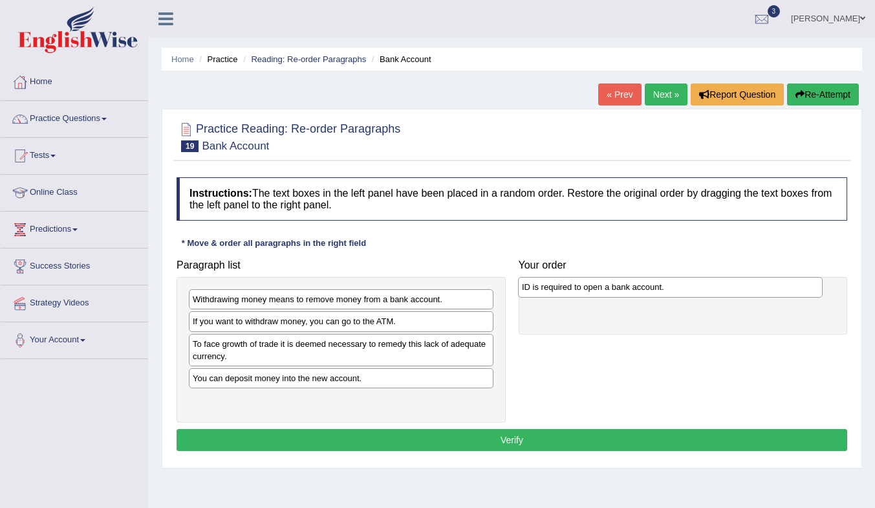
drag, startPoint x: 351, startPoint y: 320, endPoint x: 680, endPoint y: 285, distance: 331.1
click at [680, 285] on div "ID is required to open a bank account." at bounding box center [670, 287] width 305 height 20
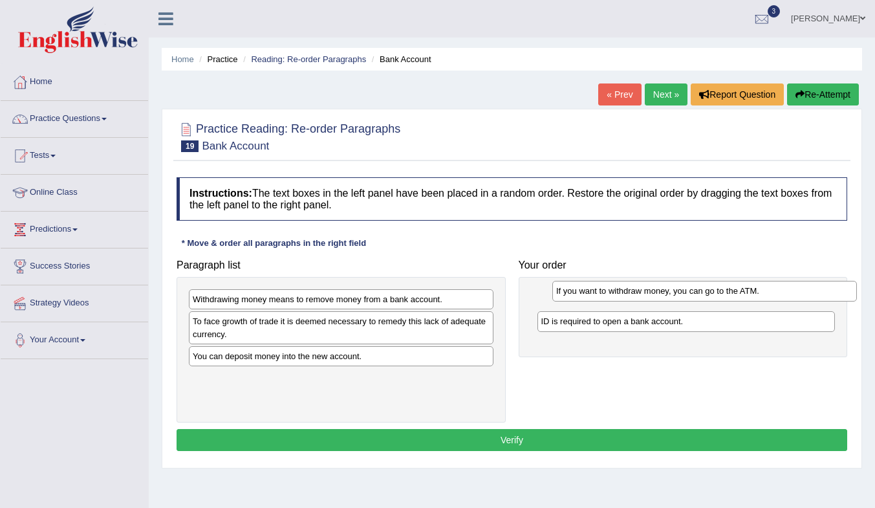
drag, startPoint x: 343, startPoint y: 322, endPoint x: 703, endPoint y: 293, distance: 360.9
click at [703, 293] on div "If you want to withdraw money, you can go to the ATM." at bounding box center [704, 291] width 305 height 20
drag, startPoint x: 659, startPoint y: 324, endPoint x: 661, endPoint y: 289, distance: 35.0
click at [661, 289] on div "ID is required to open a bank account." at bounding box center [689, 286] width 298 height 20
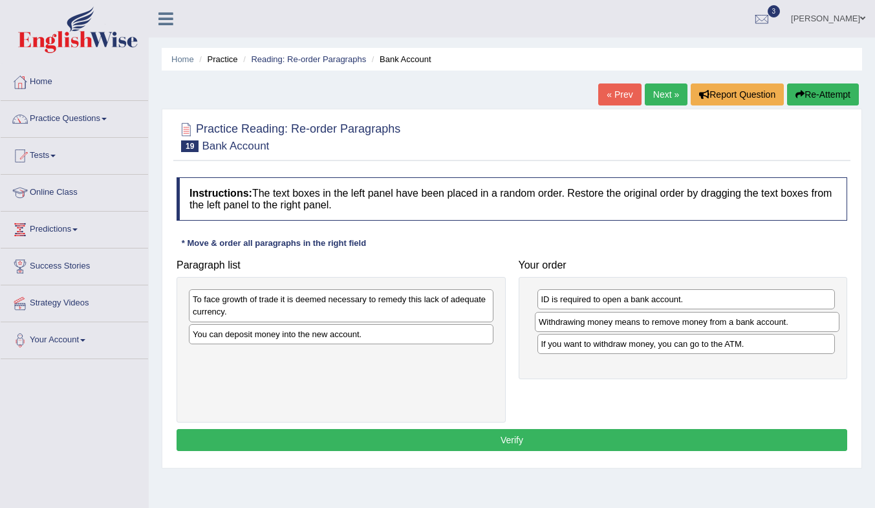
drag, startPoint x: 371, startPoint y: 303, endPoint x: 699, endPoint y: 327, distance: 328.2
click at [699, 327] on div "Withdrawing money means to remove money from a bank account." at bounding box center [687, 322] width 305 height 20
drag, startPoint x: 662, startPoint y: 325, endPoint x: 666, endPoint y: 349, distance: 24.2
click at [666, 349] on div "Withdrawing money means to remove money from a bank account." at bounding box center [690, 345] width 298 height 20
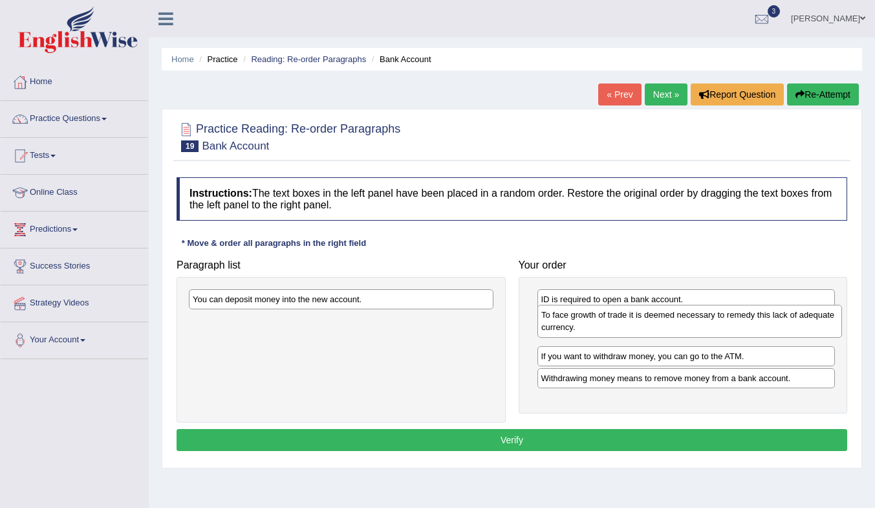
drag, startPoint x: 395, startPoint y: 311, endPoint x: 744, endPoint y: 326, distance: 349.1
click at [744, 326] on div "To face growth of trade it is deemed necessary to remedy this lack of adequate …" at bounding box center [690, 321] width 305 height 32
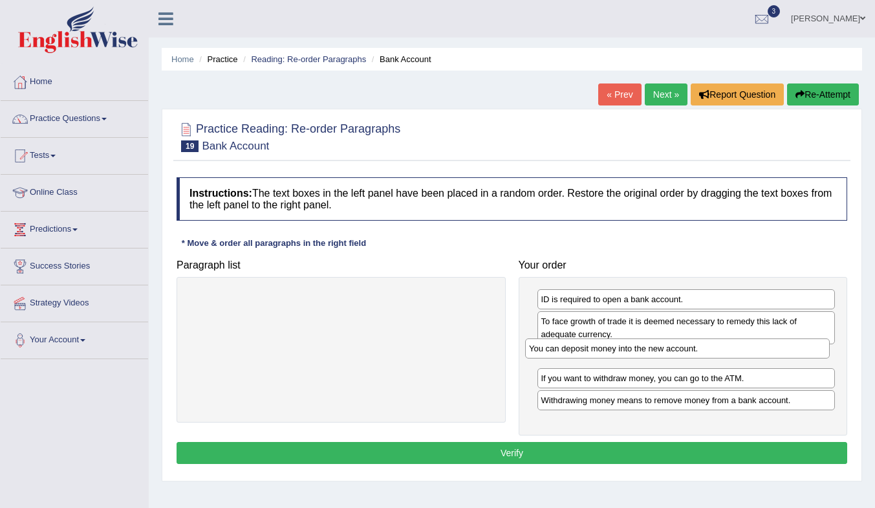
drag, startPoint x: 420, startPoint y: 305, endPoint x: 756, endPoint y: 354, distance: 340.0
click at [756, 354] on div "You can deposit money into the new account." at bounding box center [677, 348] width 305 height 20
click at [610, 446] on button "Verify" at bounding box center [512, 453] width 671 height 22
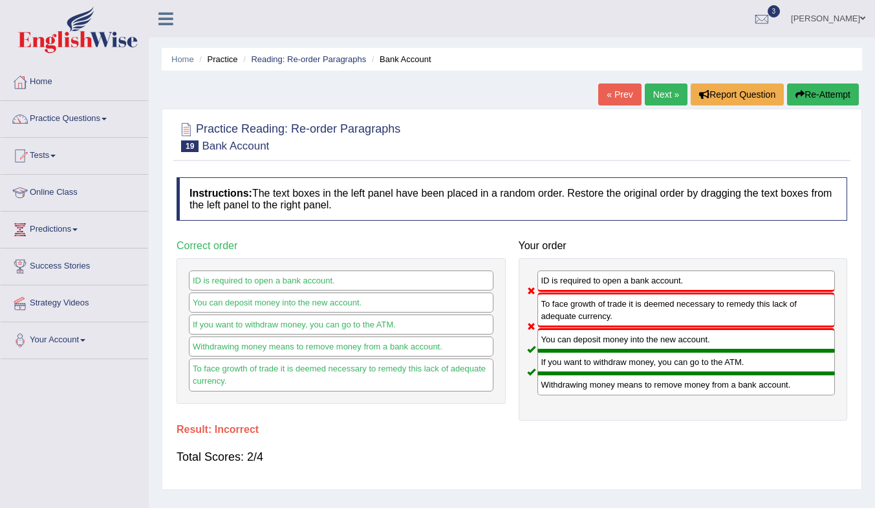
click at [652, 85] on link "Next »" at bounding box center [666, 94] width 43 height 22
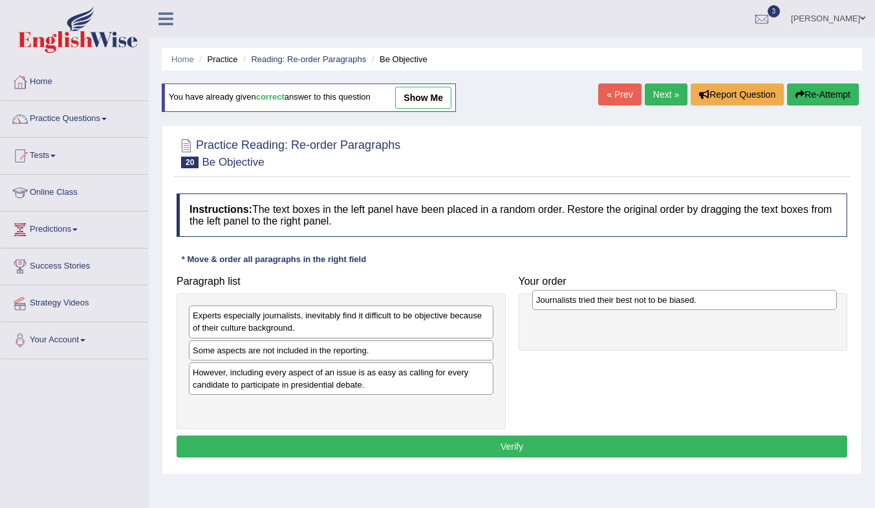
drag, startPoint x: 293, startPoint y: 409, endPoint x: 637, endPoint y: 302, distance: 359.7
click at [637, 302] on div "Journalists tried their best not to be biased." at bounding box center [684, 300] width 305 height 20
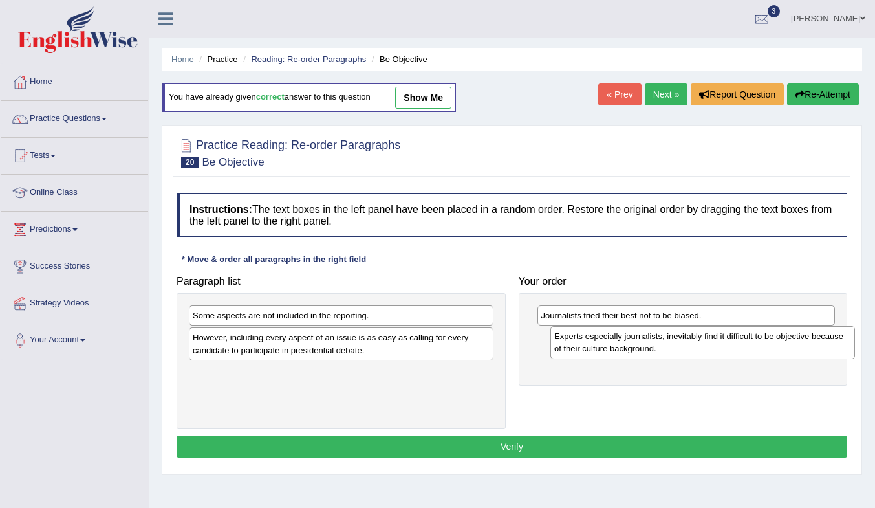
drag, startPoint x: 314, startPoint y: 320, endPoint x: 654, endPoint y: 347, distance: 340.8
click at [654, 347] on div "Experts especially journalists, inevitably find it difficult to be objective be…" at bounding box center [703, 342] width 305 height 32
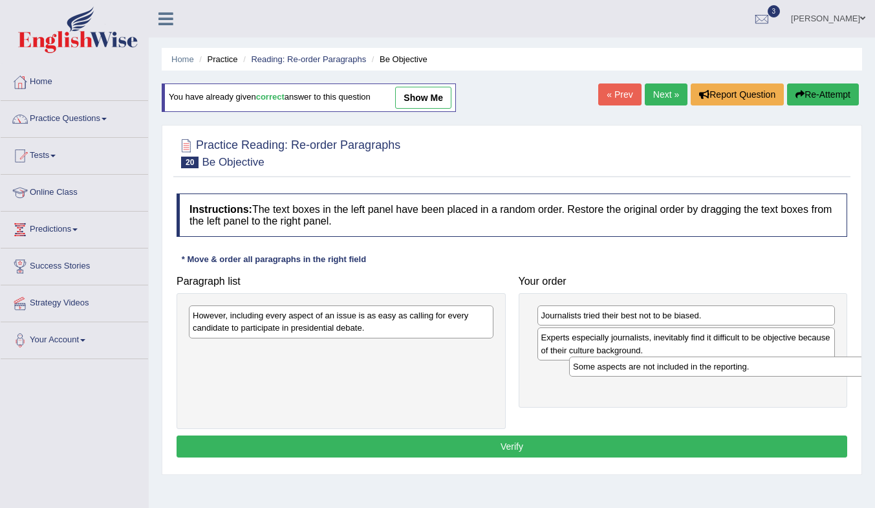
drag, startPoint x: 325, startPoint y: 315, endPoint x: 709, endPoint y: 361, distance: 386.4
click at [709, 361] on div "Some aspects are not included in the reporting." at bounding box center [721, 366] width 305 height 20
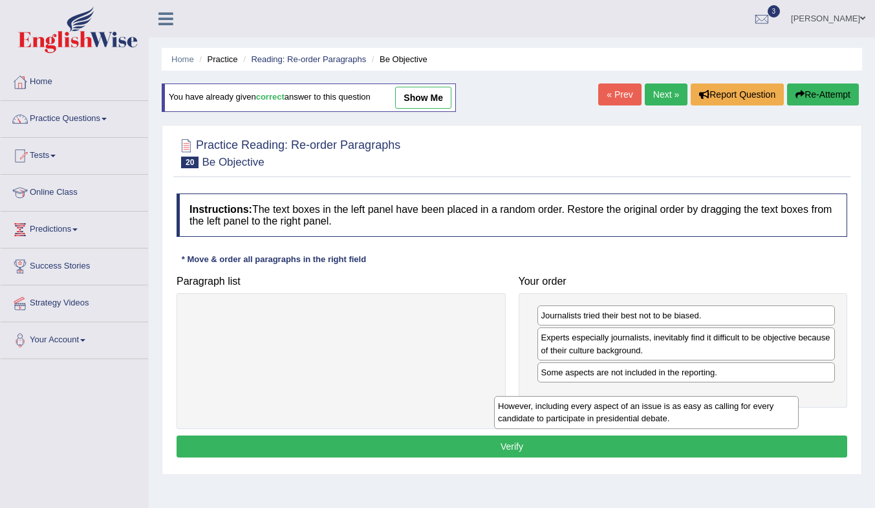
drag, startPoint x: 413, startPoint y: 319, endPoint x: 734, endPoint y: 397, distance: 330.3
click at [734, 397] on div "However, including every aspect of an issue is as easy as calling for every can…" at bounding box center [646, 412] width 305 height 32
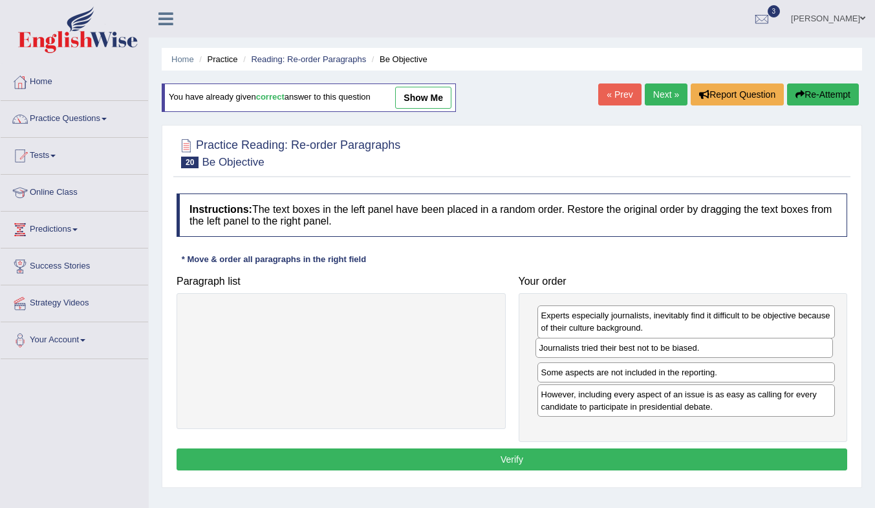
drag, startPoint x: 723, startPoint y: 318, endPoint x: 721, endPoint y: 351, distance: 32.4
click at [721, 351] on div "Journalists tried their best not to be biased." at bounding box center [685, 348] width 298 height 20
click at [564, 457] on button "Verify" at bounding box center [512, 459] width 671 height 22
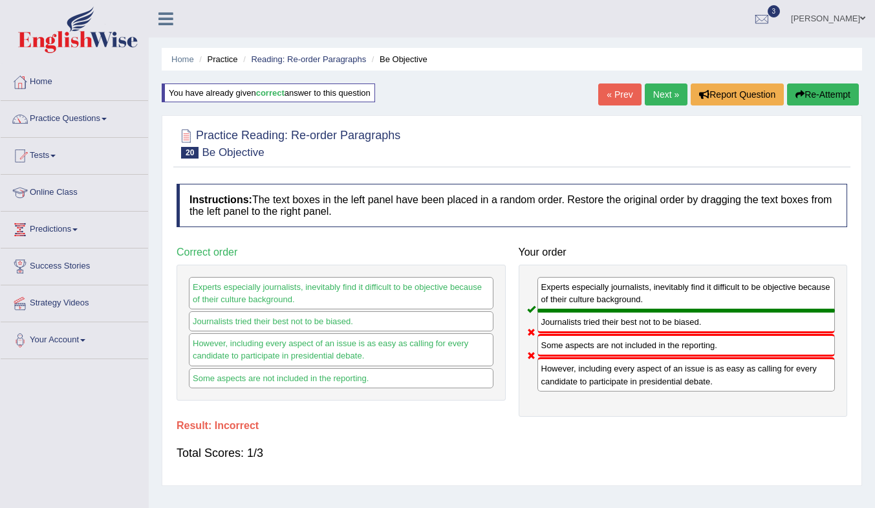
click at [661, 95] on link "Next »" at bounding box center [666, 94] width 43 height 22
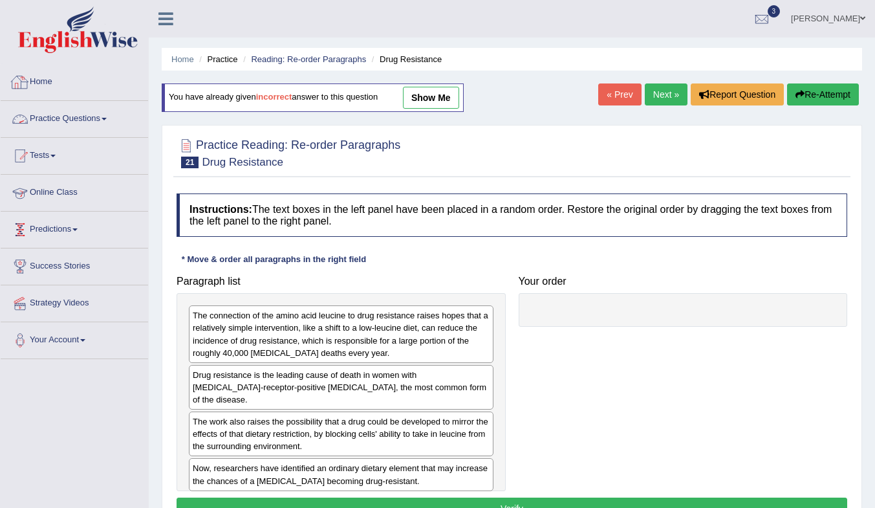
click at [48, 118] on link "Practice Questions" at bounding box center [75, 117] width 148 height 32
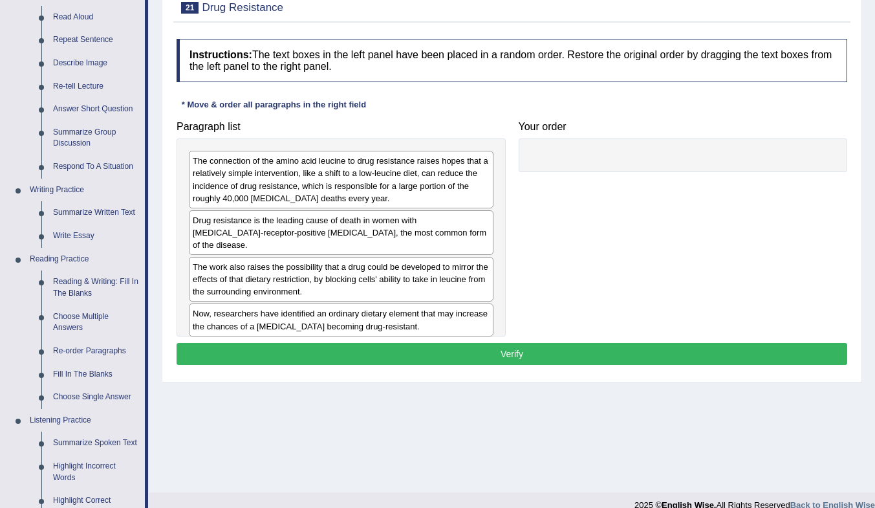
scroll to position [90, 0]
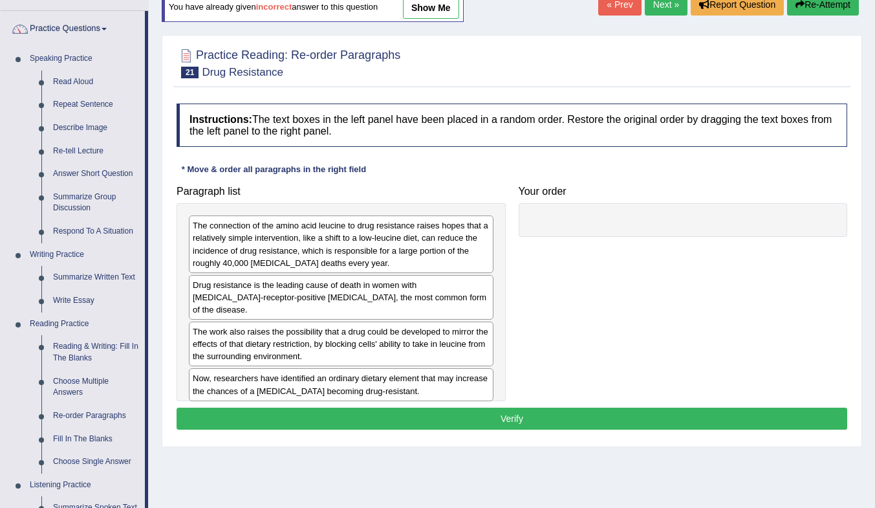
click at [87, 276] on link "Summarize Written Text" at bounding box center [96, 277] width 98 height 23
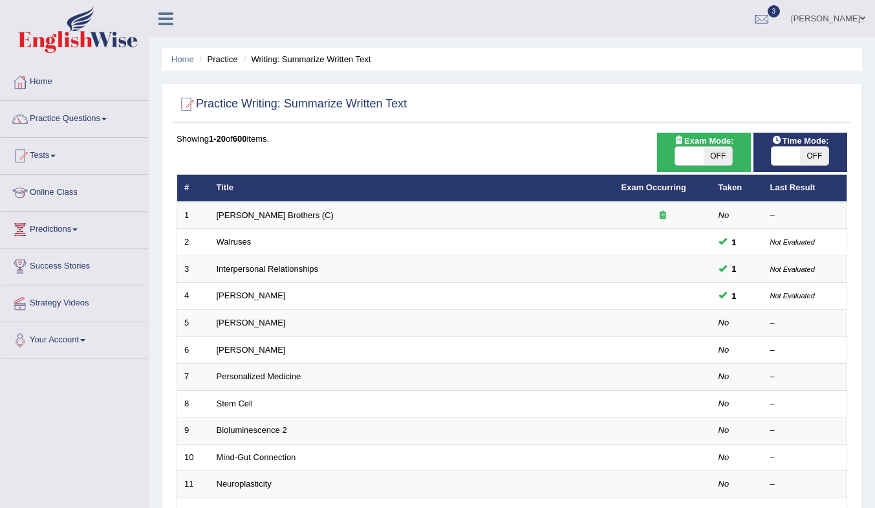
click at [221, 324] on link "[PERSON_NAME]" at bounding box center [251, 323] width 69 height 10
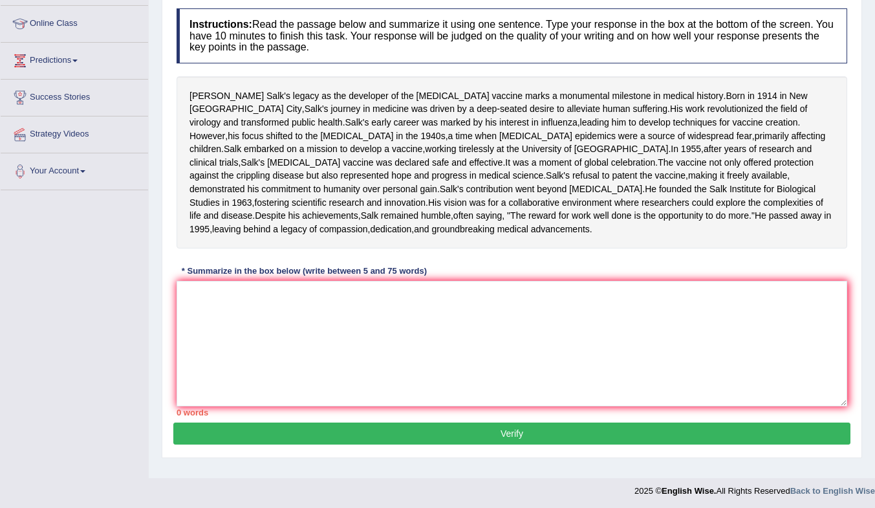
scroll to position [194, 0]
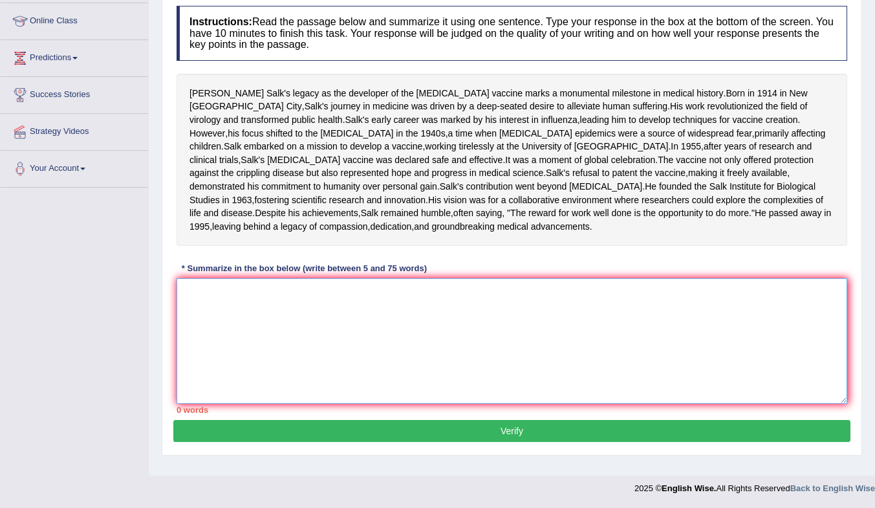
click at [336, 338] on textarea at bounding box center [512, 341] width 671 height 126
click at [252, 364] on textarea at bounding box center [512, 341] width 671 height 126
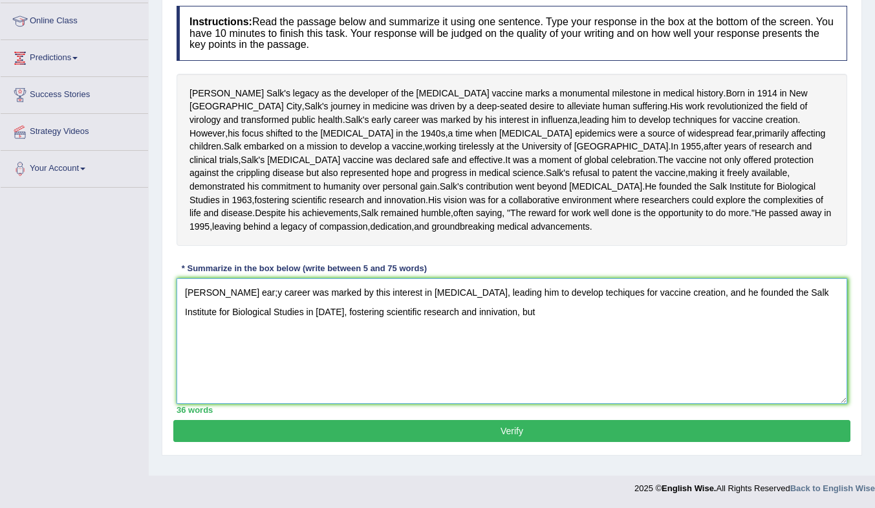
click at [662, 336] on textarea "Salk's ear;y career was marked by this interest in influenza, leading him to de…" at bounding box center [512, 341] width 671 height 126
click at [478, 370] on textarea "Salk's ear;y career was marked by this interest in influenza, leading him to de…" at bounding box center [512, 341] width 671 height 126
click at [227, 342] on textarea "Salk's ear;y career was marked by this interest in influenza, leading him to de…" at bounding box center [512, 341] width 671 height 126
click at [534, 336] on textarea "Salk's early career was marked by this interest in influenza, leading him to de…" at bounding box center [512, 341] width 671 height 126
type textarea "Salk's early career was marked by this interest in influenza, leading him to de…"
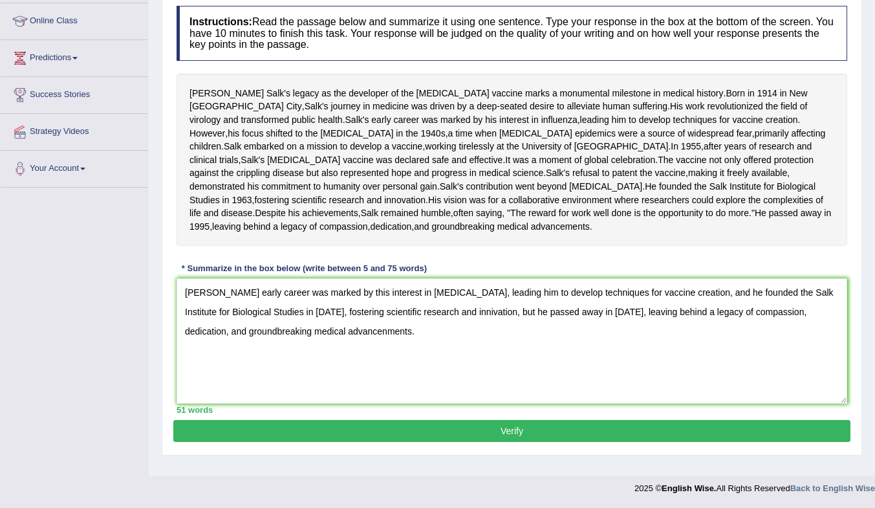
click at [616, 442] on button "Verify" at bounding box center [511, 431] width 677 height 22
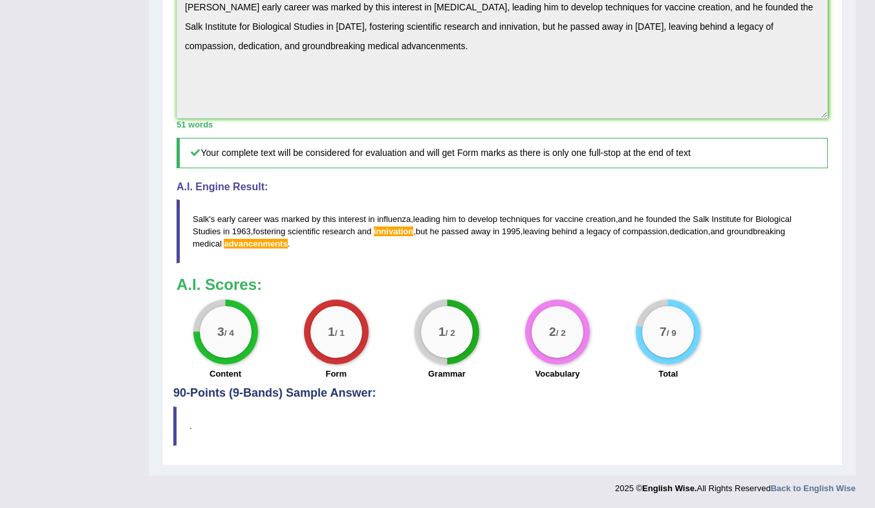
scroll to position [505, 0]
click at [398, 230] on span "innivation" at bounding box center [393, 231] width 39 height 10
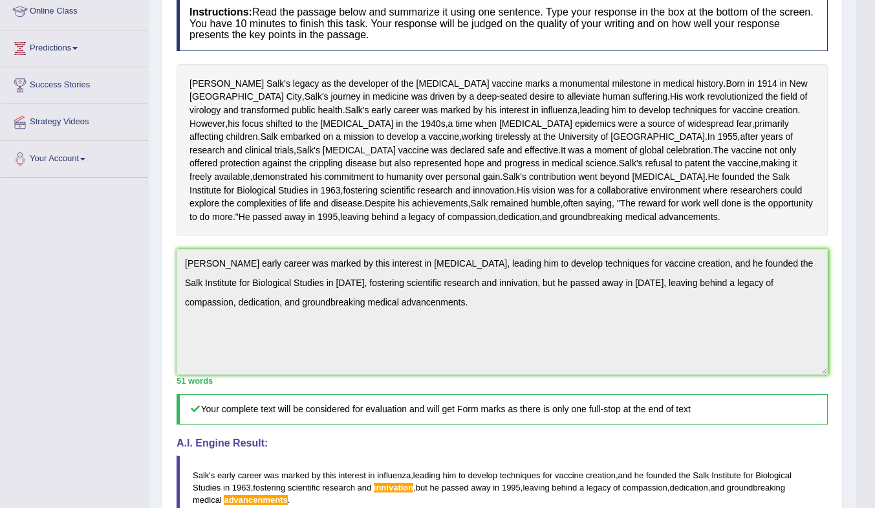
scroll to position [0, 0]
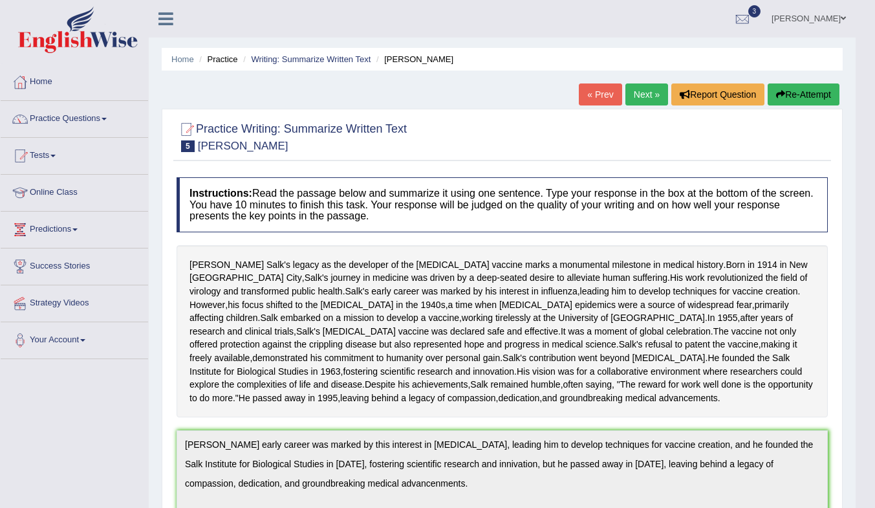
click at [639, 91] on link "Next »" at bounding box center [647, 94] width 43 height 22
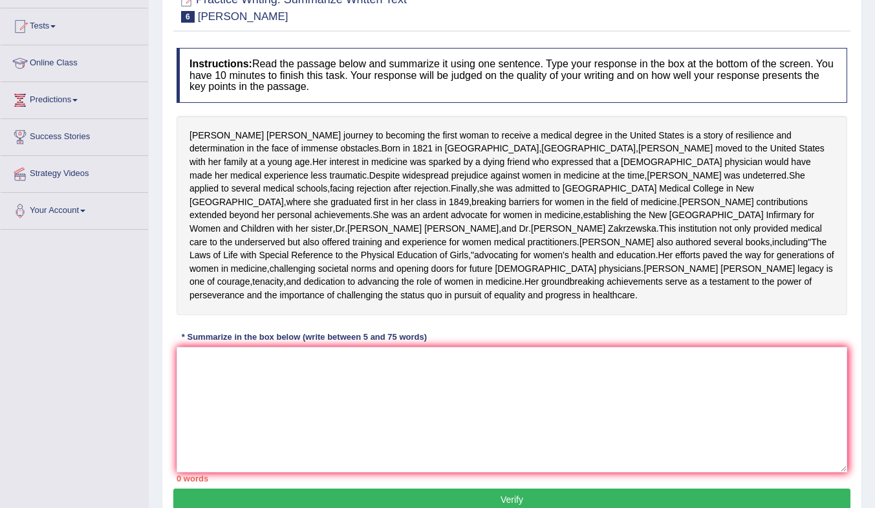
scroll to position [241, 0]
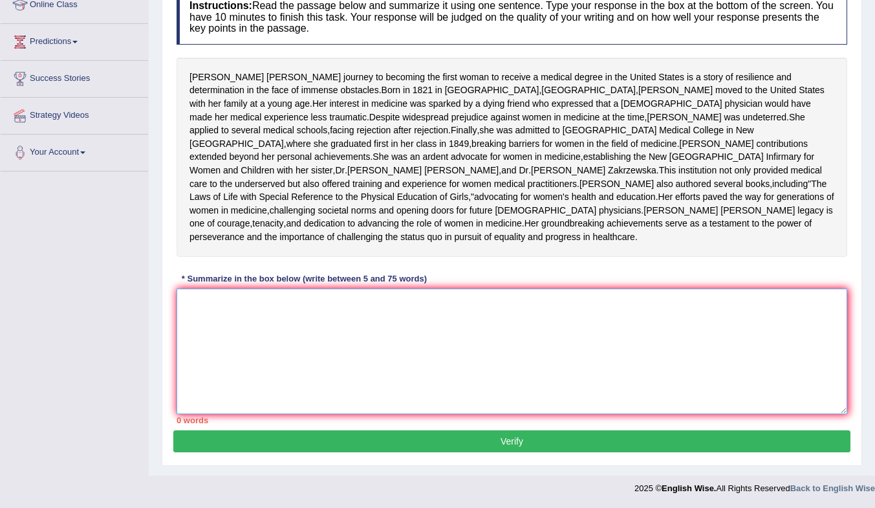
click at [265, 305] on textarea at bounding box center [512, 352] width 671 height 126
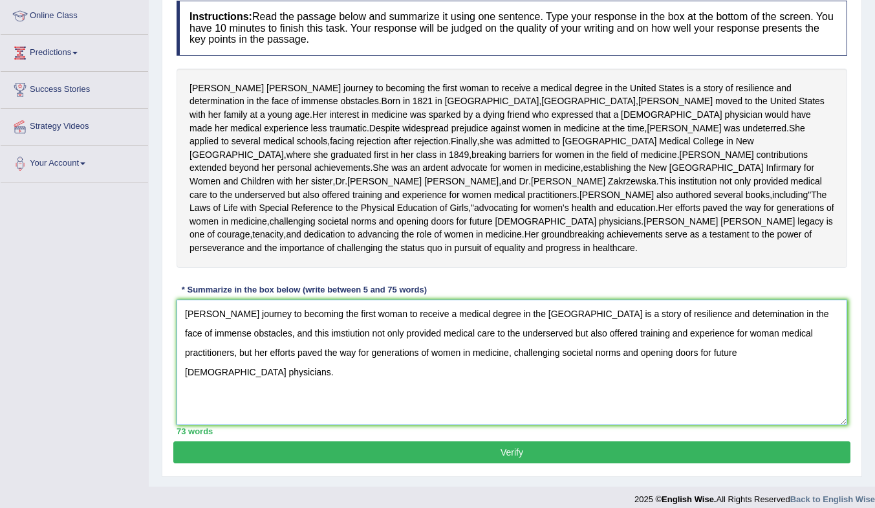
click at [311, 390] on textarea "[PERSON_NAME] journey to becoming the first woman to receive a medical degree i…" at bounding box center [512, 363] width 671 height 126
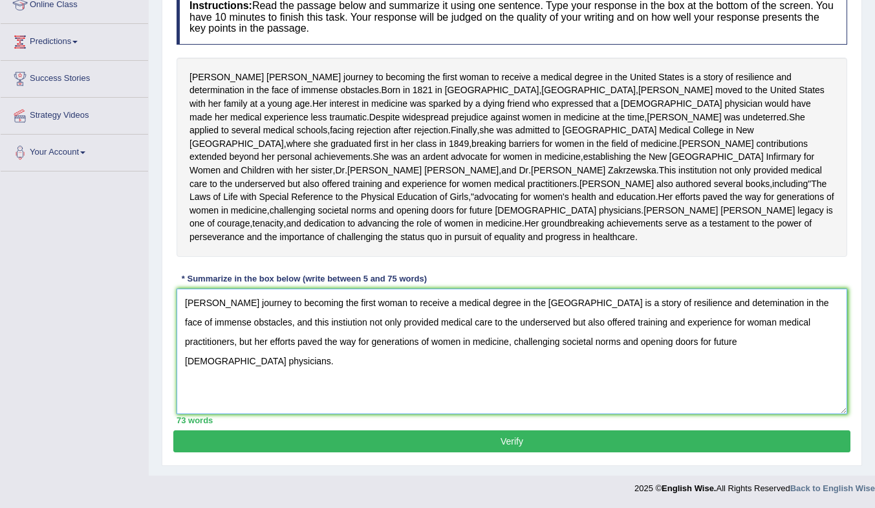
scroll to position [241, 0]
type textarea "[PERSON_NAME] journey to becoming the first woman to receive a medical degree i…"
click at [681, 439] on button "Verify" at bounding box center [511, 441] width 677 height 22
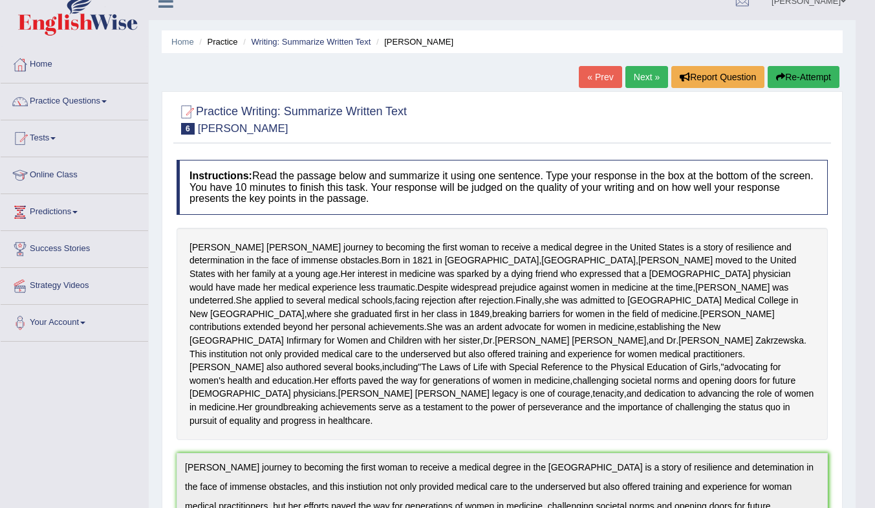
scroll to position [0, 0]
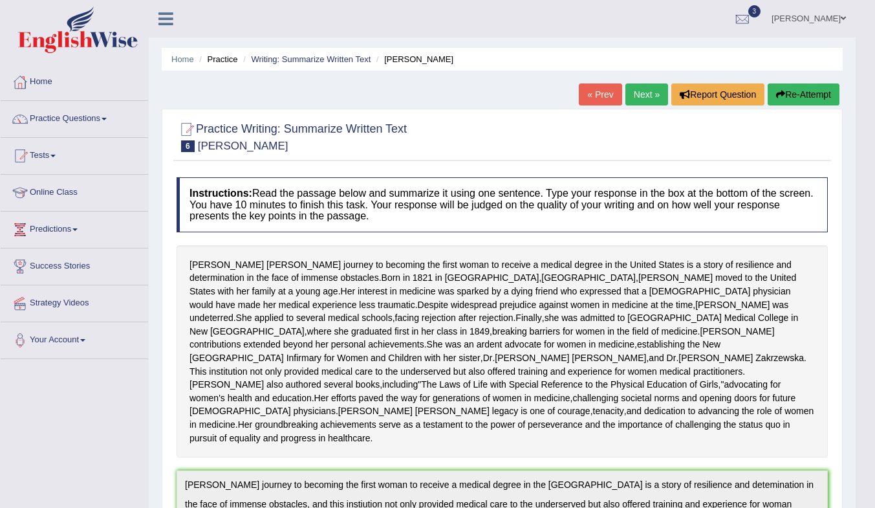
click at [633, 94] on link "Next »" at bounding box center [647, 94] width 43 height 22
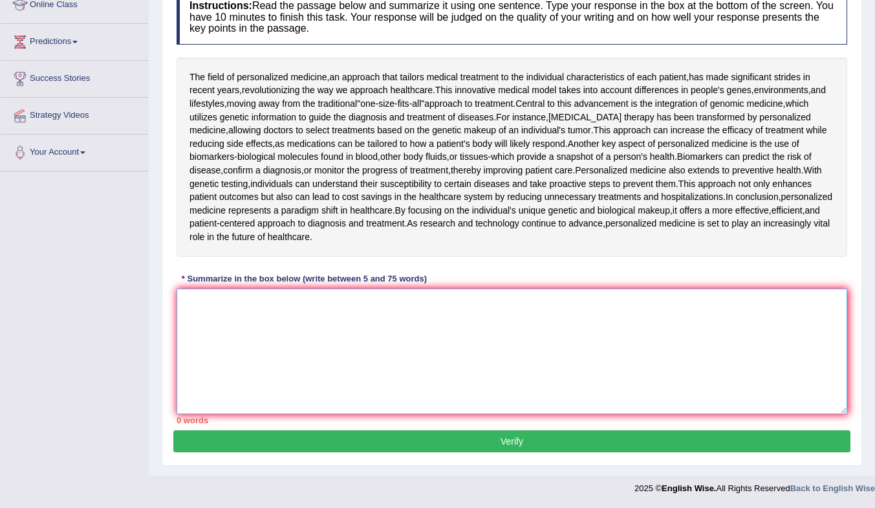
click at [315, 327] on textarea at bounding box center [512, 352] width 671 height 126
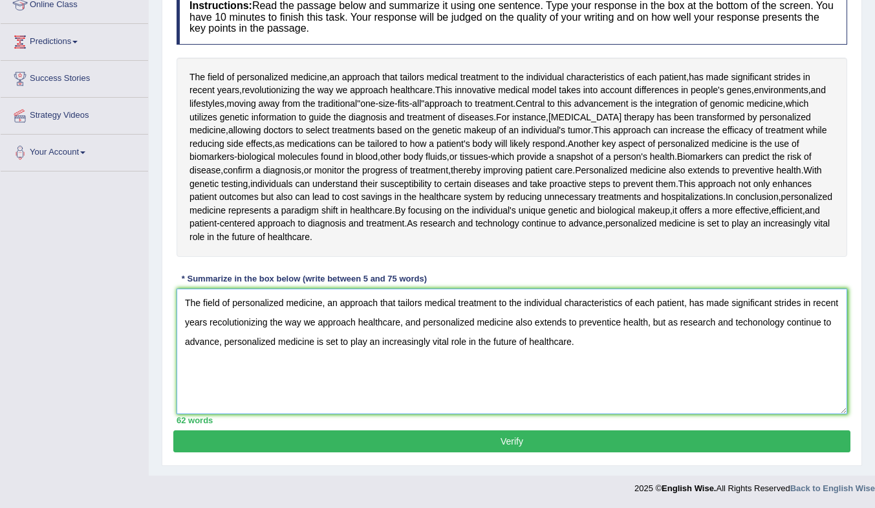
click at [207, 323] on textarea "The field of personalized medicine, an approach that tailors medical treatment …" at bounding box center [512, 352] width 671 height 126
click at [224, 323] on textarea "The field of personalized medicine, an approach that tailors medical treatment …" at bounding box center [512, 352] width 671 height 126
click at [618, 323] on textarea "The field of personalized medicine, an approach that tailors medical treatment …" at bounding box center [512, 352] width 671 height 126
type textarea "The field of personalized medicine, an approach that tailors medical treatment …"
click at [529, 434] on button "Verify" at bounding box center [511, 441] width 677 height 22
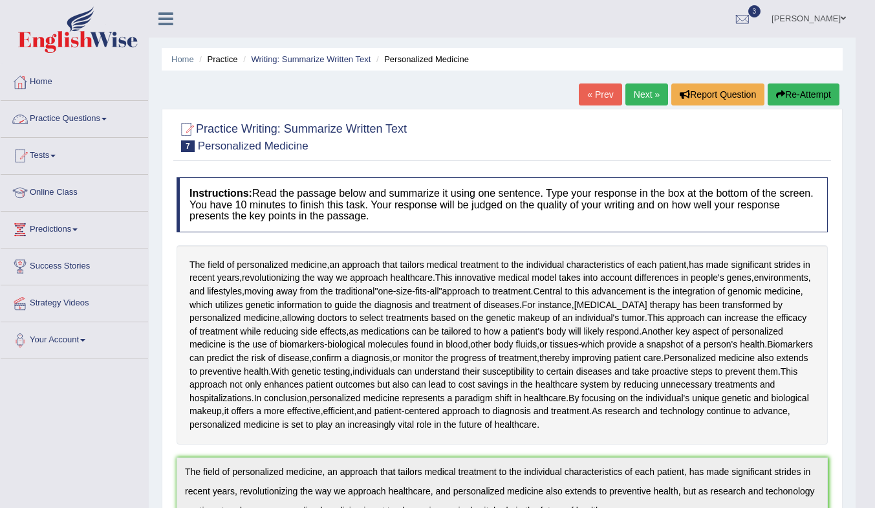
click at [49, 121] on link "Practice Questions" at bounding box center [75, 117] width 148 height 32
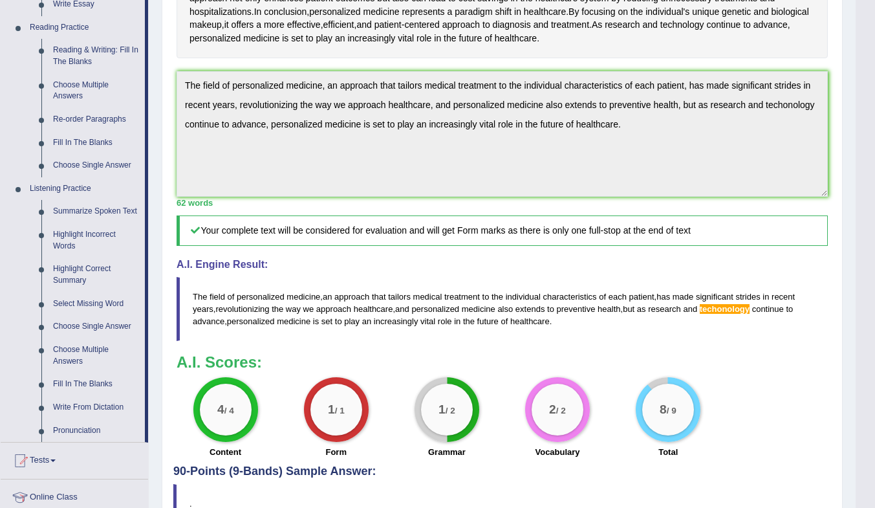
scroll to position [388, 0]
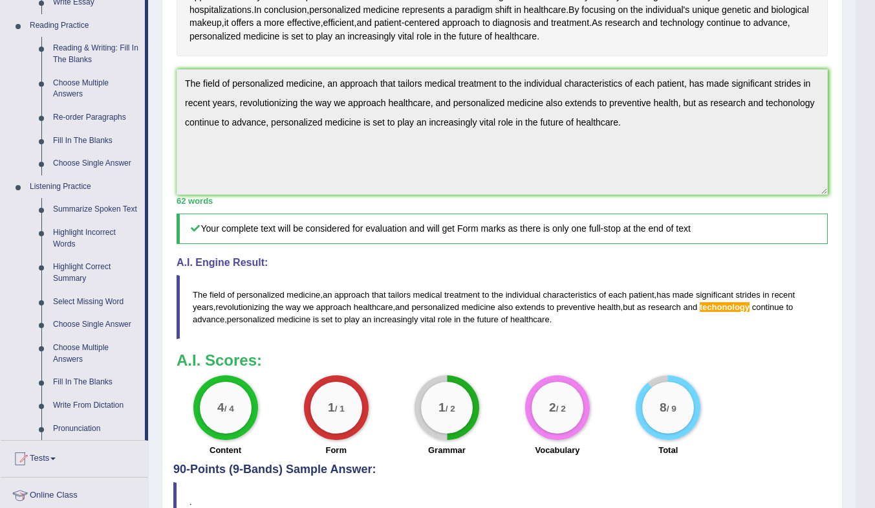
click at [85, 235] on link "Highlight Incorrect Words" at bounding box center [96, 238] width 98 height 34
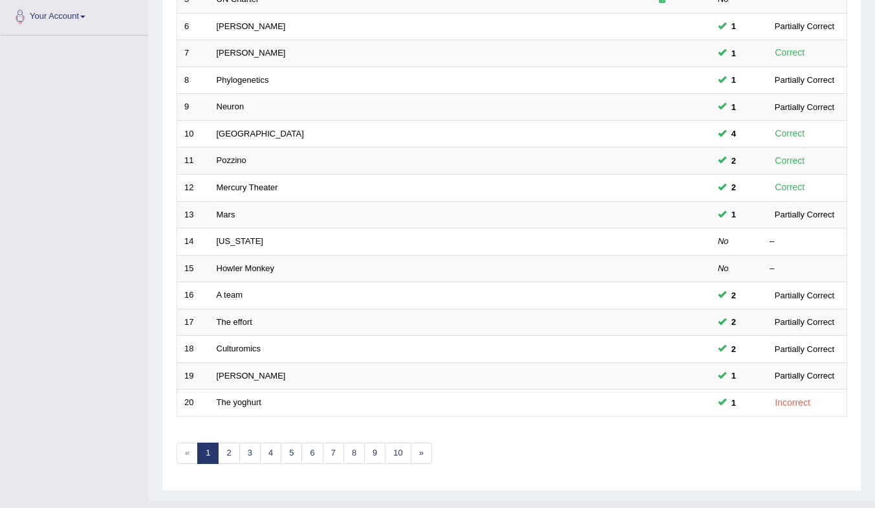
scroll to position [349, 0]
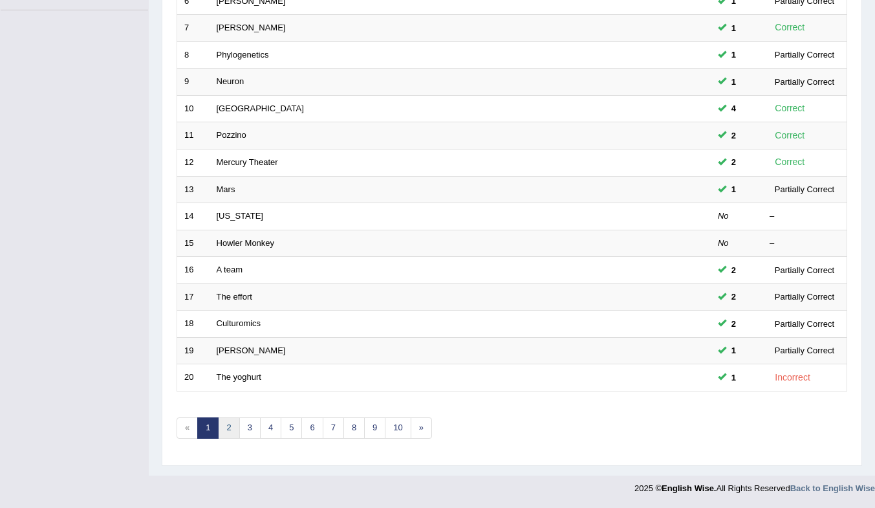
click at [222, 431] on link "2" at bounding box center [228, 427] width 21 height 21
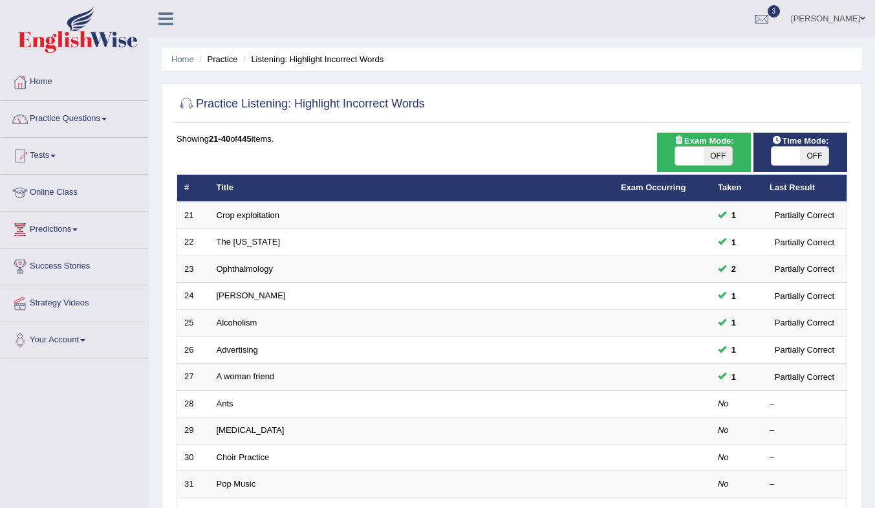
scroll to position [129, 0]
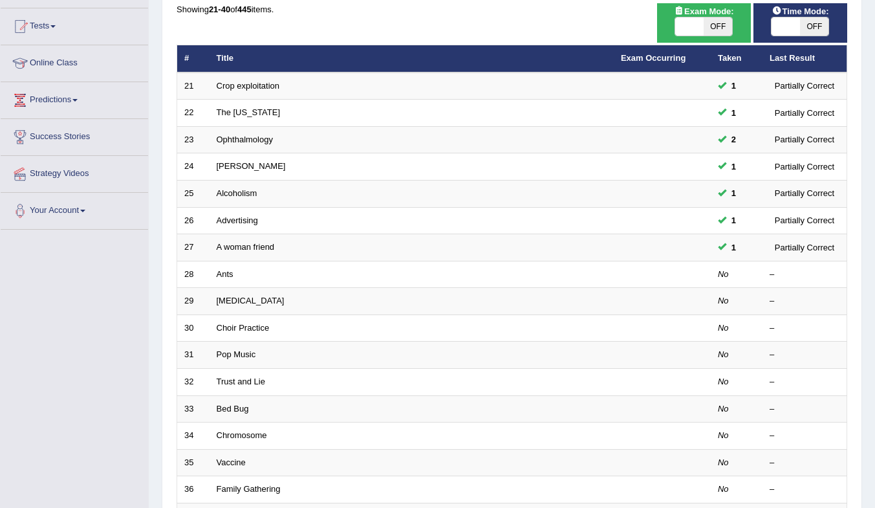
click at [224, 274] on link "Ants" at bounding box center [225, 274] width 17 height 10
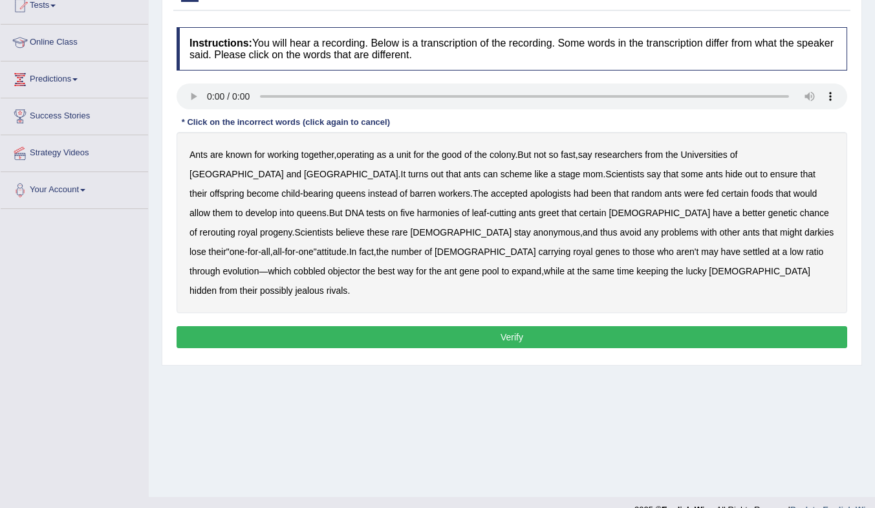
scroll to position [171, 0]
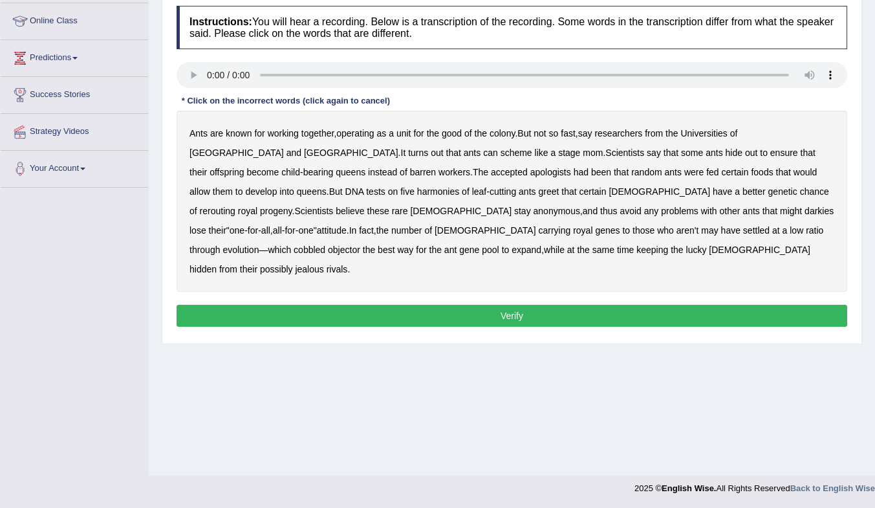
click at [417, 193] on b "harmonies" at bounding box center [438, 191] width 42 height 10
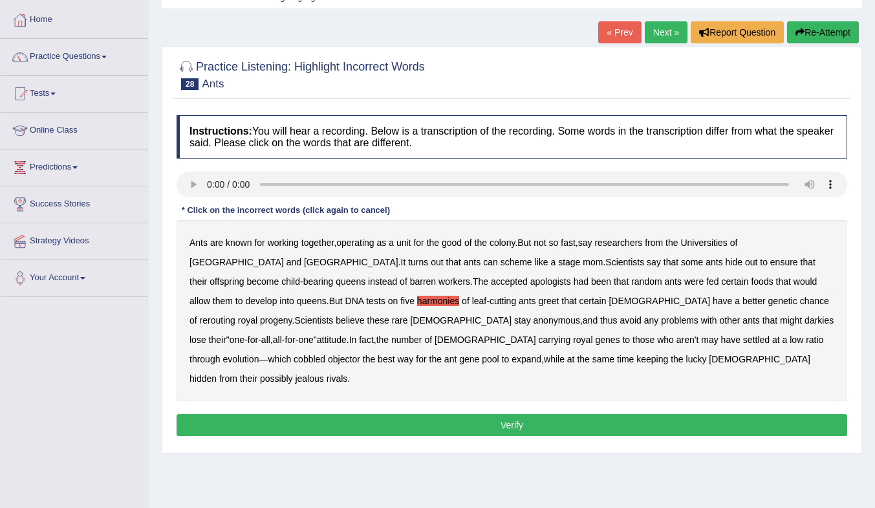
scroll to position [42, 0]
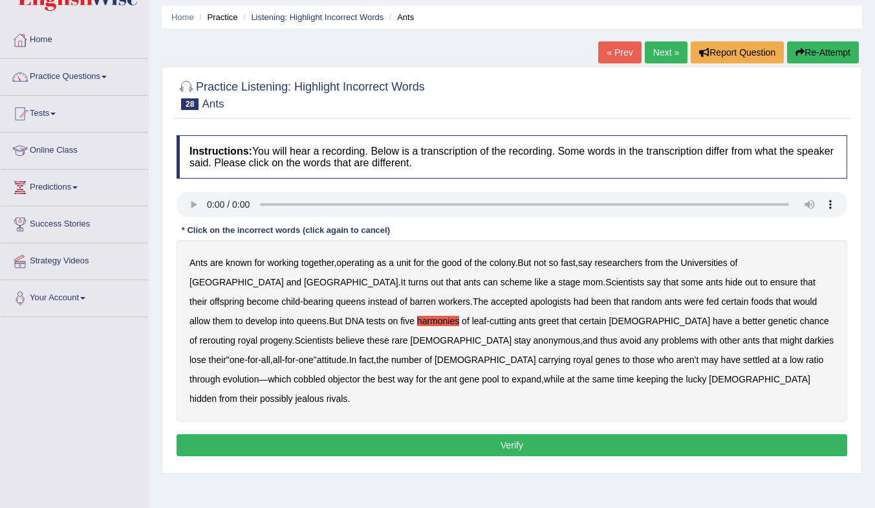
click at [516, 434] on button "Verify" at bounding box center [512, 445] width 671 height 22
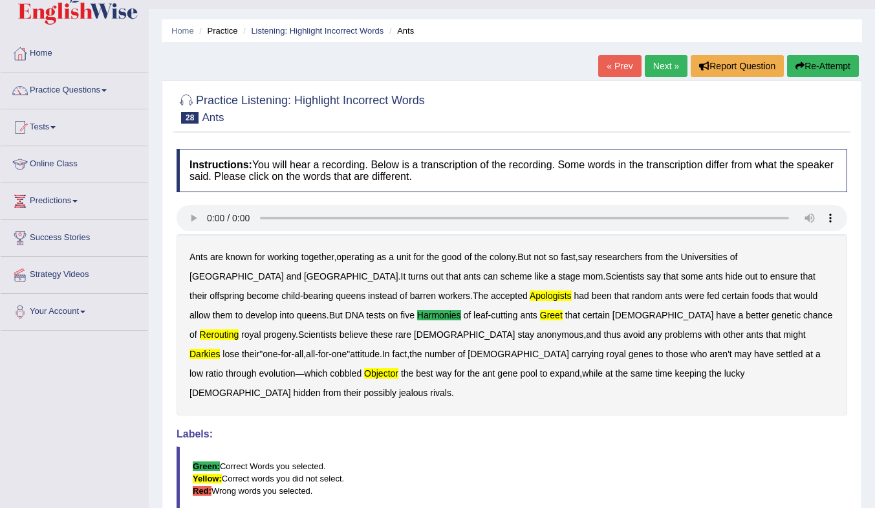
scroll to position [0, 0]
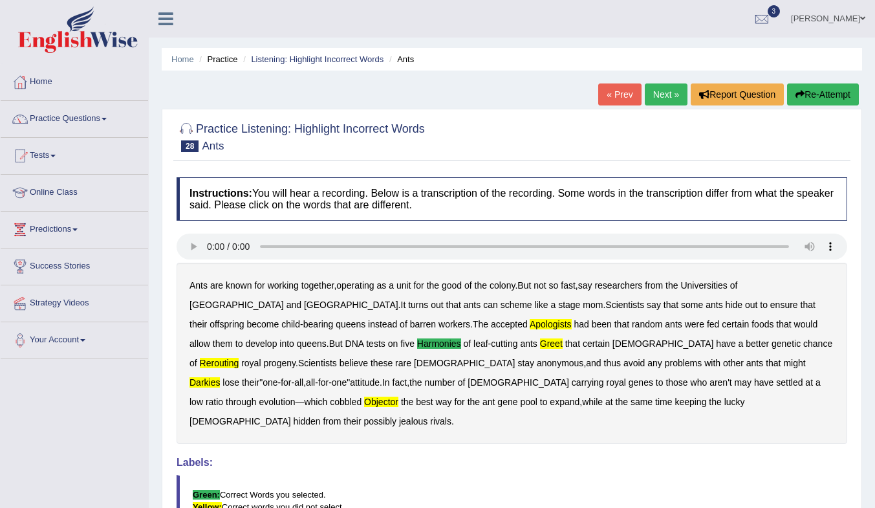
click at [660, 89] on link "Next »" at bounding box center [666, 94] width 43 height 22
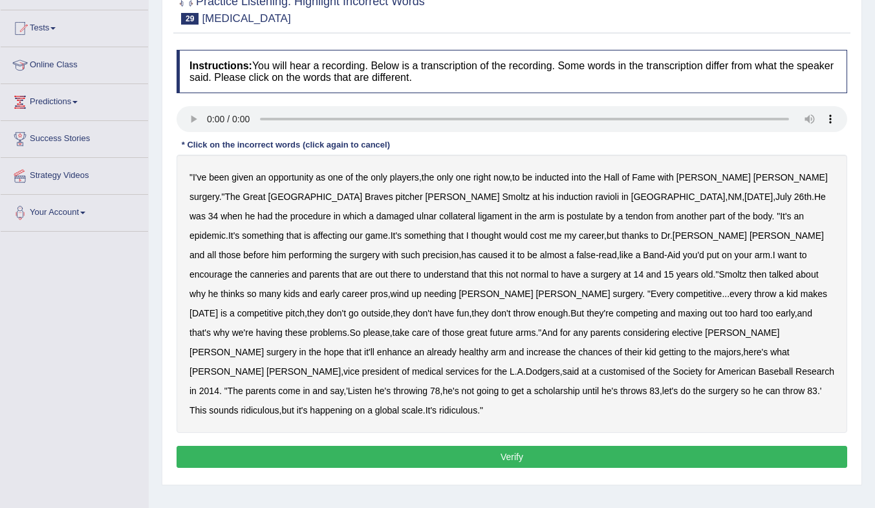
scroll to position [129, 0]
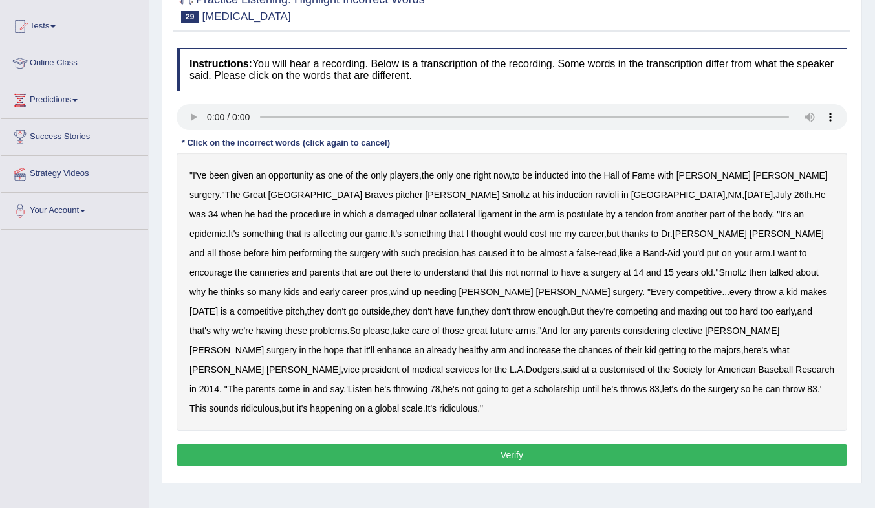
click at [728, 195] on b "NM" at bounding box center [735, 195] width 14 height 10
click at [380, 248] on b "surgery" at bounding box center [365, 253] width 30 height 10
click at [289, 267] on b "canneries" at bounding box center [269, 272] width 39 height 10
drag, startPoint x: 245, startPoint y: 331, endPoint x: 254, endPoint y: 332, distance: 9.7
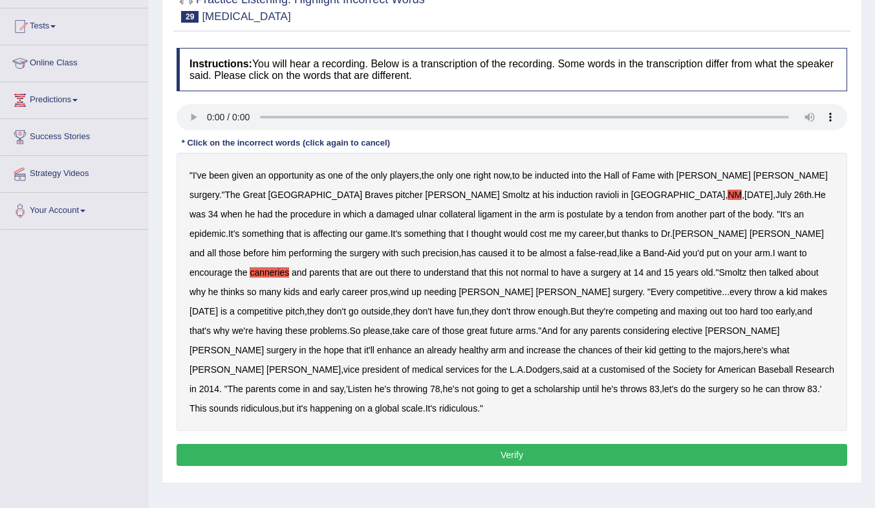
click at [623, 331] on b "considering" at bounding box center [646, 330] width 47 height 10
click at [331, 209] on b "procedure" at bounding box center [310, 214] width 41 height 10
click at [457, 345] on b "already" at bounding box center [442, 350] width 30 height 10
drag, startPoint x: 521, startPoint y: 330, endPoint x: 584, endPoint y: 338, distance: 62.6
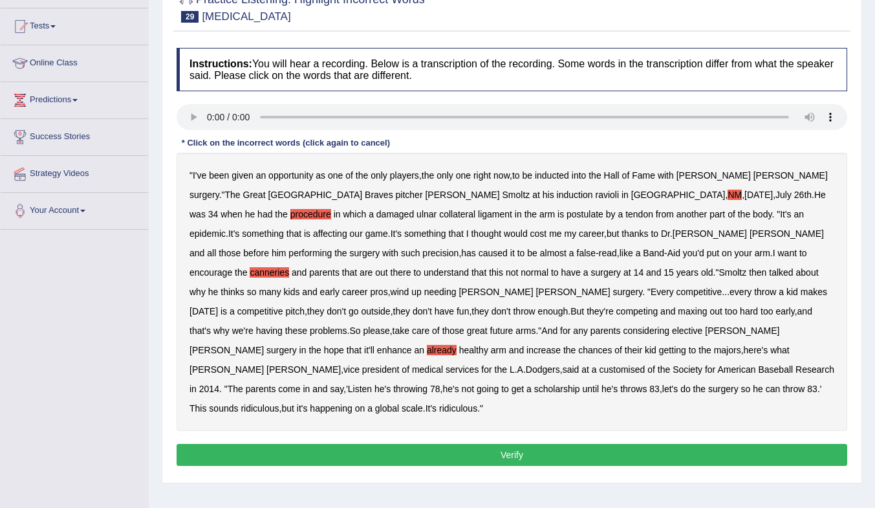
click at [457, 345] on b "already" at bounding box center [442, 350] width 30 height 10
click at [337, 444] on button "Verify" at bounding box center [512, 455] width 671 height 22
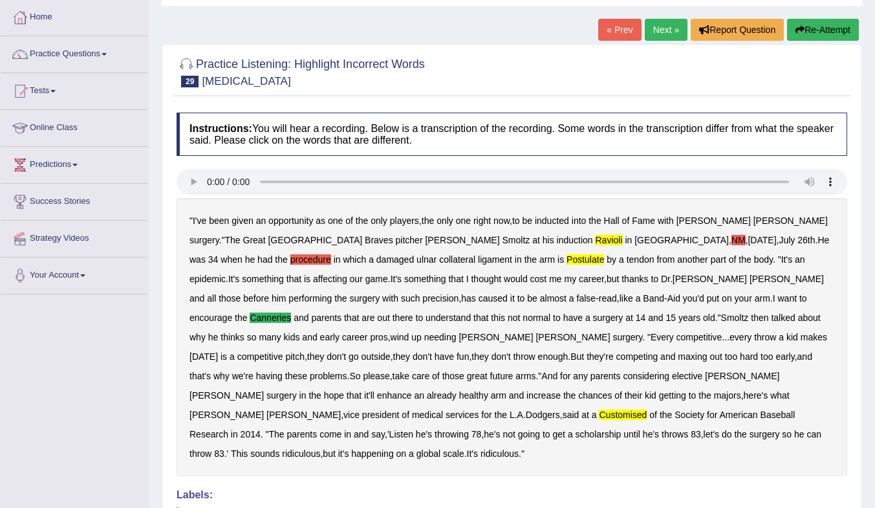
scroll to position [0, 0]
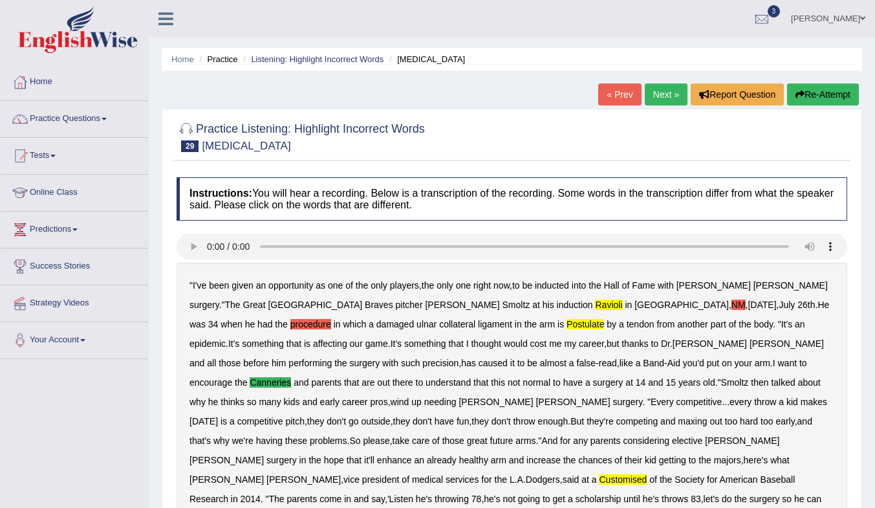
click at [657, 89] on link "Next »" at bounding box center [666, 94] width 43 height 22
